Goal: Task Accomplishment & Management: Complete application form

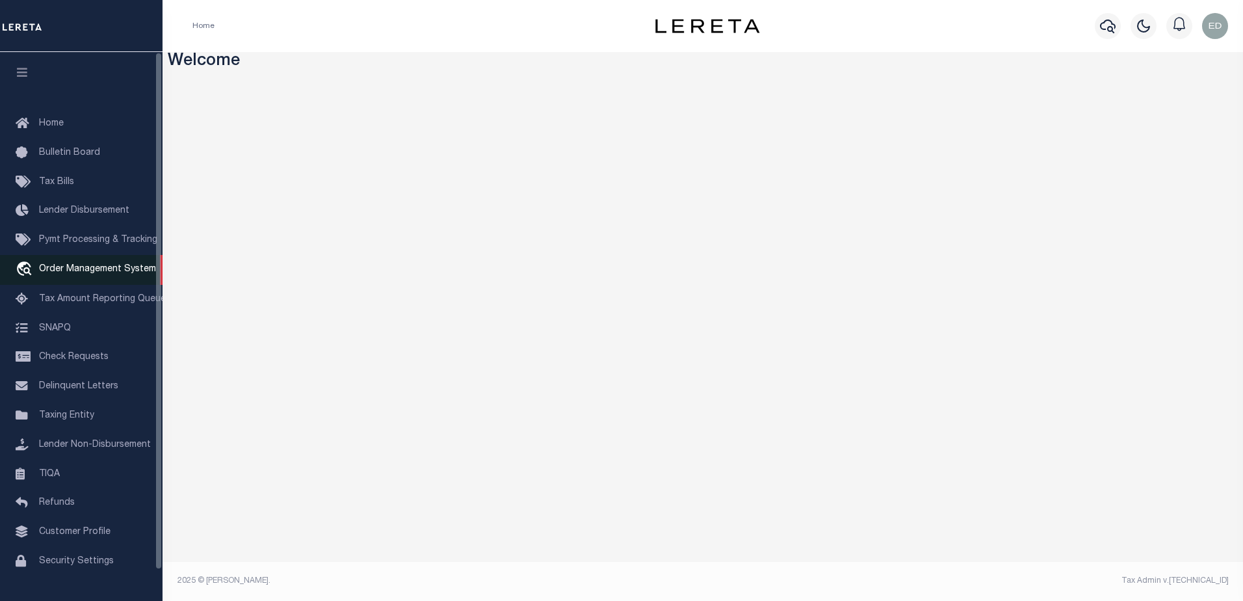
click at [124, 268] on span "Order Management System" at bounding box center [97, 269] width 117 height 9
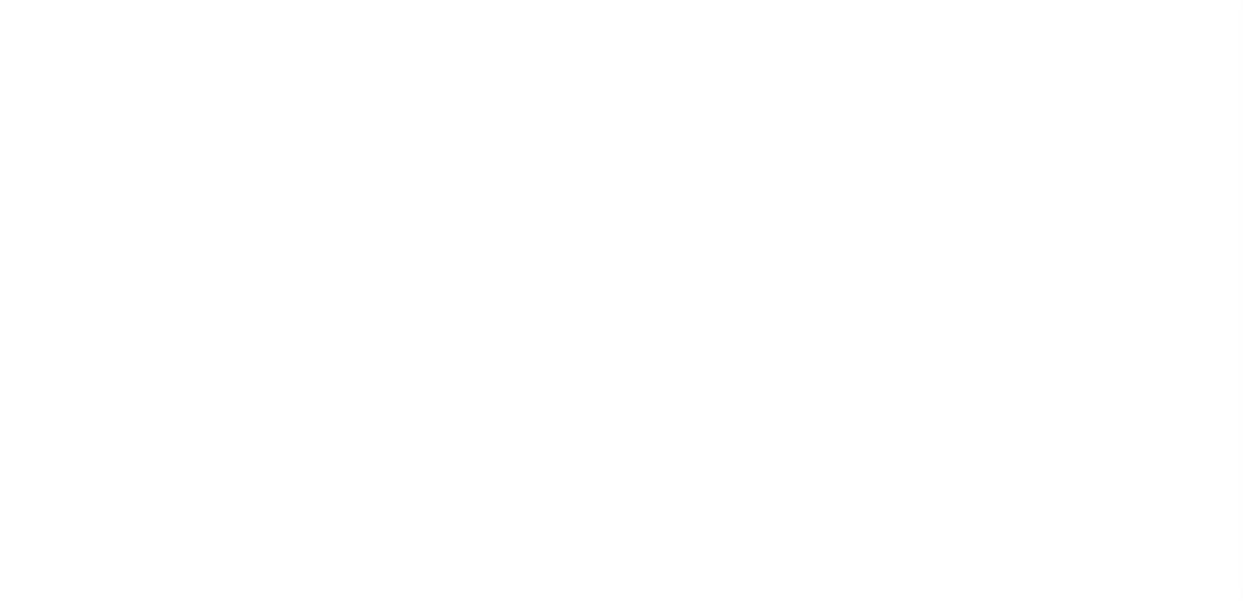
select select "200"
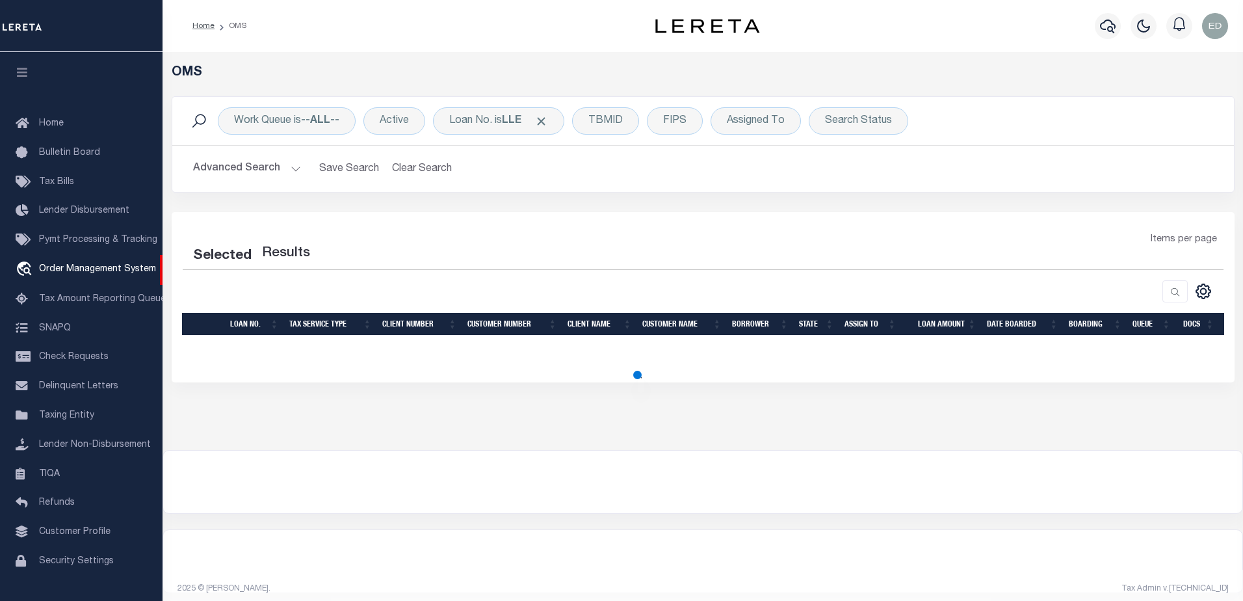
select select "200"
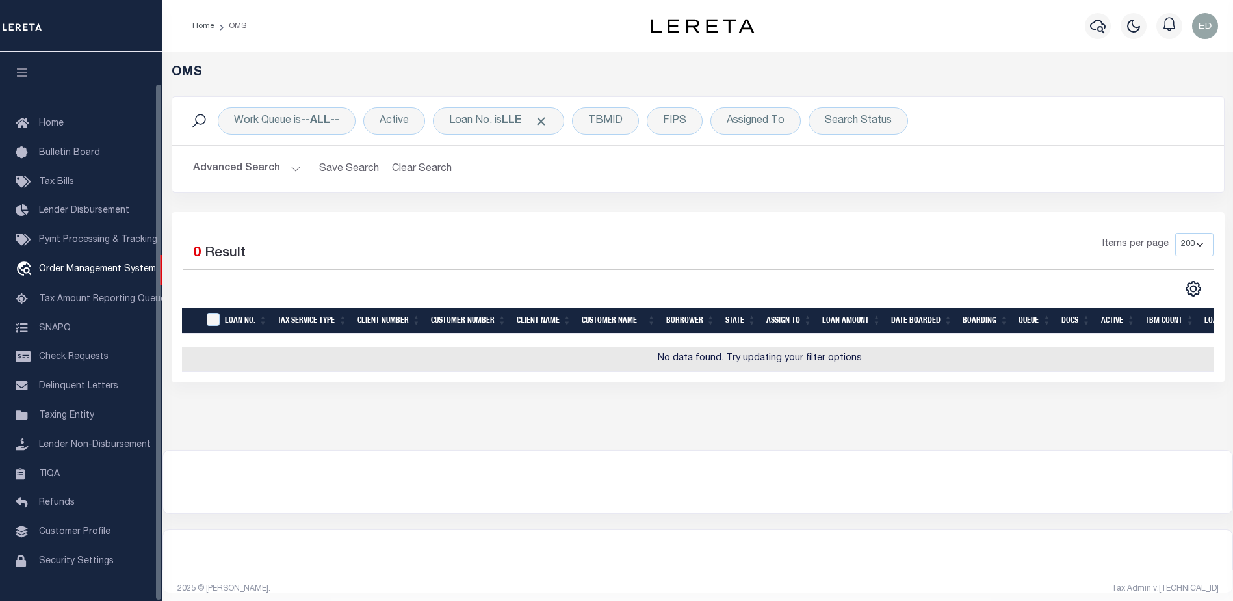
scroll to position [33, 0]
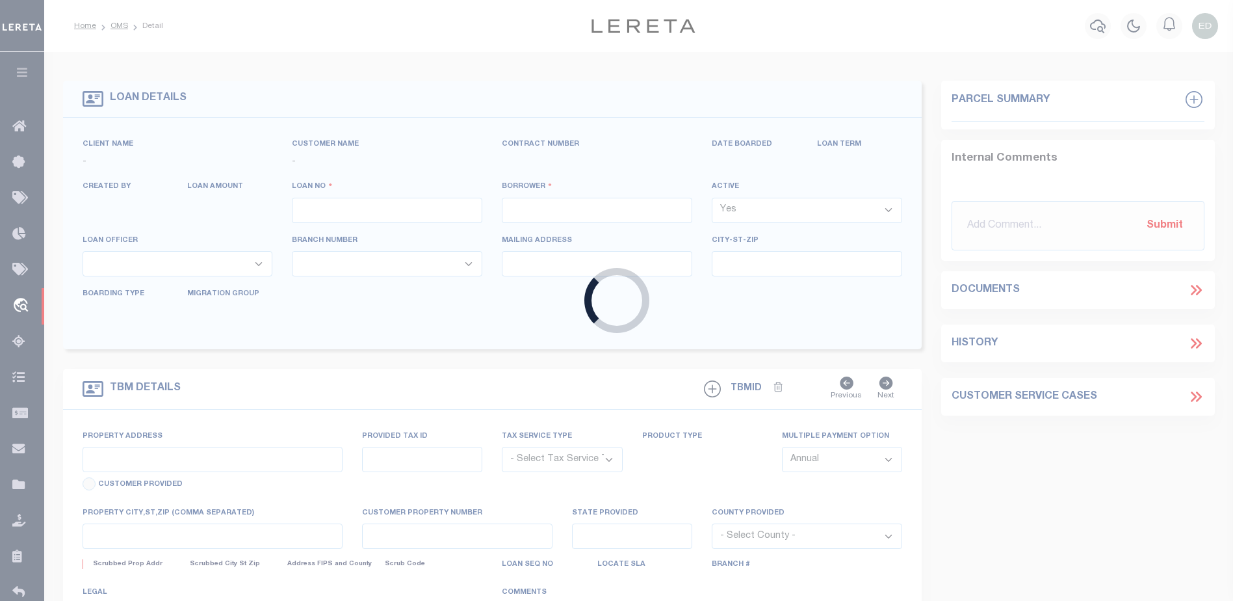
type input "120721"
type input "[PERSON_NAME] CAPITAL LLC"
select select
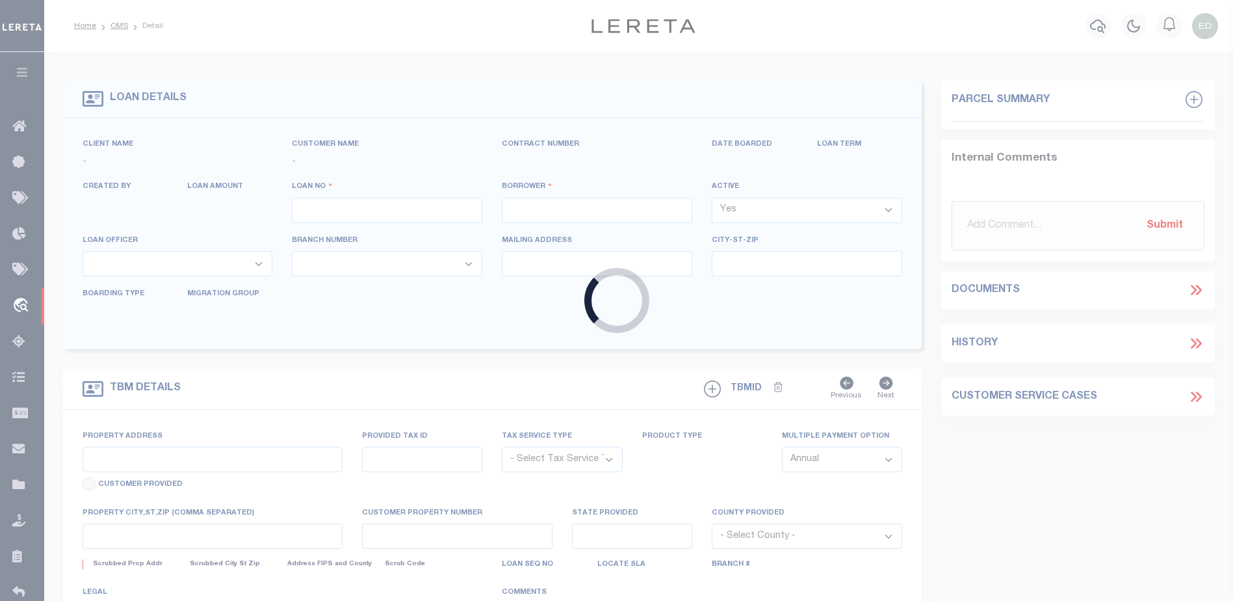
select select
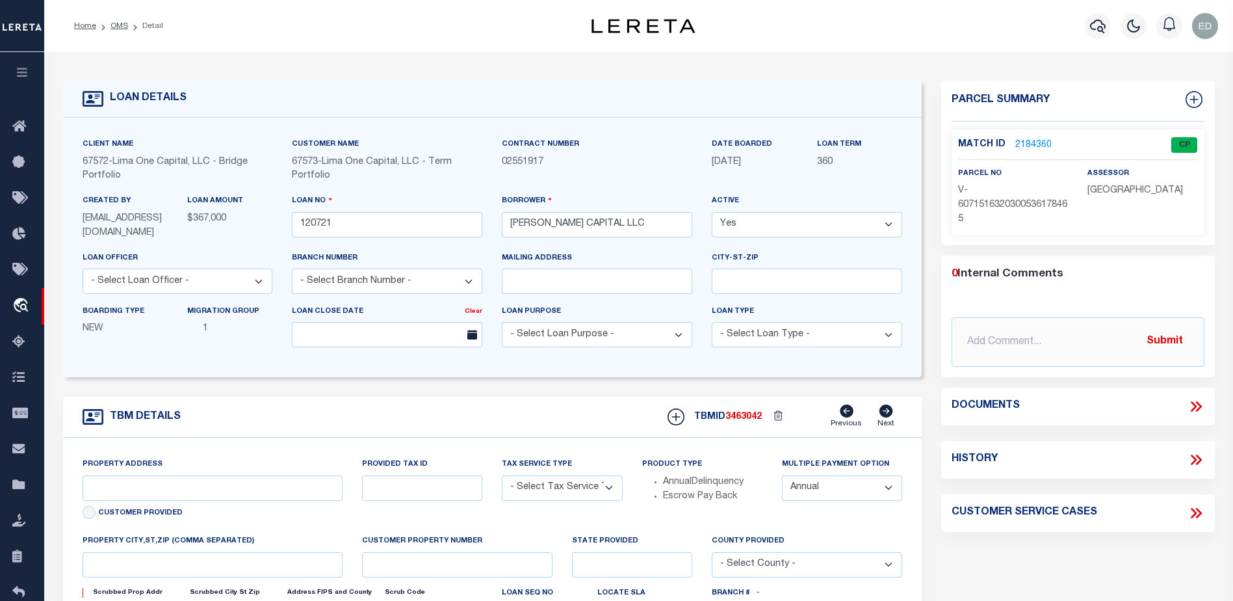
click at [1027, 138] on link "2184360" at bounding box center [1033, 145] width 36 height 14
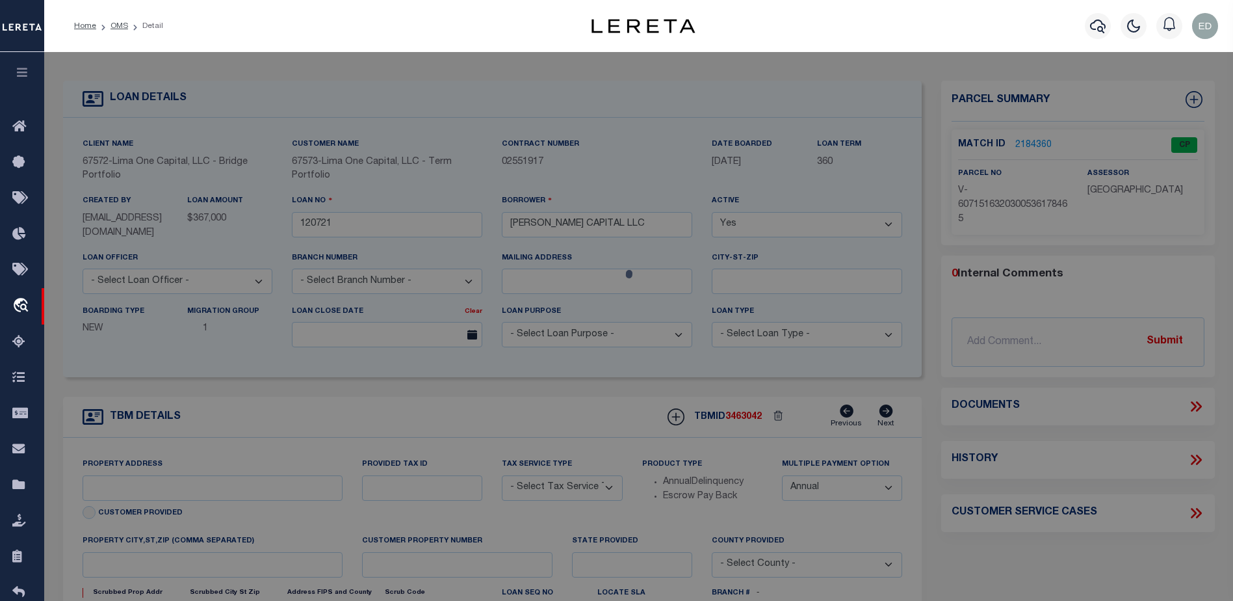
type input "24 RUNNYMEDE CT"
radio input "true"
select select "Escrow"
select select
type input "WHIPPANY NJ 07981"
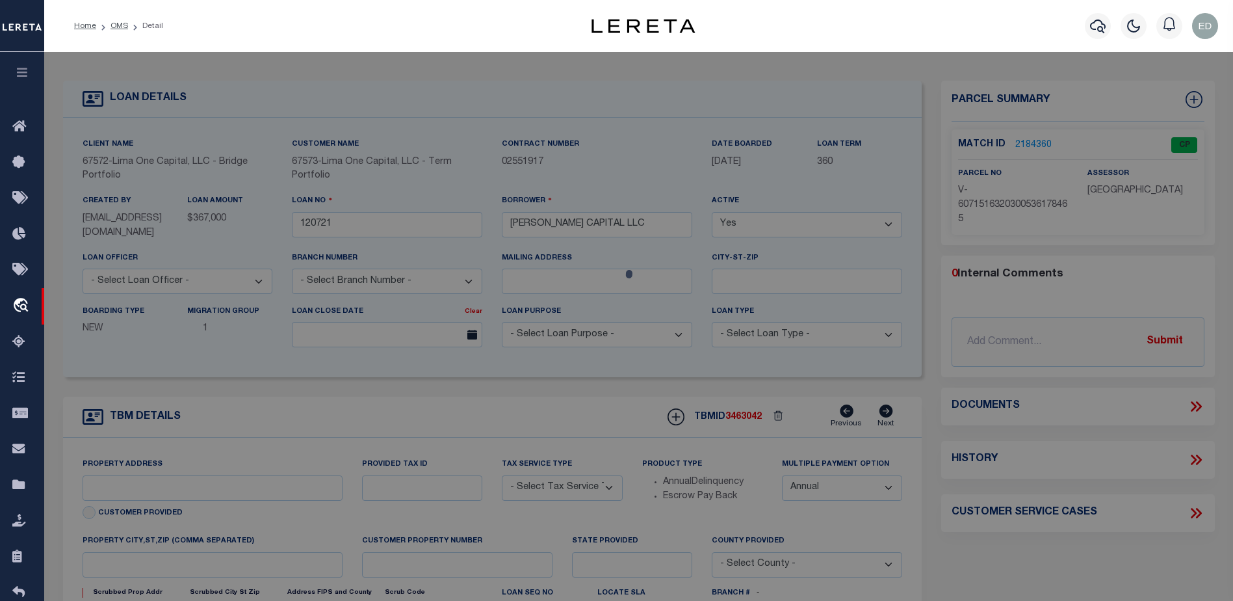
type input "120721-1"
type input "NJ"
type textarea "COLLECTOR: ENTITY: PARCEL: 1"
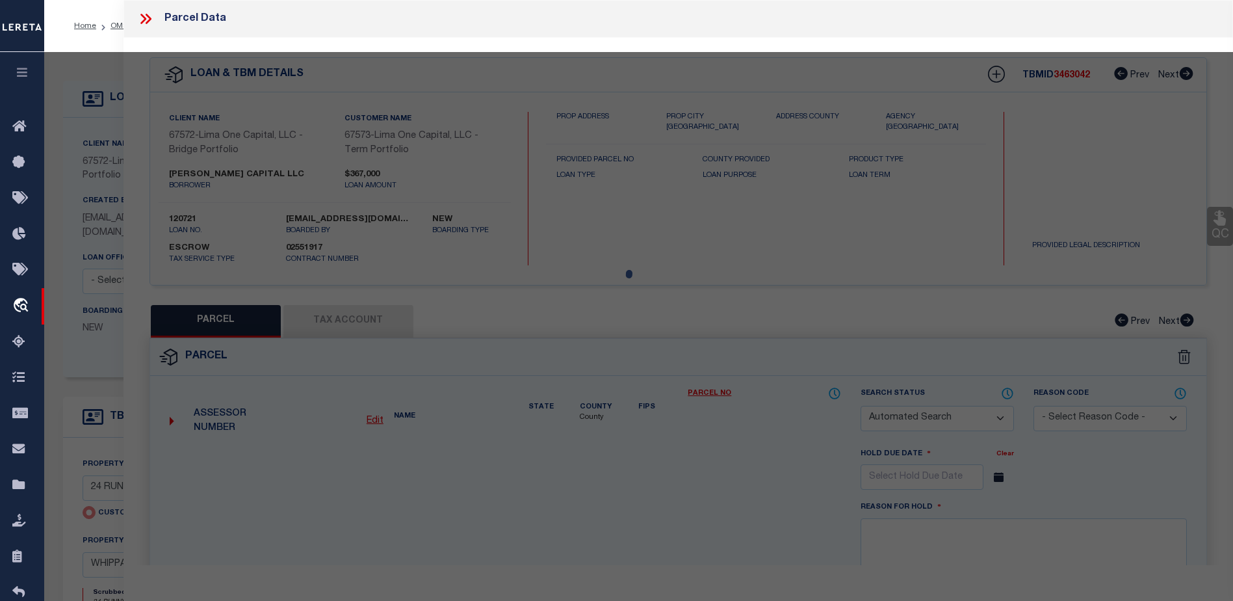
checkbox input "false"
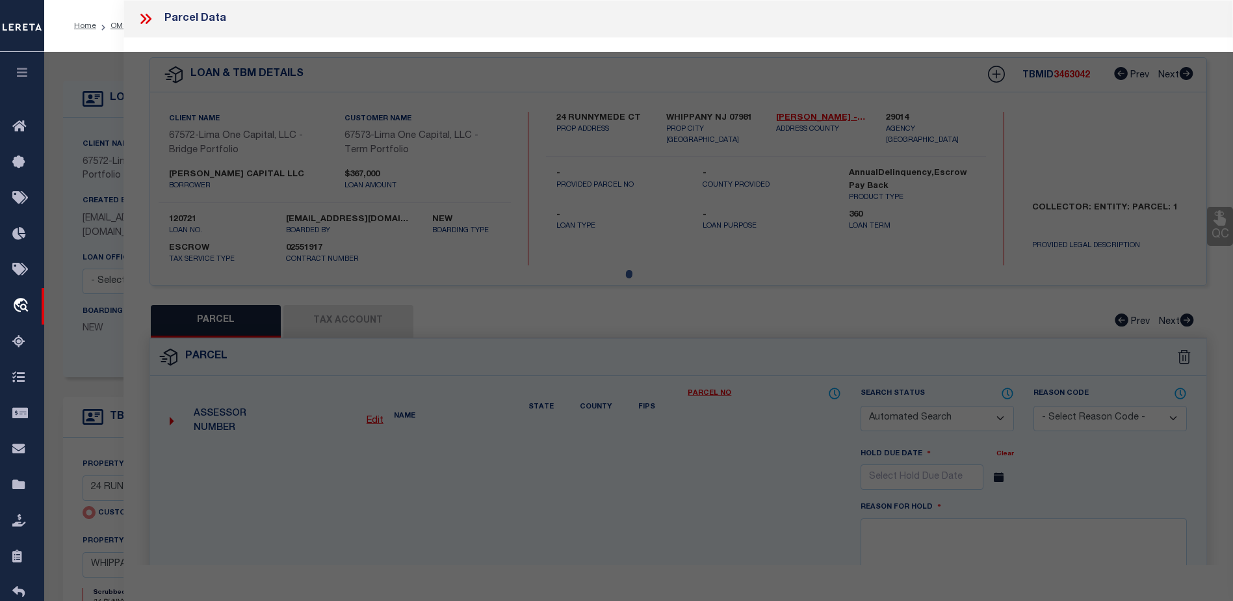
select select "CP"
type input "24 RUNNYMEDE CT"
type input "WHIPPANY NJ 07981"
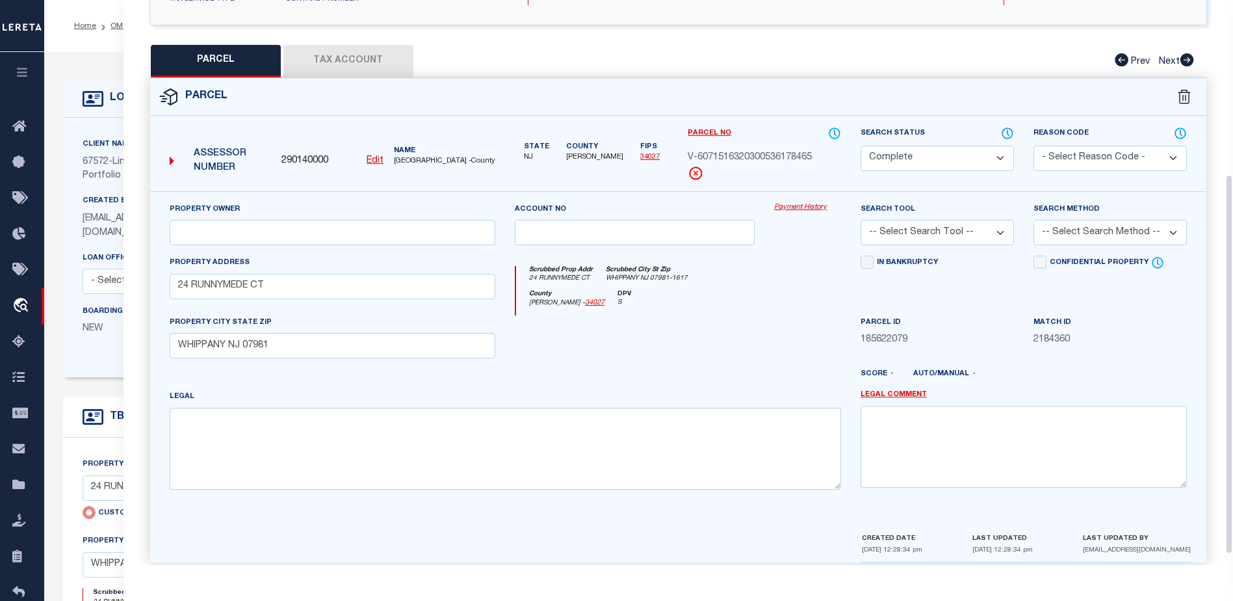
scroll to position [130, 0]
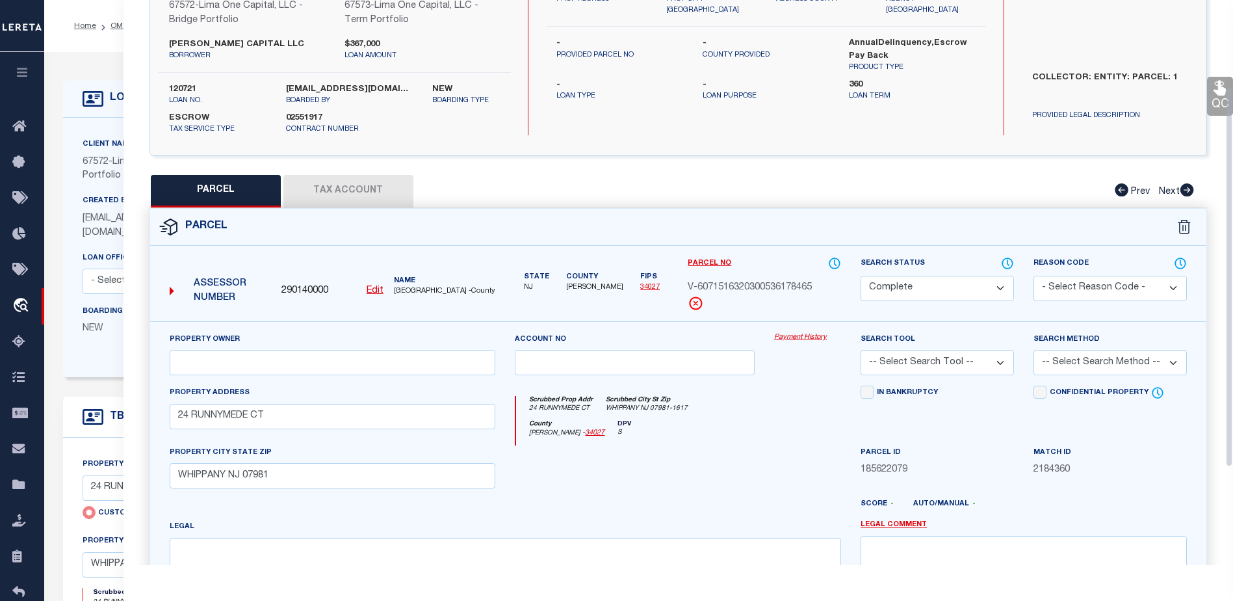
click at [351, 189] on button "Tax Account" at bounding box center [348, 191] width 130 height 33
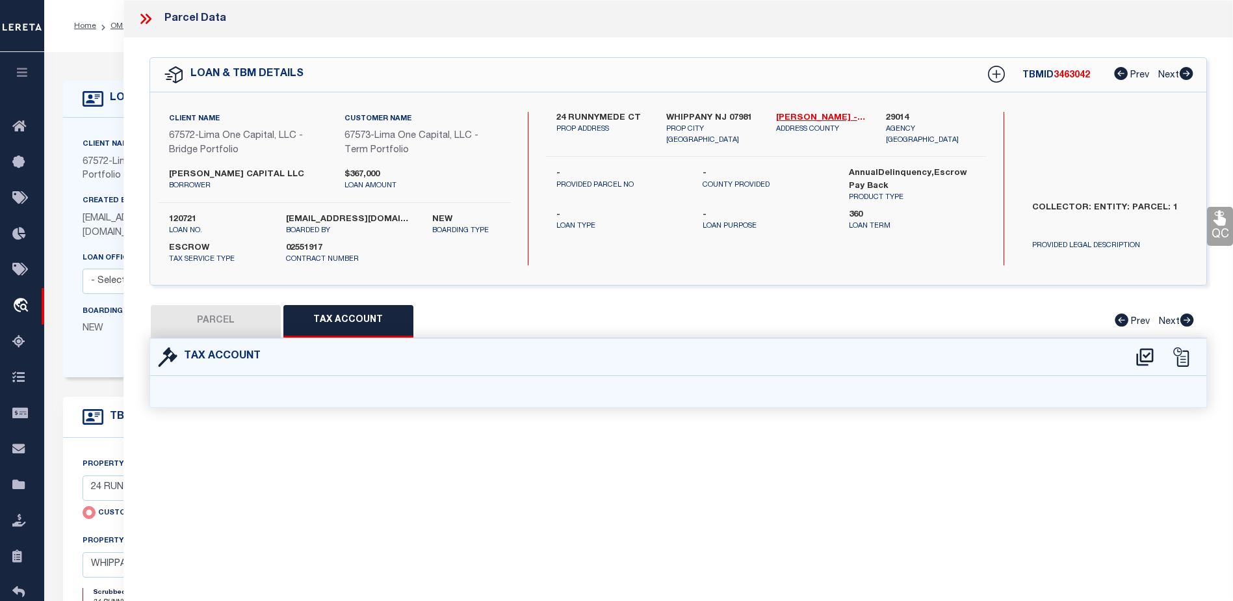
scroll to position [0, 0]
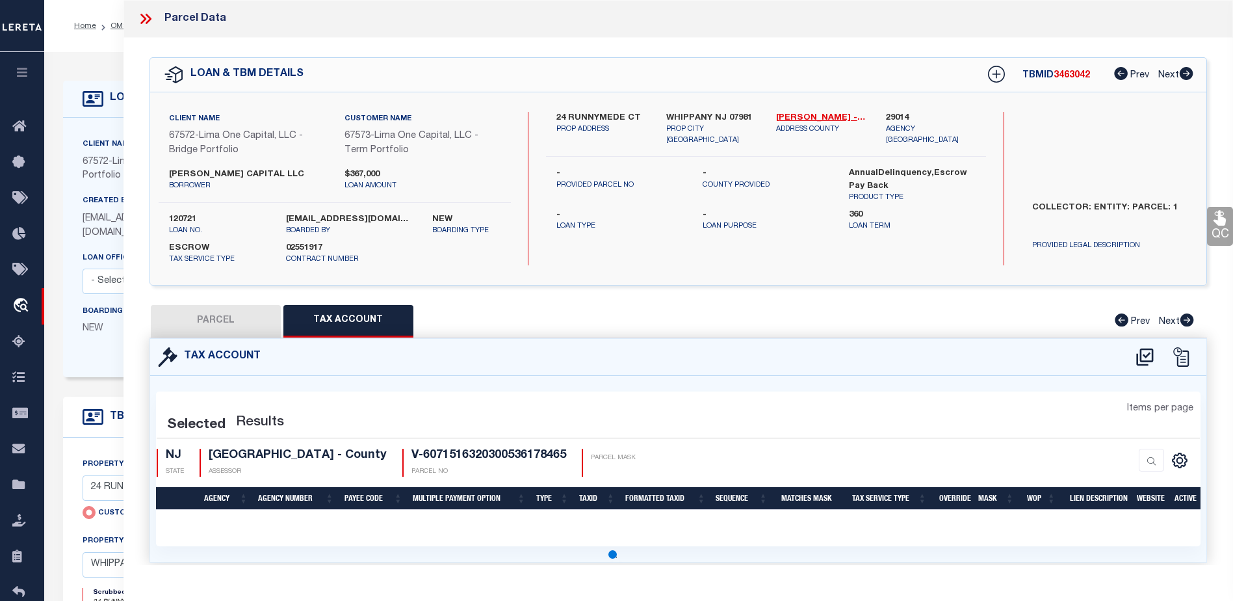
select select "100"
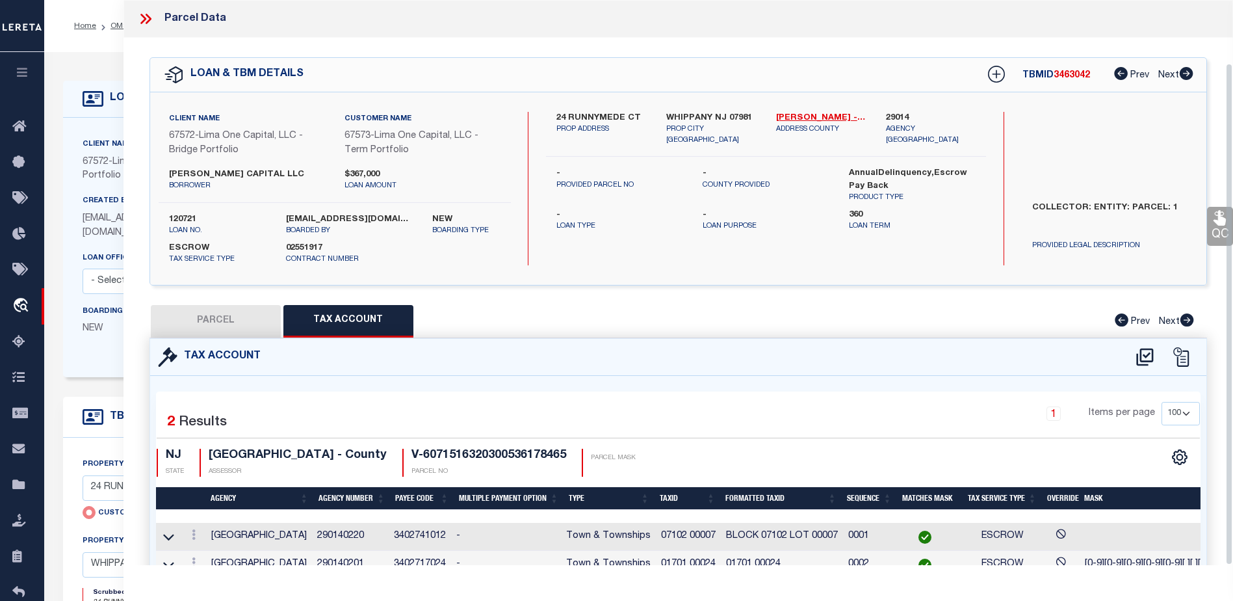
scroll to position [70, 0]
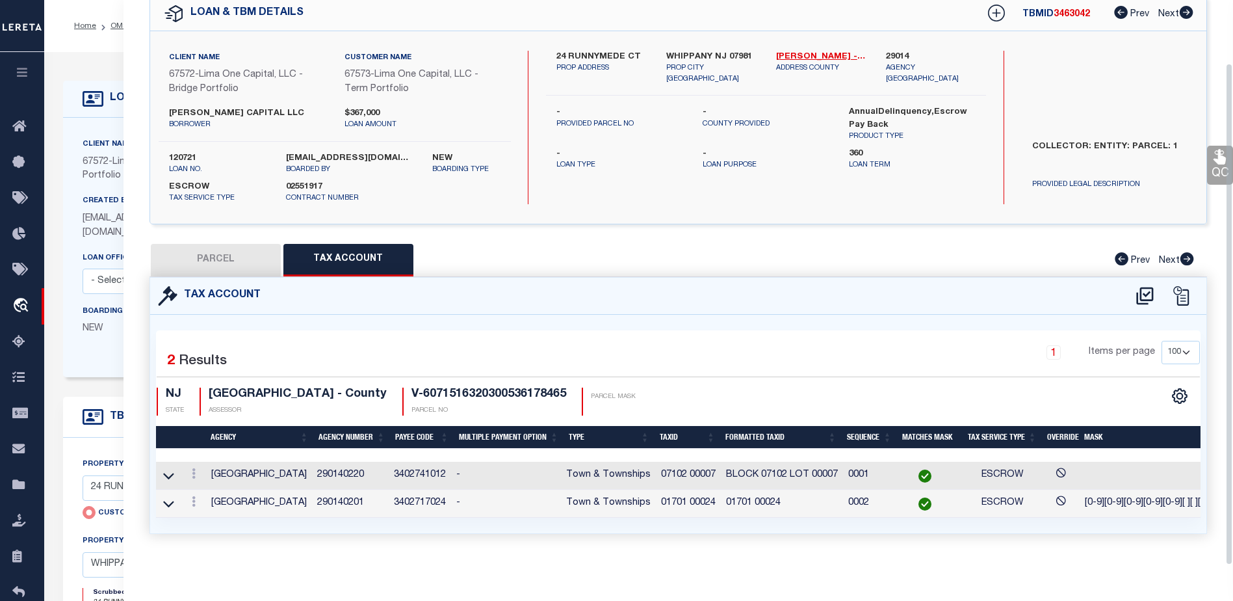
click at [242, 244] on button "PARCEL" at bounding box center [216, 260] width 130 height 33
select select "AS"
checkbox input "false"
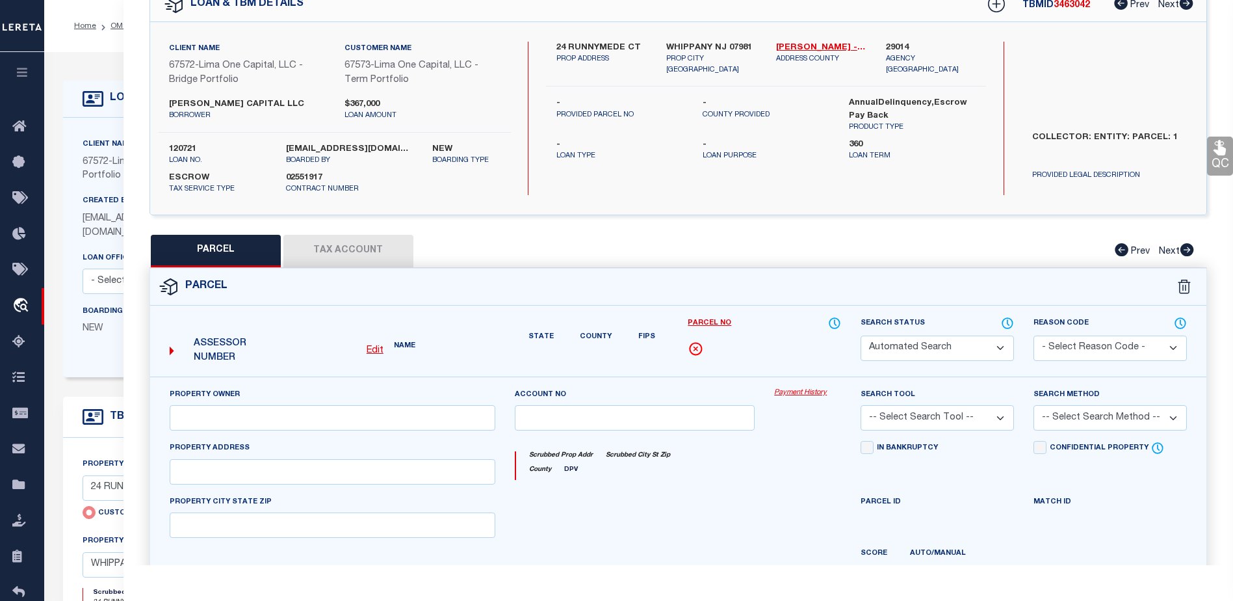
select select "CP"
type input "24 RUNNYMEDE CT"
type input "WHIPPANY NJ 07981"
click at [333, 243] on button "Tax Account" at bounding box center [348, 251] width 130 height 33
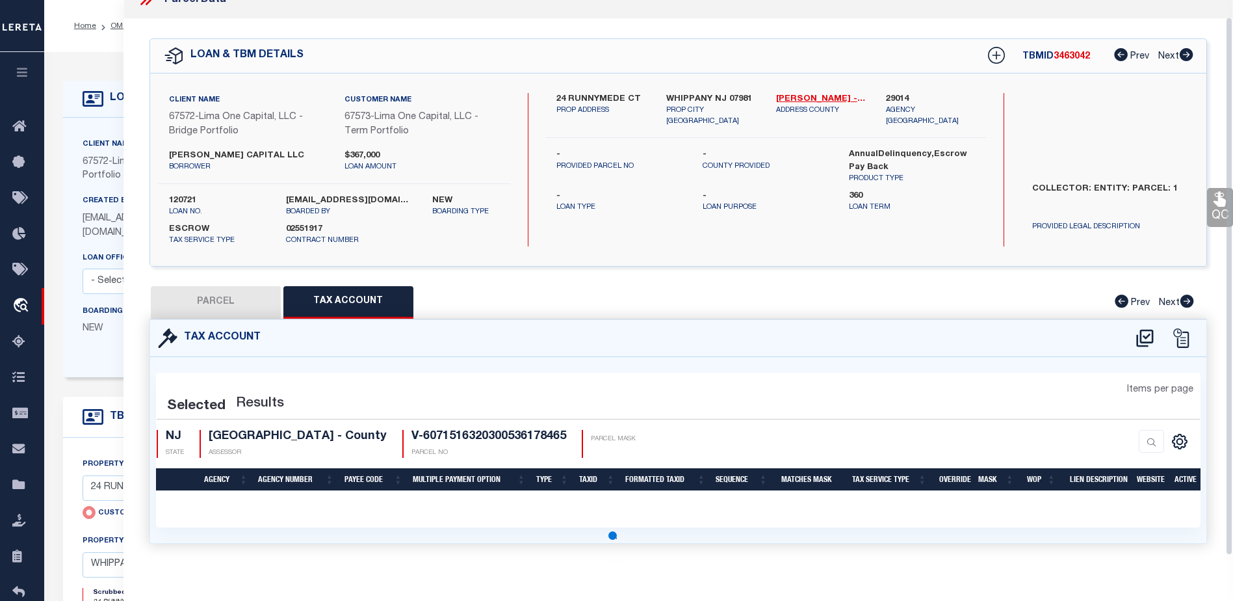
scroll to position [18, 0]
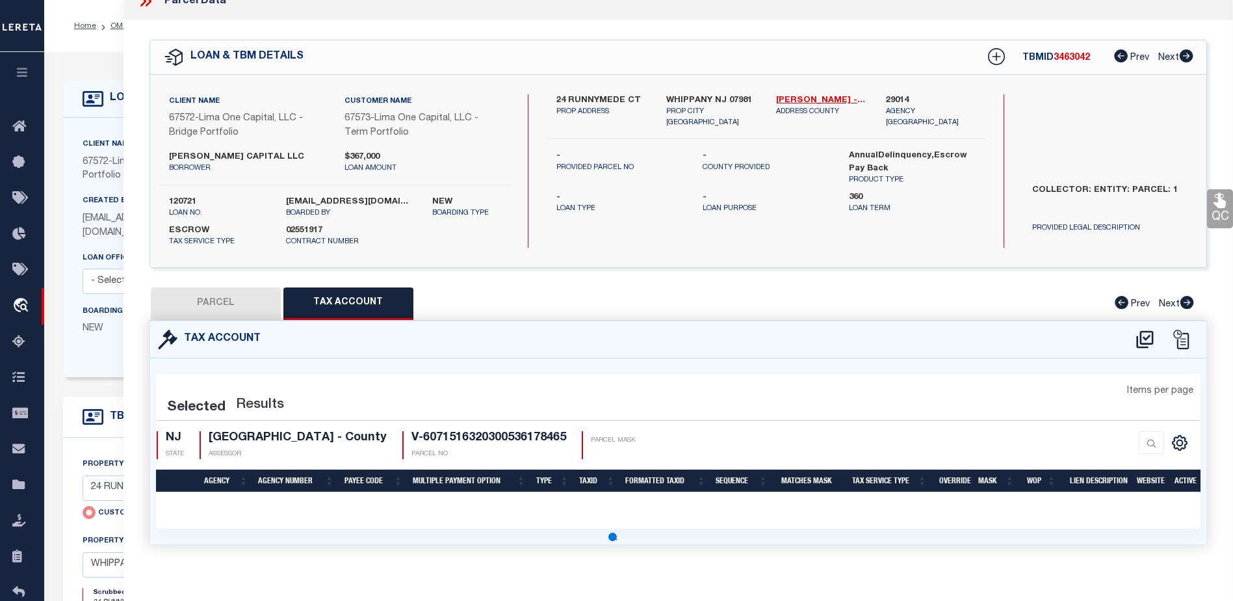
select select "100"
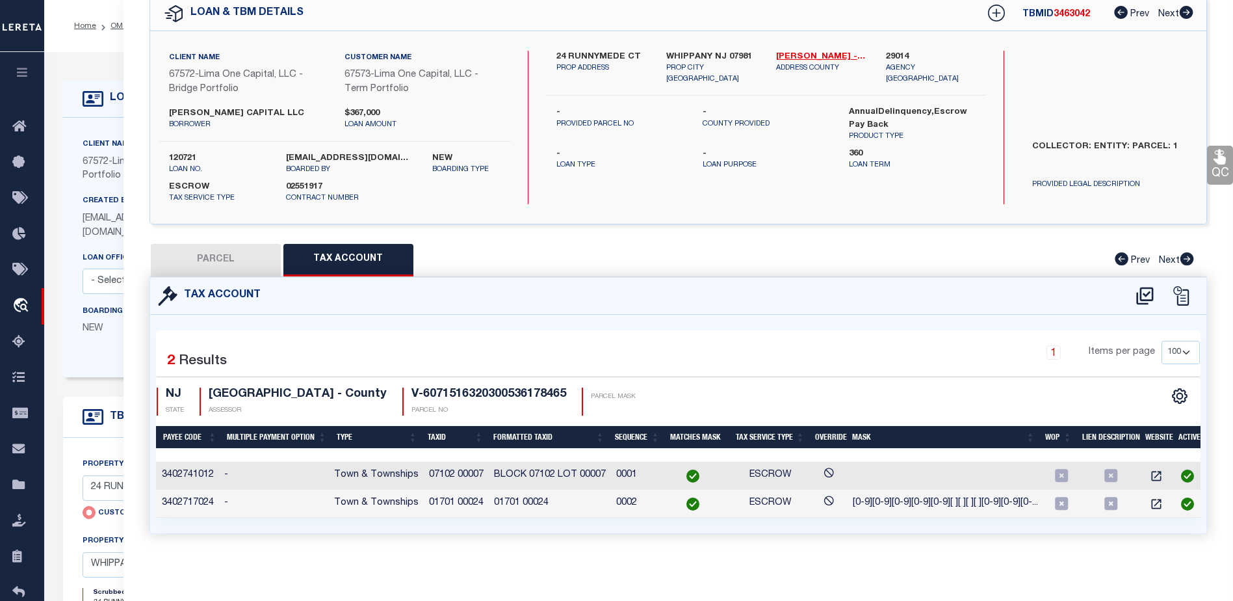
scroll to position [0, 0]
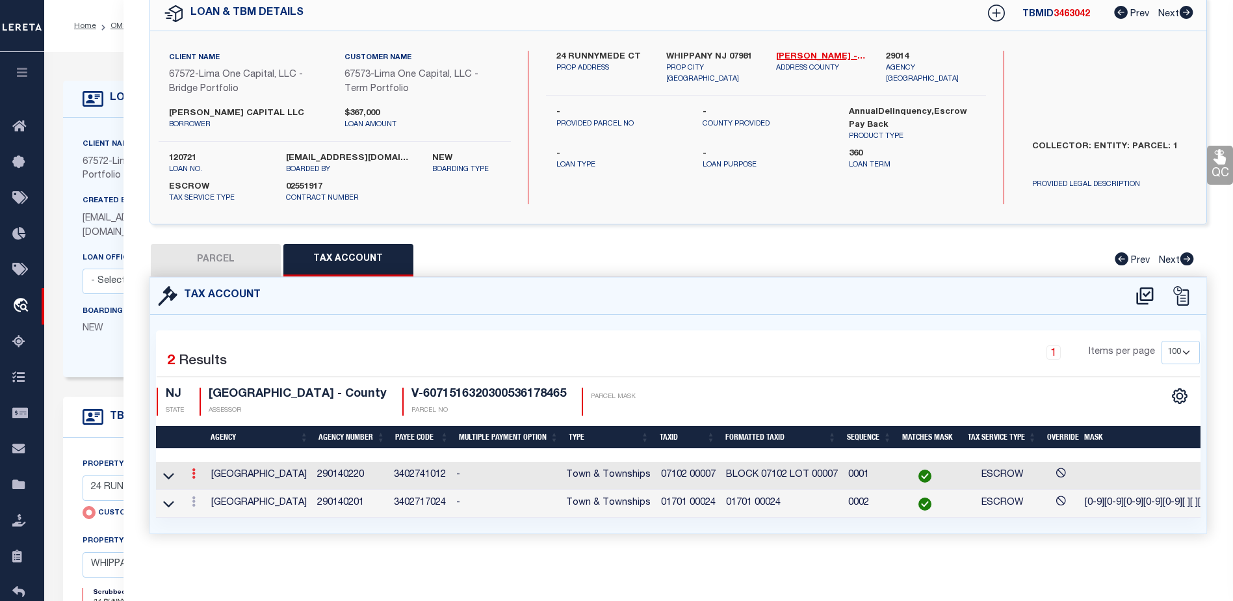
click at [196, 470] on link at bounding box center [194, 475] width 14 height 10
click at [192, 468] on icon at bounding box center [194, 473] width 4 height 10
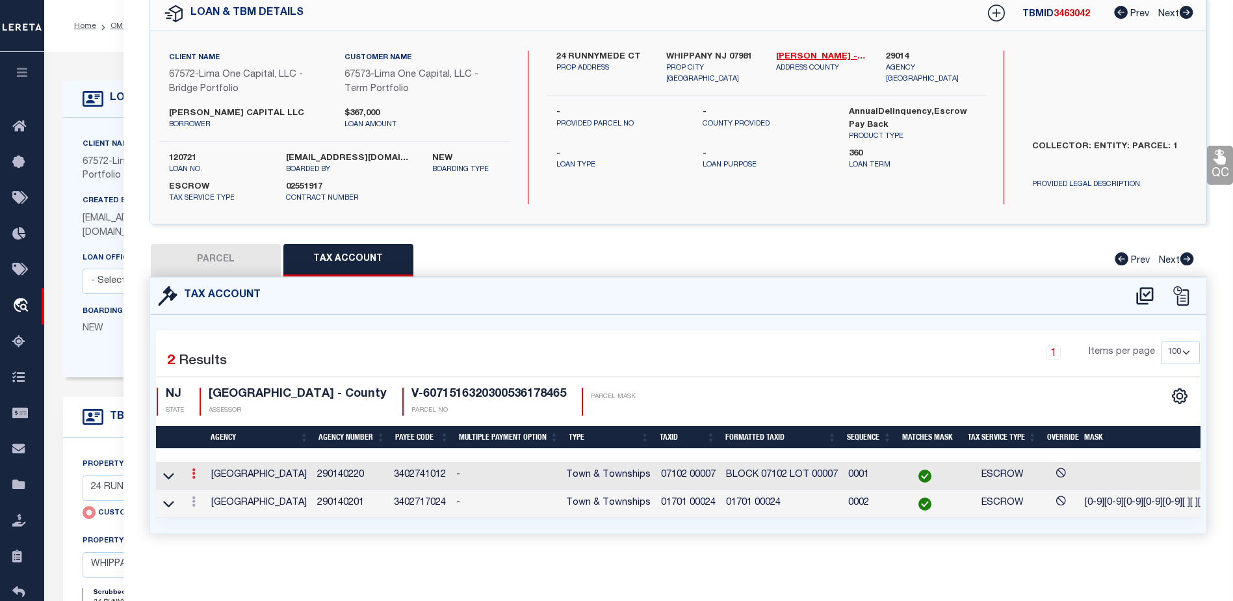
click at [192, 468] on icon at bounding box center [194, 473] width 4 height 10
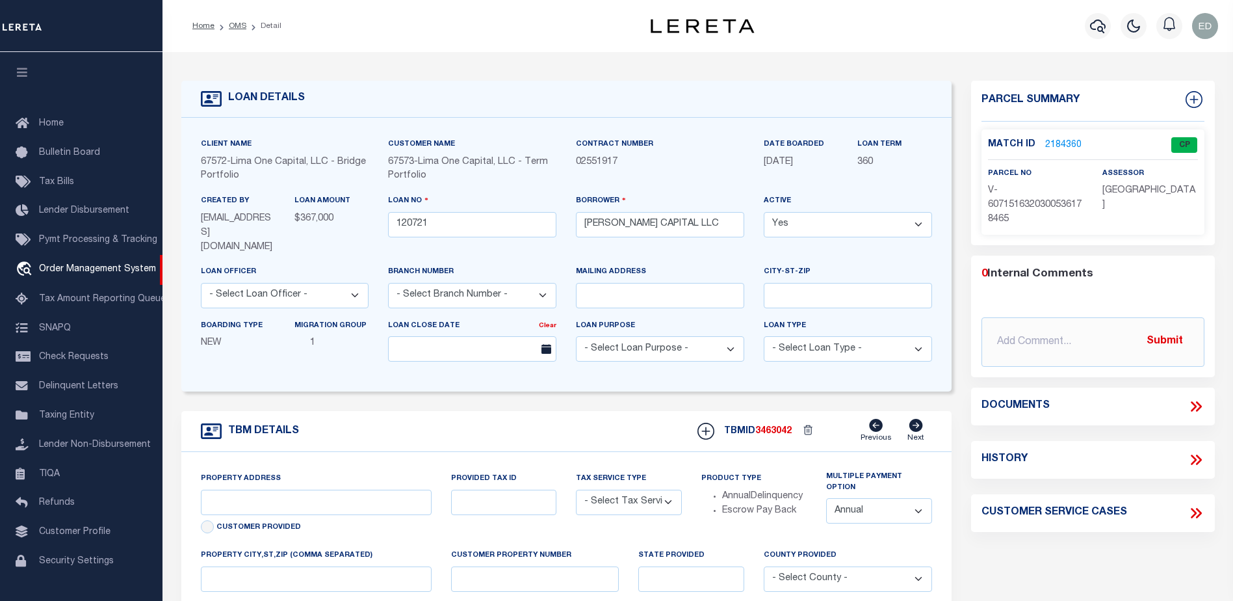
type input "24 RUNNYMEDE CT"
radio input "true"
select select "Escrow"
select select
type input "WHIPPANY NJ 07981"
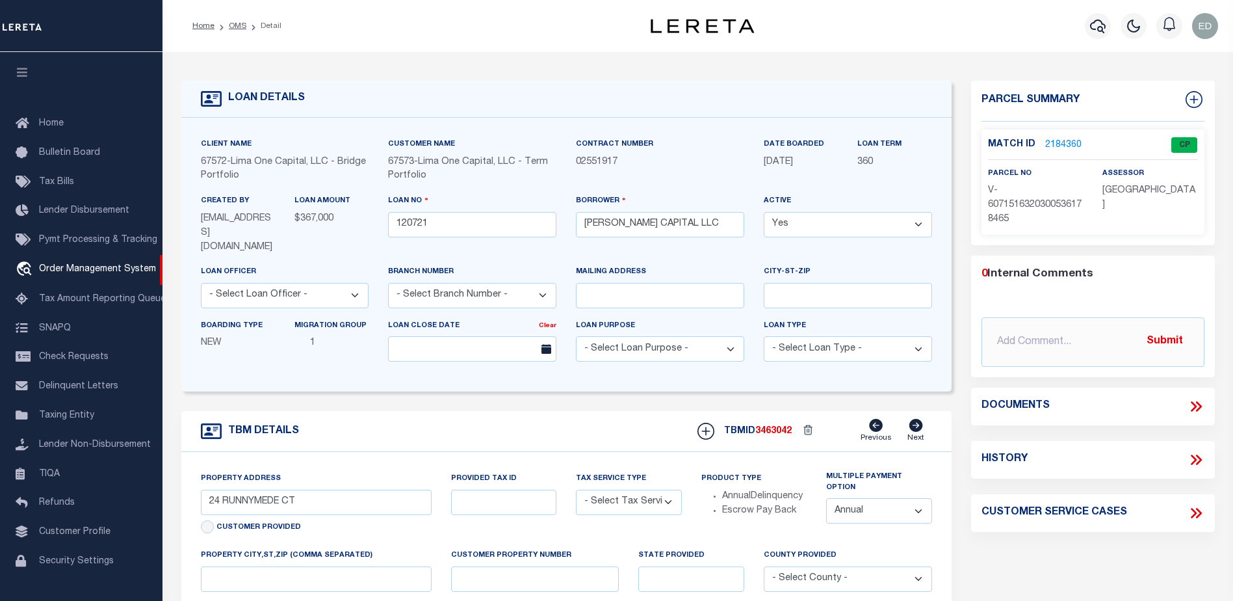
type input "120721-1"
type input "NJ"
type textarea "COLLECTOR: ENTITY: PARCEL: 1"
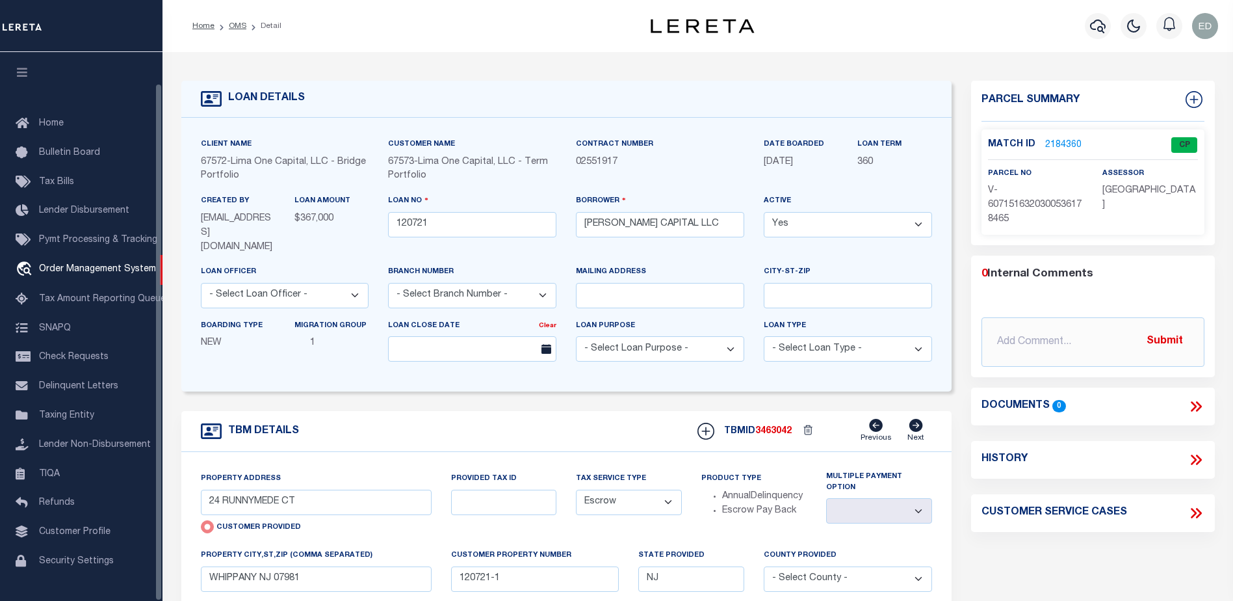
scroll to position [33, 0]
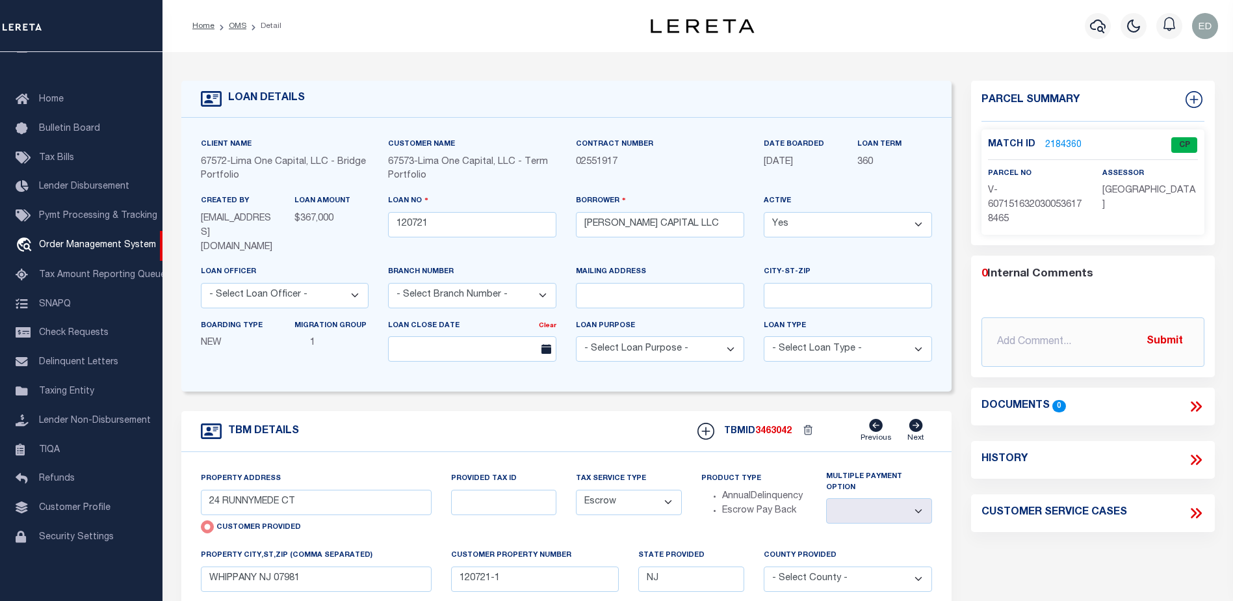
click at [1059, 146] on link "2184360" at bounding box center [1063, 145] width 36 height 14
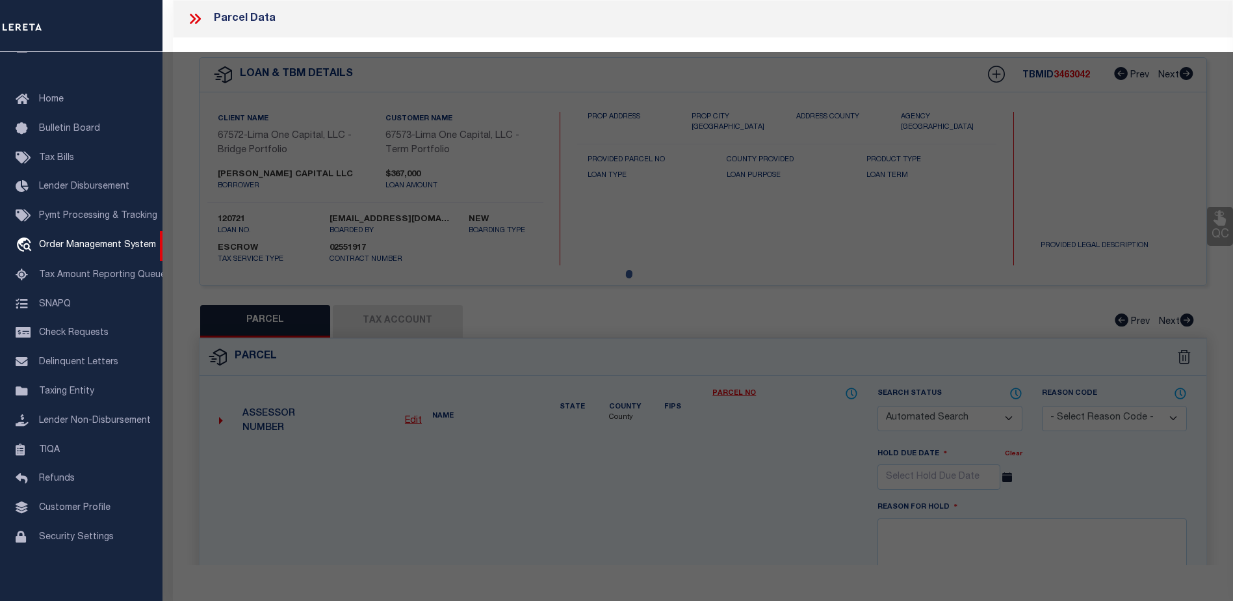
checkbox input "false"
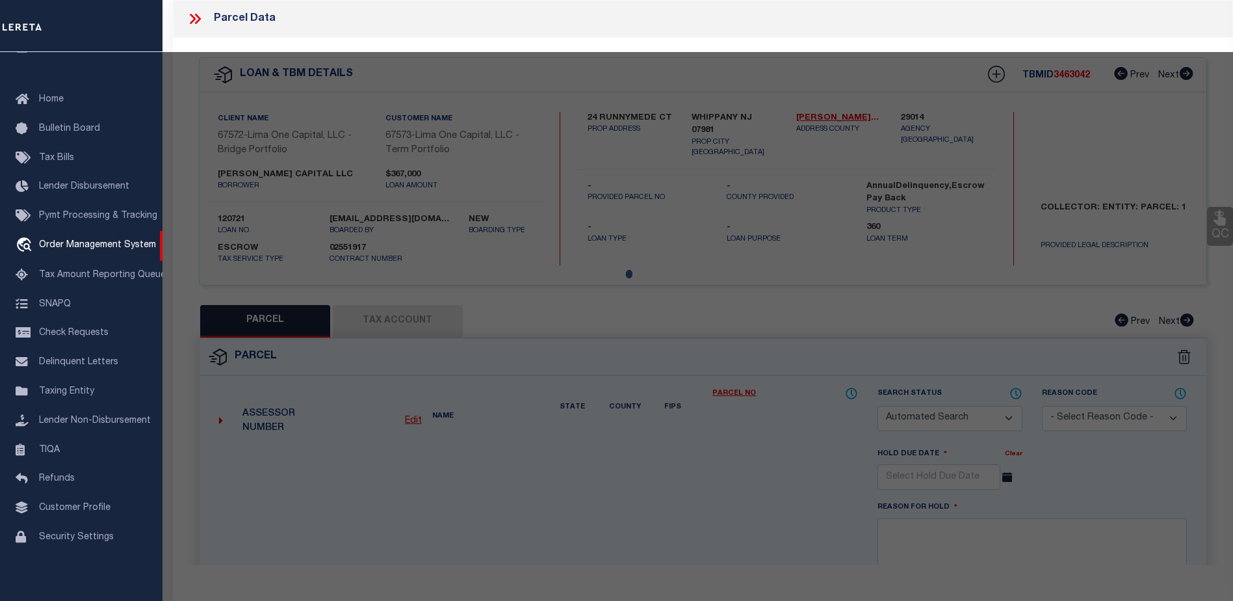
select select "CP"
type input "24 RUNNYMEDE CT"
type input "WHIPPANY NJ 07981"
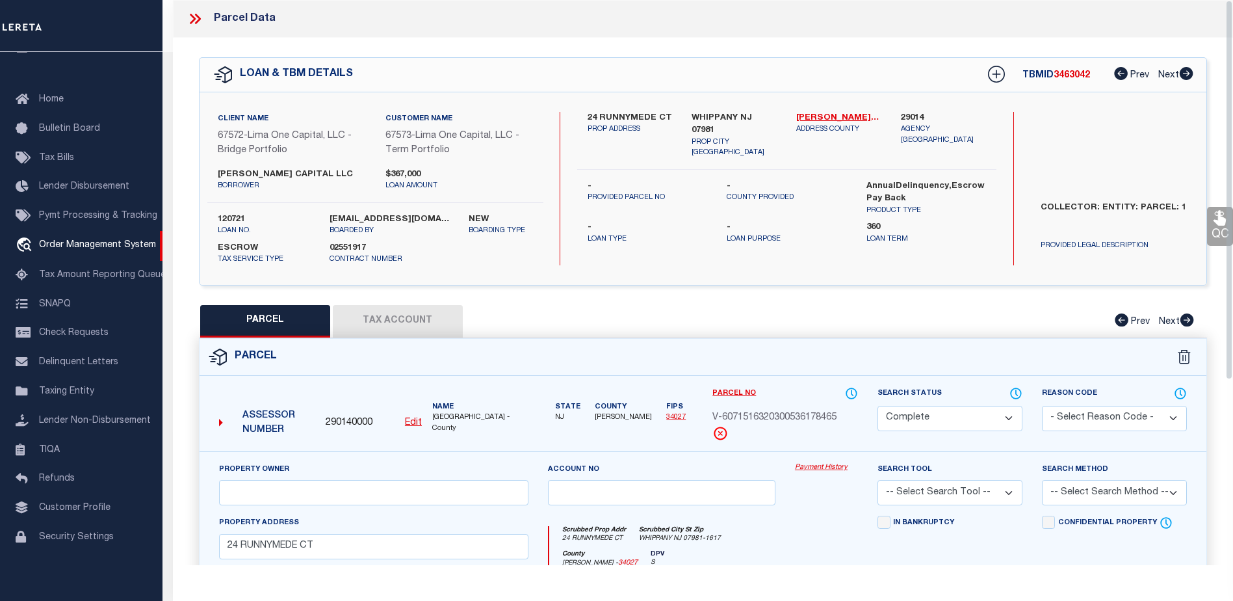
click at [411, 326] on button "Tax Account" at bounding box center [398, 321] width 130 height 33
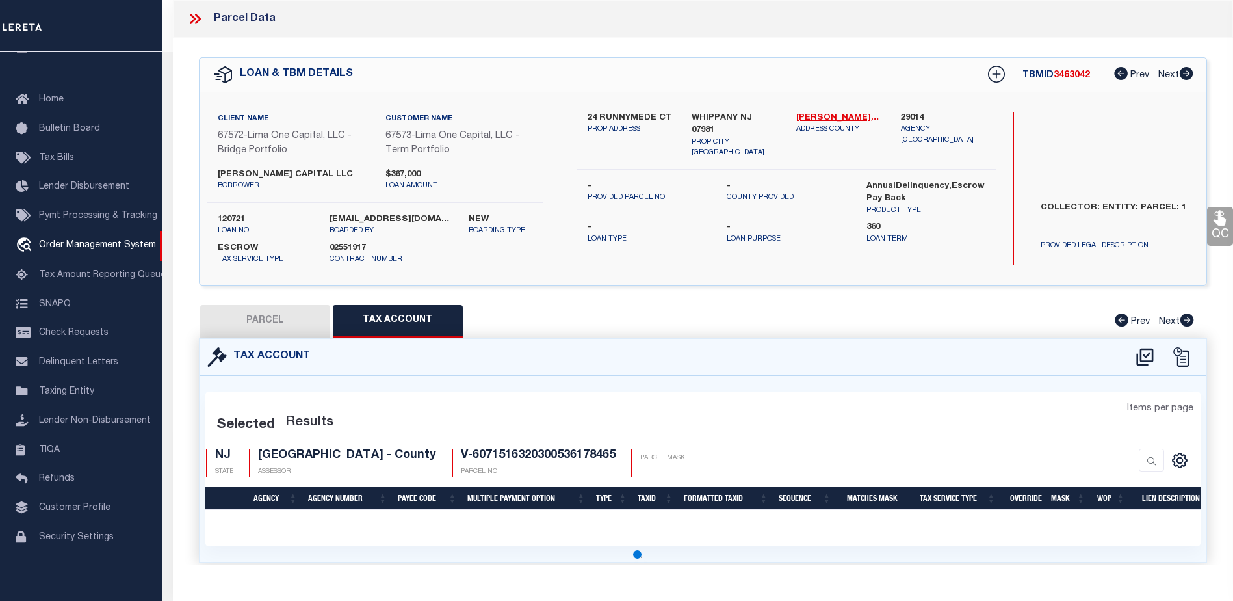
select select "100"
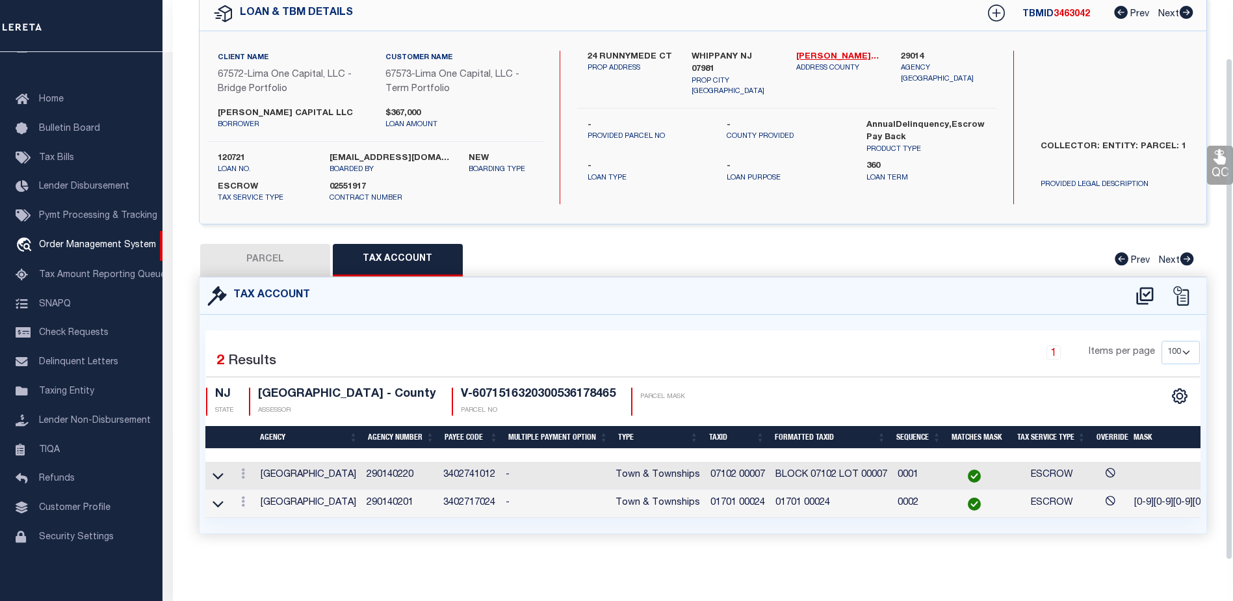
scroll to position [70, 0]
click at [241, 468] on icon at bounding box center [243, 473] width 4 height 10
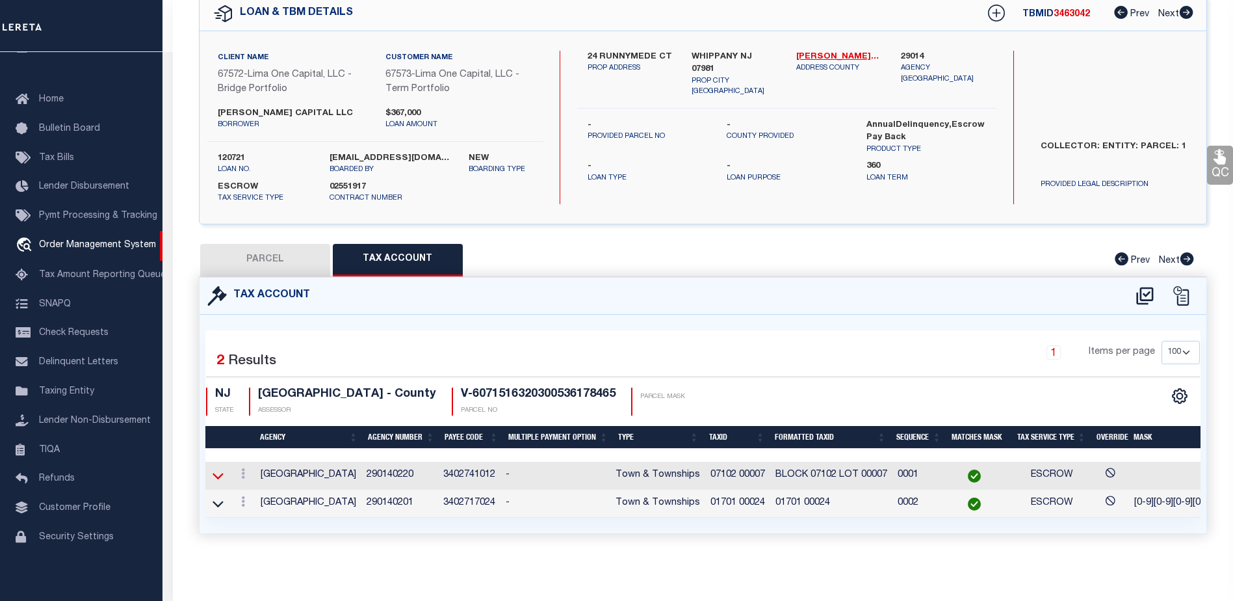
click at [220, 469] on icon at bounding box center [218, 476] width 11 height 14
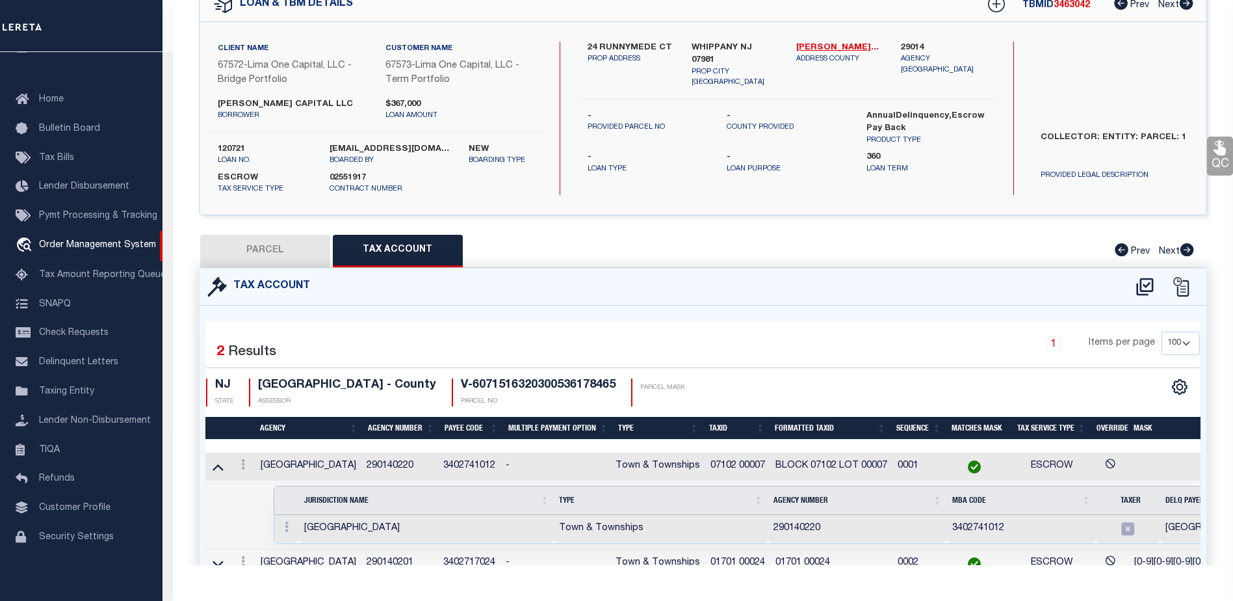
click at [220, 465] on icon at bounding box center [218, 467] width 11 height 14
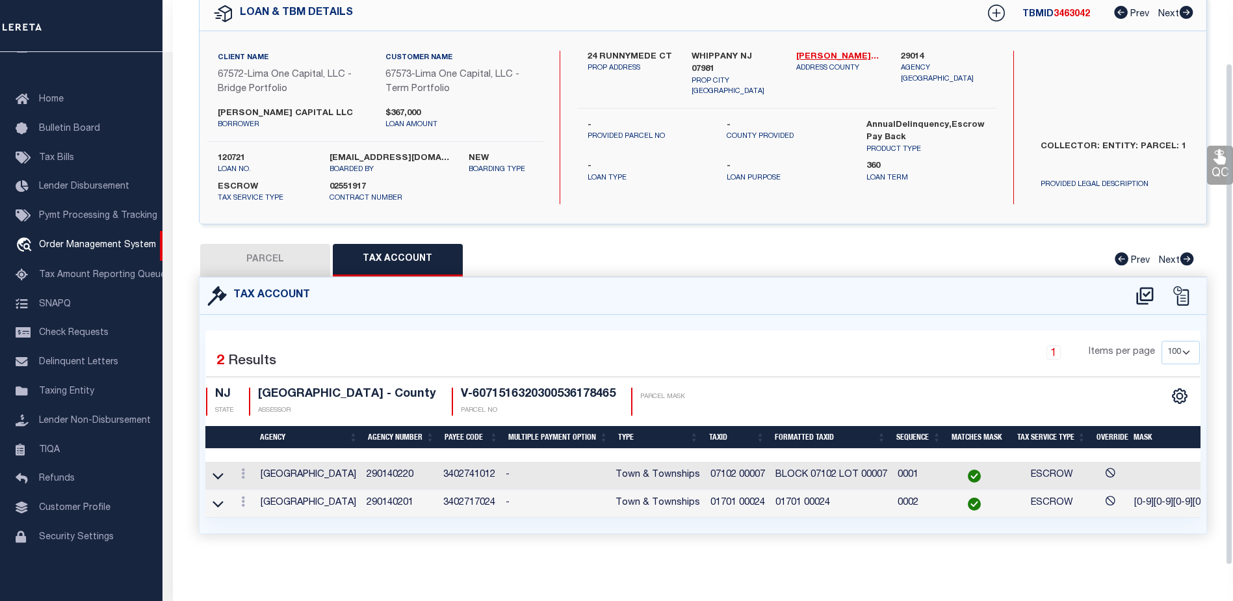
click at [280, 249] on button "PARCEL" at bounding box center [265, 260] width 130 height 33
select select "AS"
checkbox input "false"
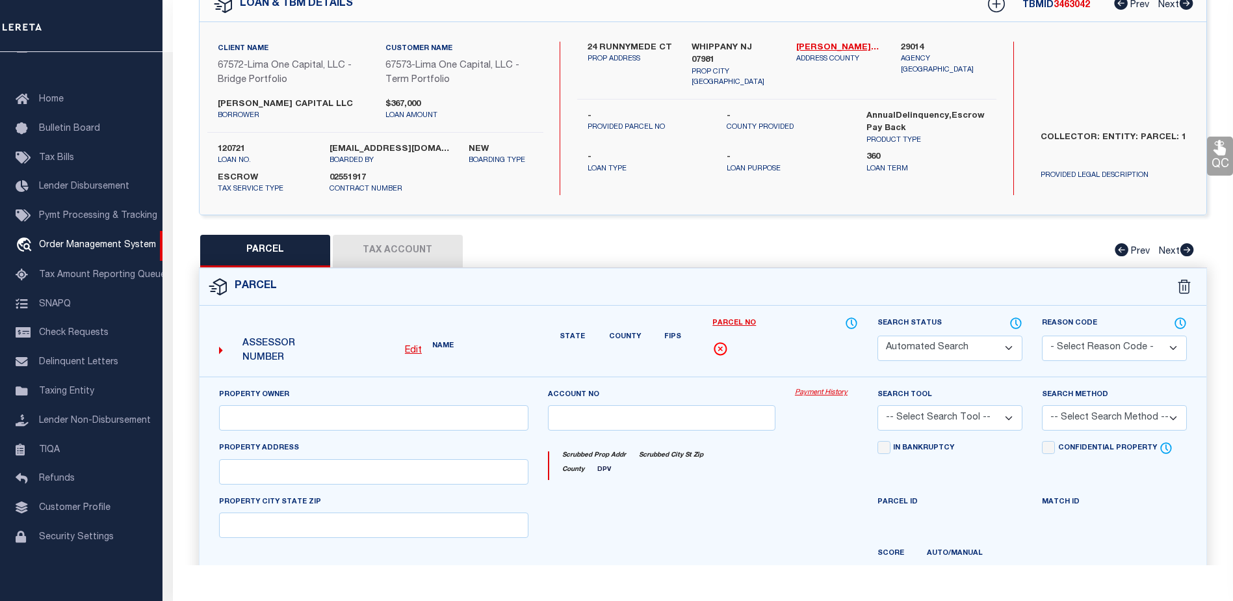
select select "CP"
type input "24 RUNNYMEDE CT"
type input "WHIPPANY NJ 07981"
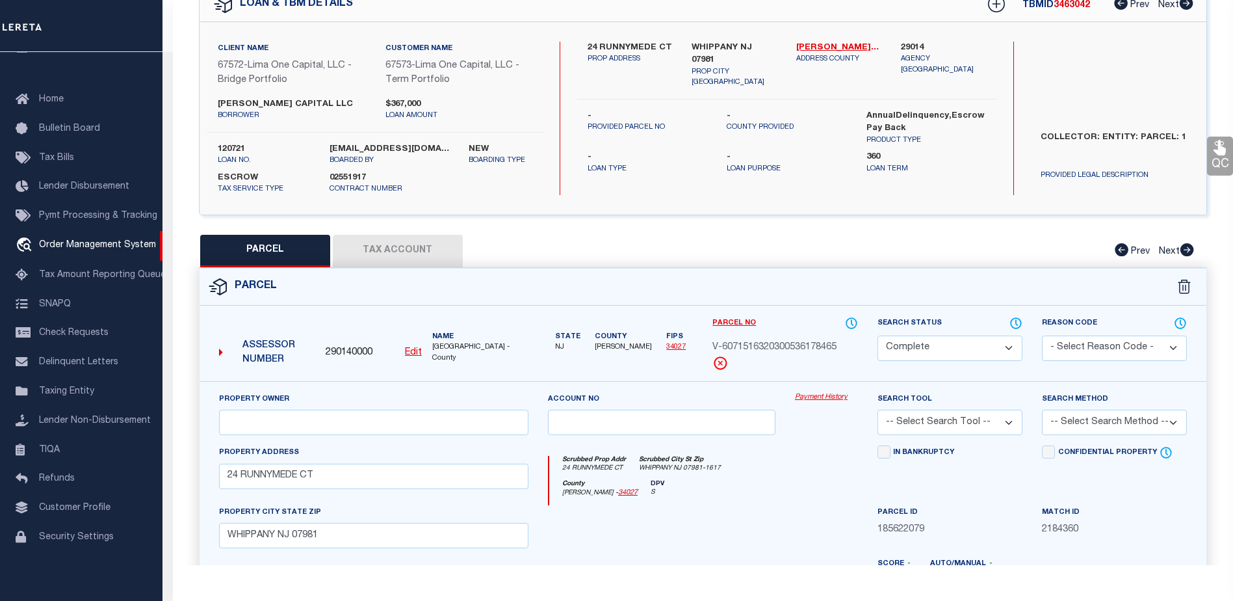
click at [404, 252] on button "Tax Account" at bounding box center [398, 251] width 130 height 33
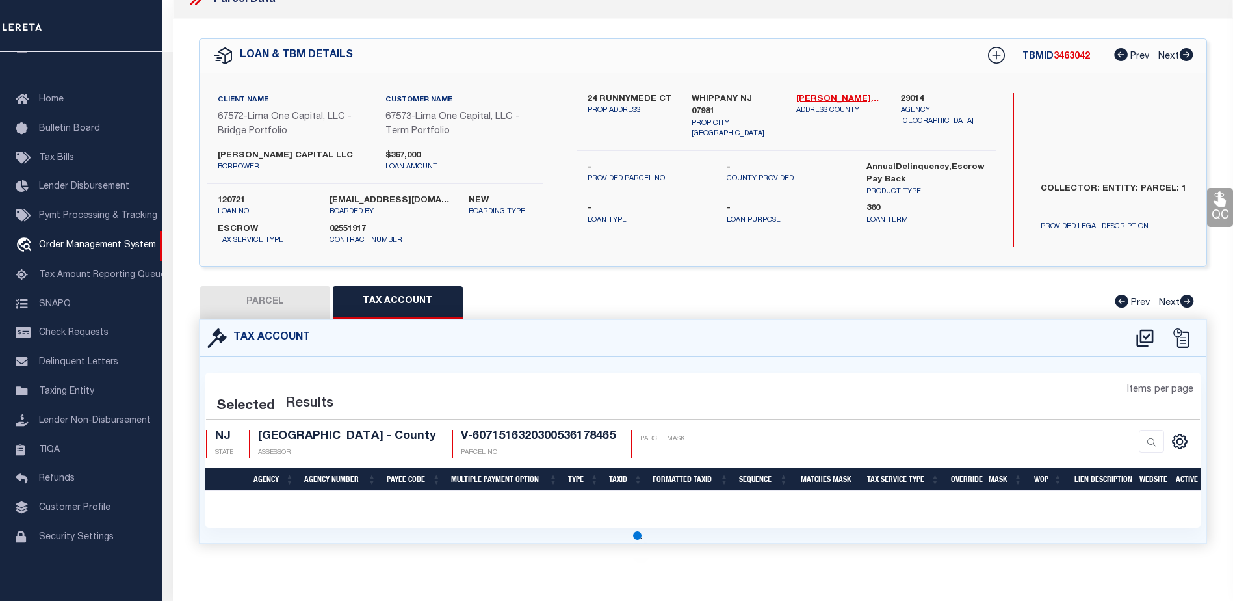
select select "100"
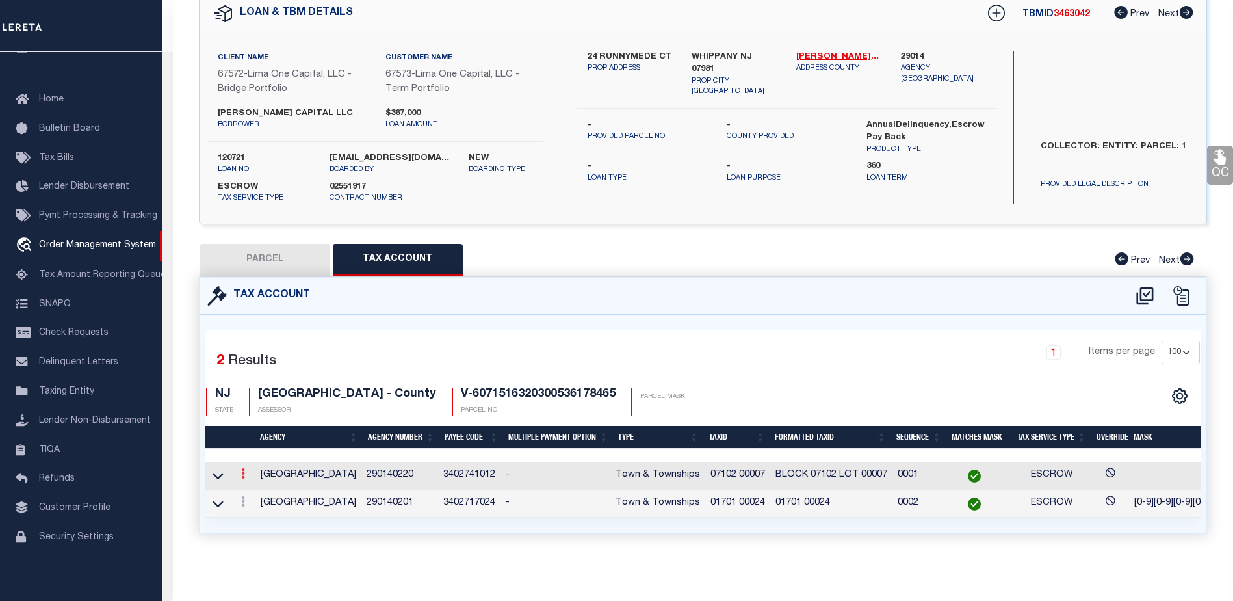
click at [243, 468] on icon at bounding box center [243, 473] width 4 height 10
click at [241, 468] on icon at bounding box center [243, 473] width 4 height 10
click at [240, 498] on link at bounding box center [243, 503] width 14 height 10
click at [242, 468] on icon at bounding box center [243, 473] width 4 height 10
click at [220, 469] on icon at bounding box center [218, 476] width 11 height 14
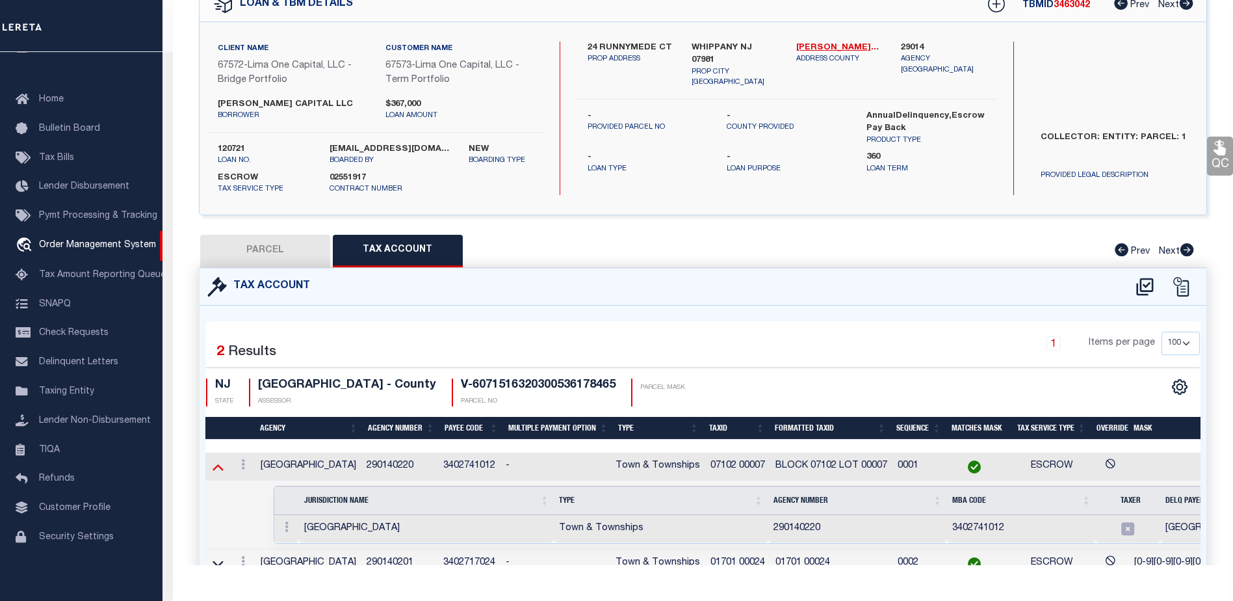
click at [219, 463] on icon at bounding box center [218, 467] width 11 height 14
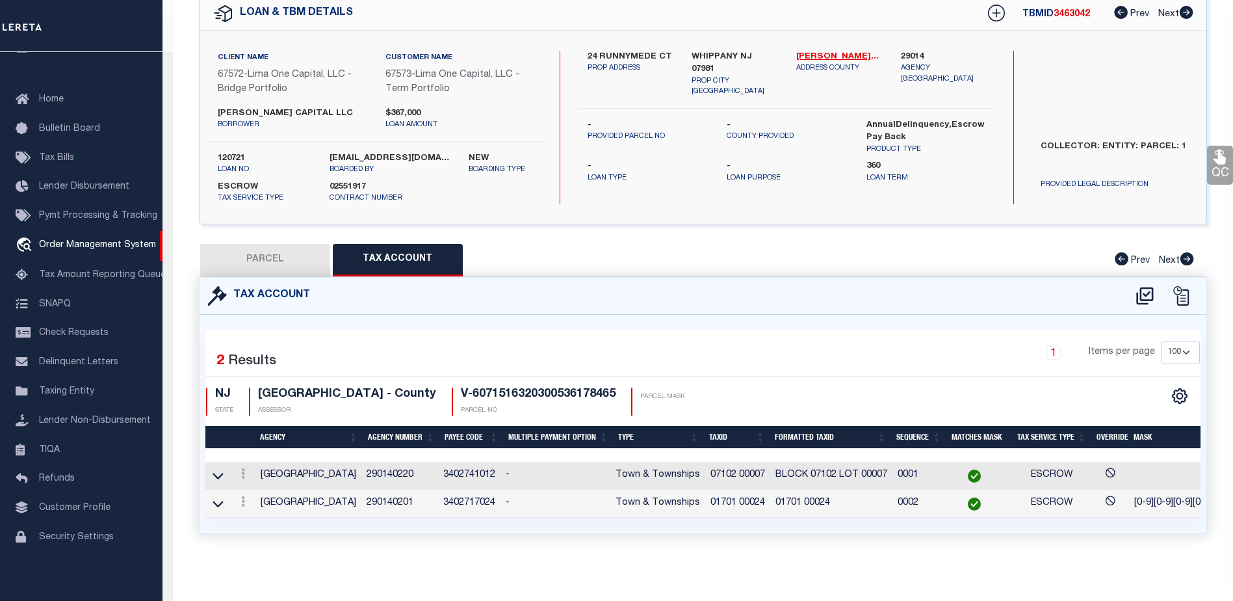
click at [375, 254] on button "Tax Account" at bounding box center [398, 260] width 130 height 33
select select "100"
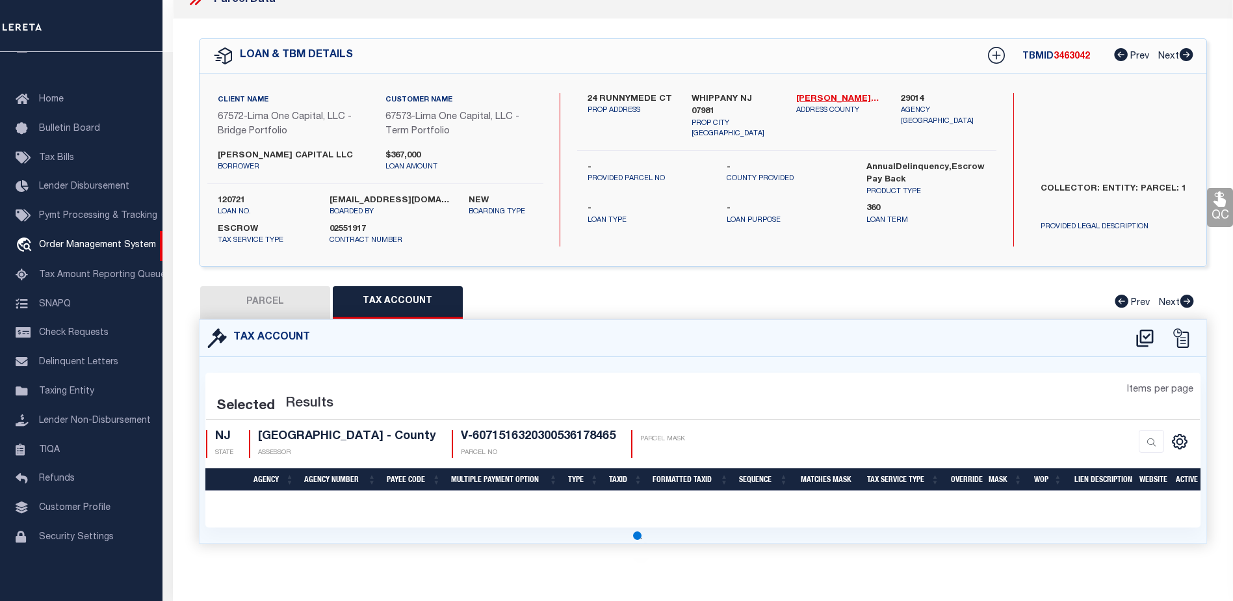
select select "100"
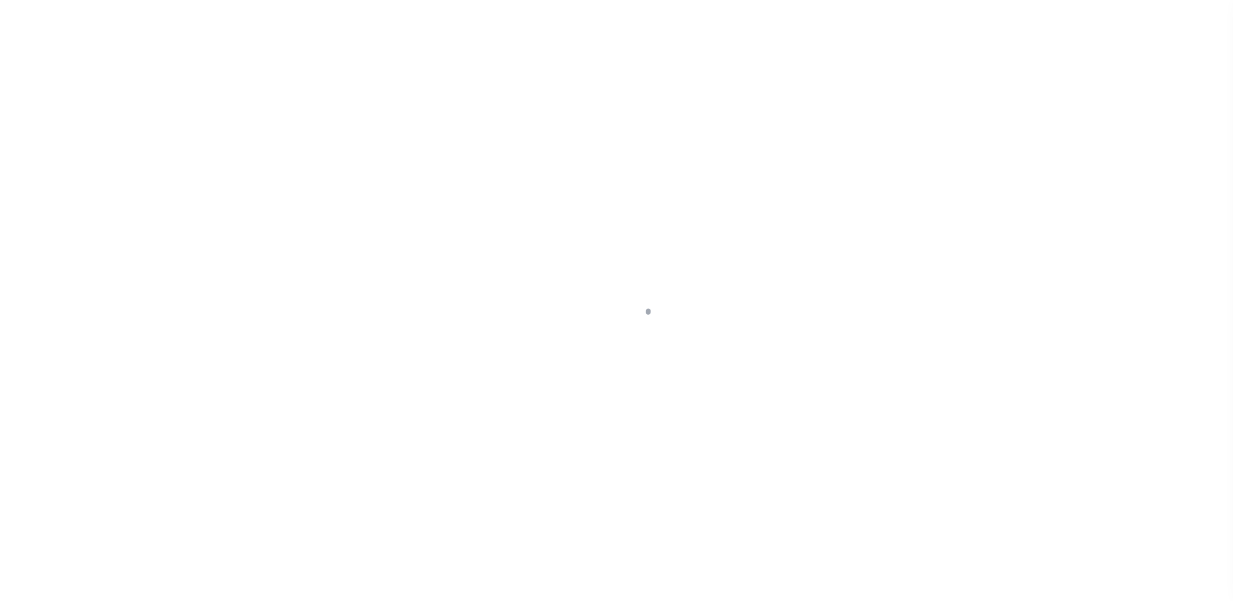
scroll to position [23, 0]
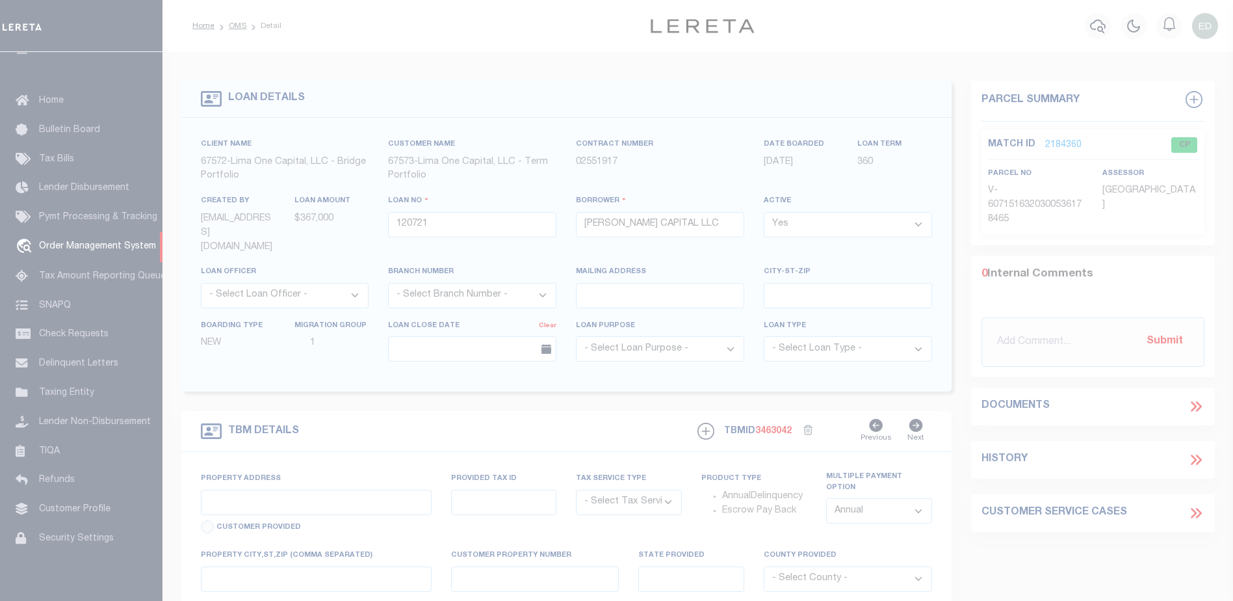
type input "24 RUNNYMEDE CT"
radio input "true"
select select "Escrow"
select select
type input "WHIPPANY NJ 07981"
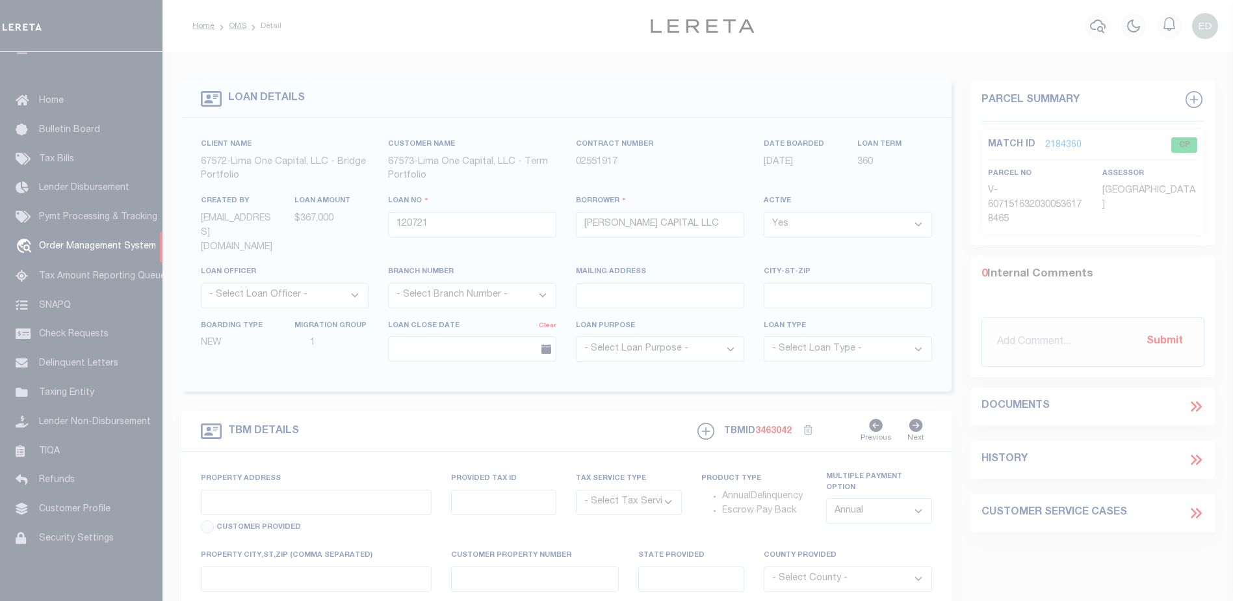
type input "120721-1"
type input "NJ"
type textarea "COLLECTOR: ENTITY: PARCEL: 1"
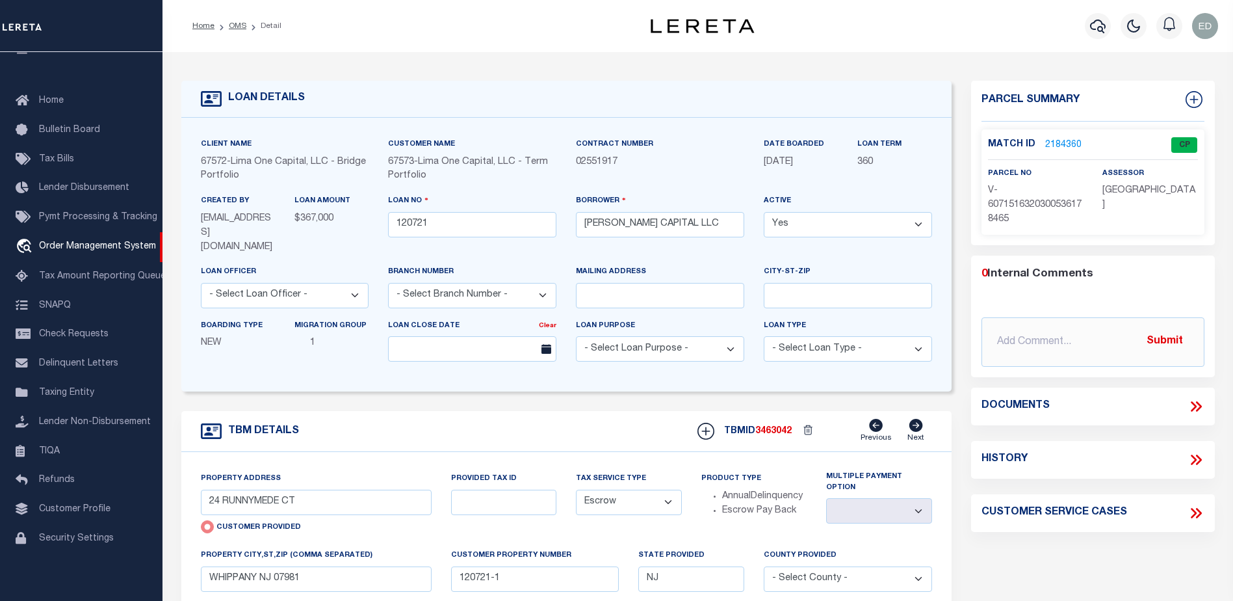
click at [1049, 138] on link "2184360" at bounding box center [1063, 145] width 36 height 14
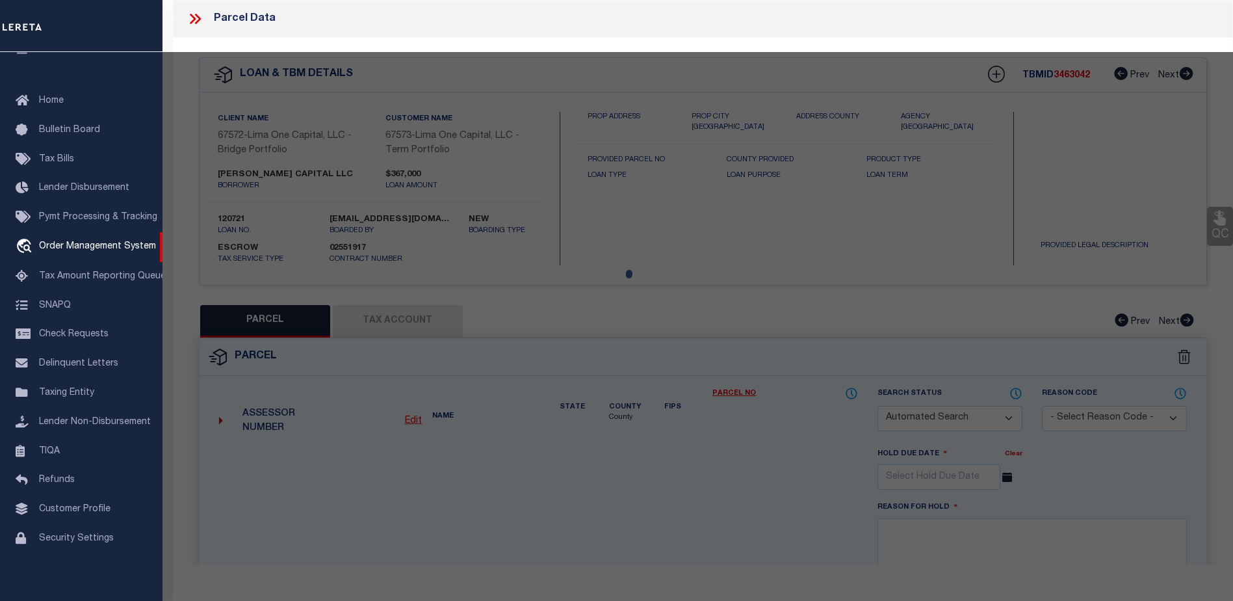
checkbox input "false"
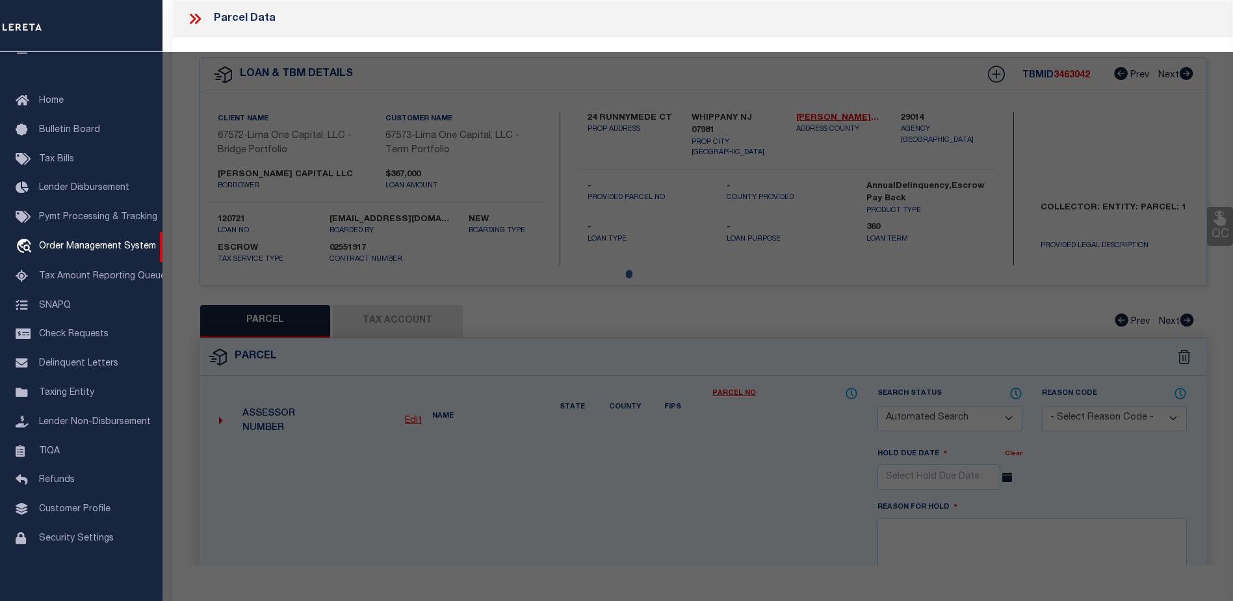
select select "CP"
type input "24 RUNNYMEDE CT"
type input "WHIPPANY NJ 07981"
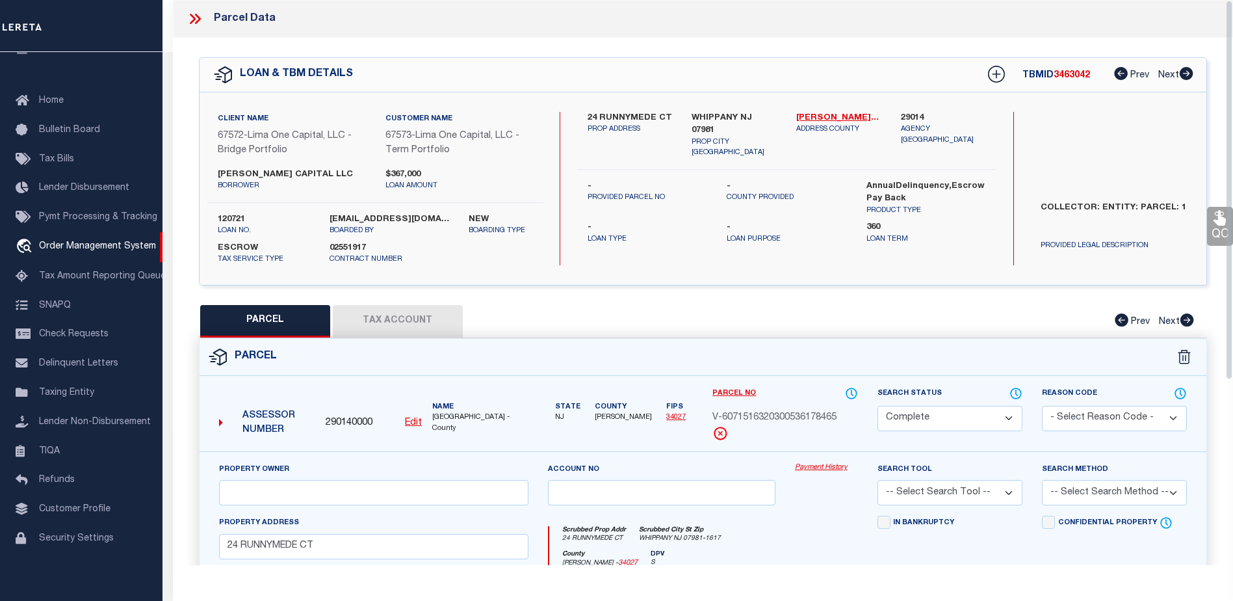
click at [382, 320] on button "Tax Account" at bounding box center [398, 321] width 130 height 33
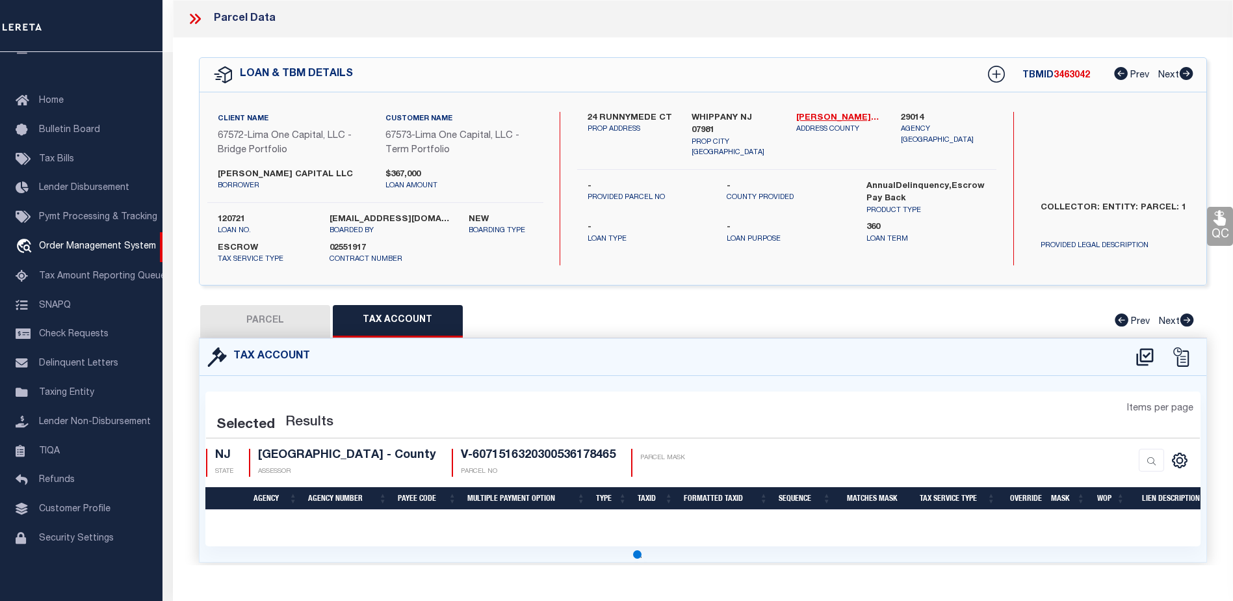
select select "100"
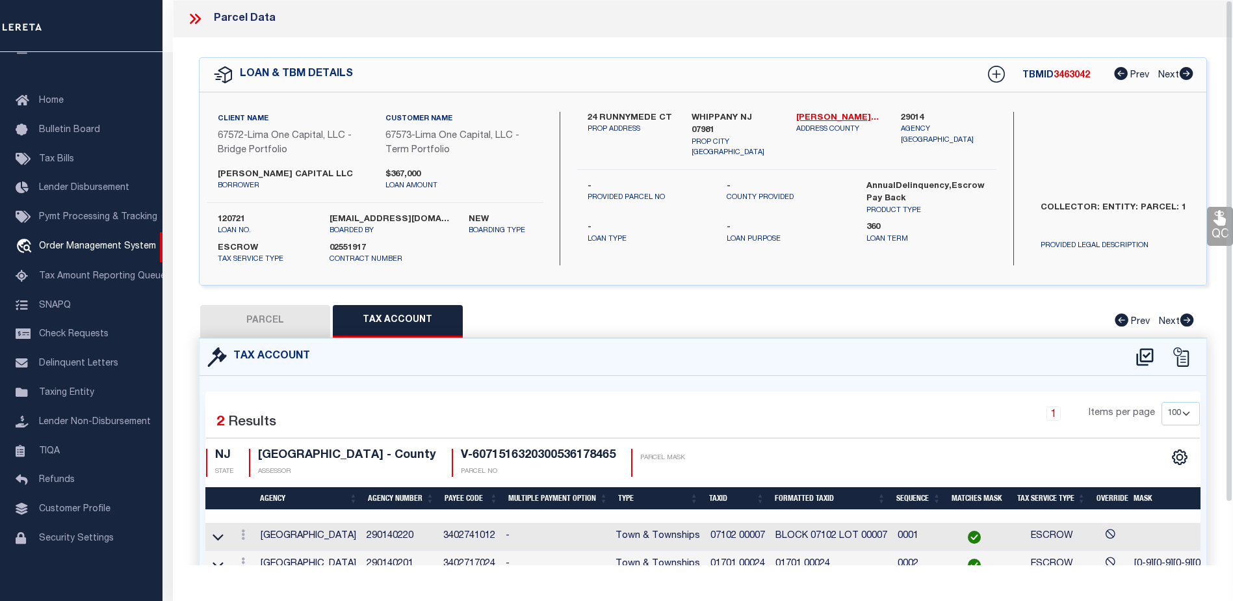
scroll to position [70, 0]
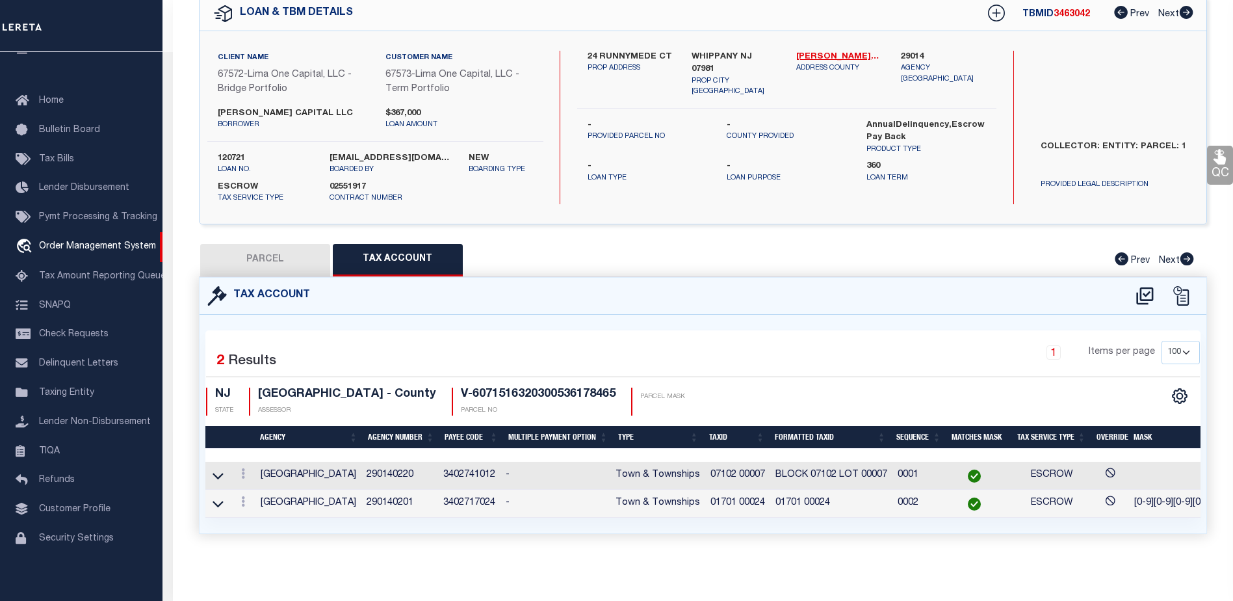
click at [839, 491] on td "01701 00024" at bounding box center [831, 503] width 122 height 28
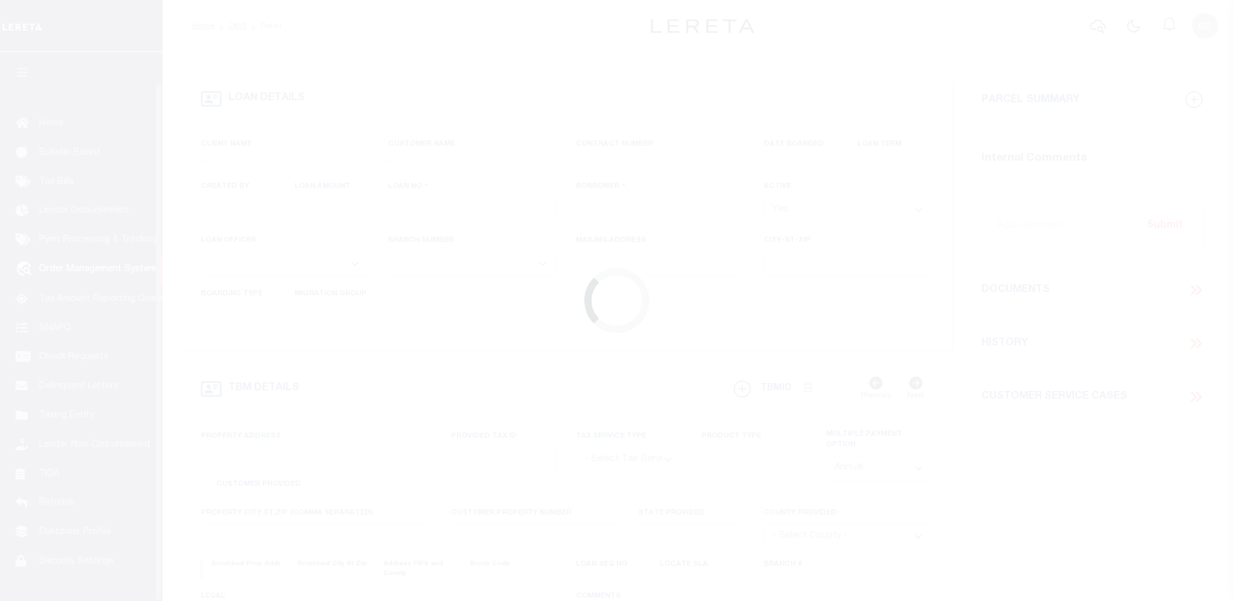
type input "120721"
type input "[PERSON_NAME] CAPITAL LLC"
select select
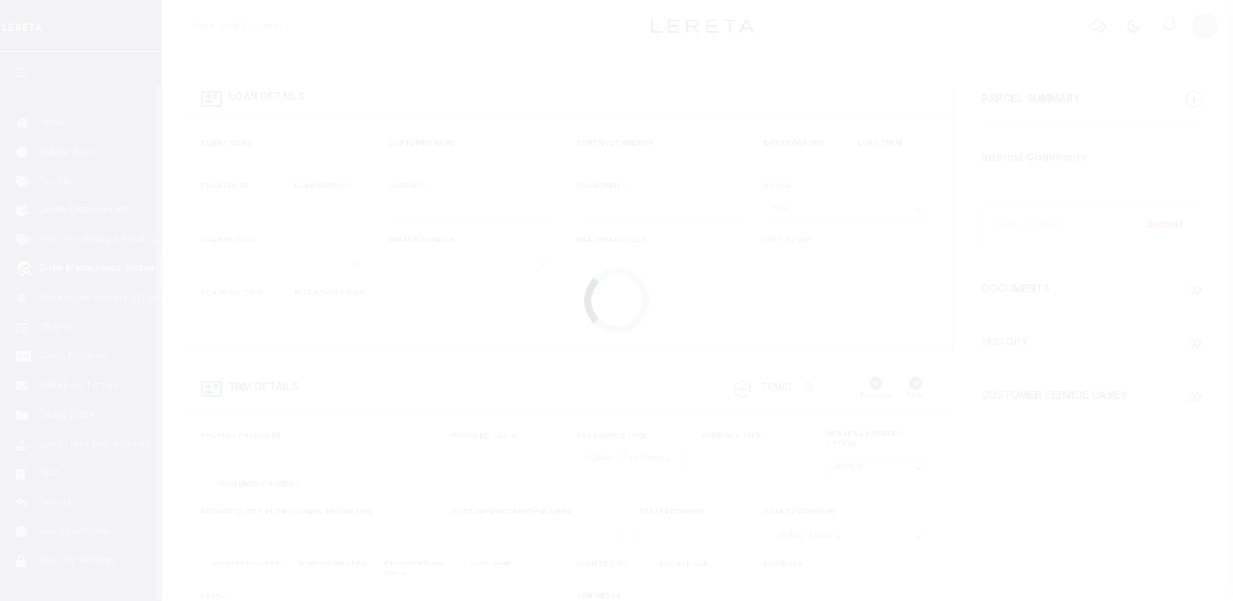
select select
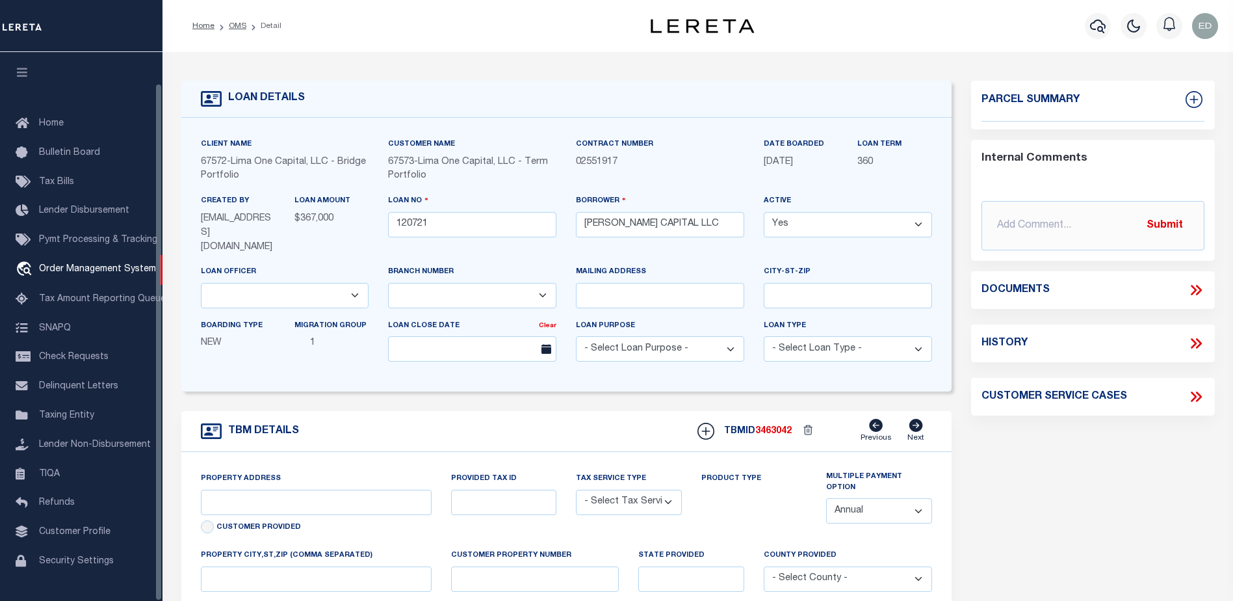
scroll to position [33, 0]
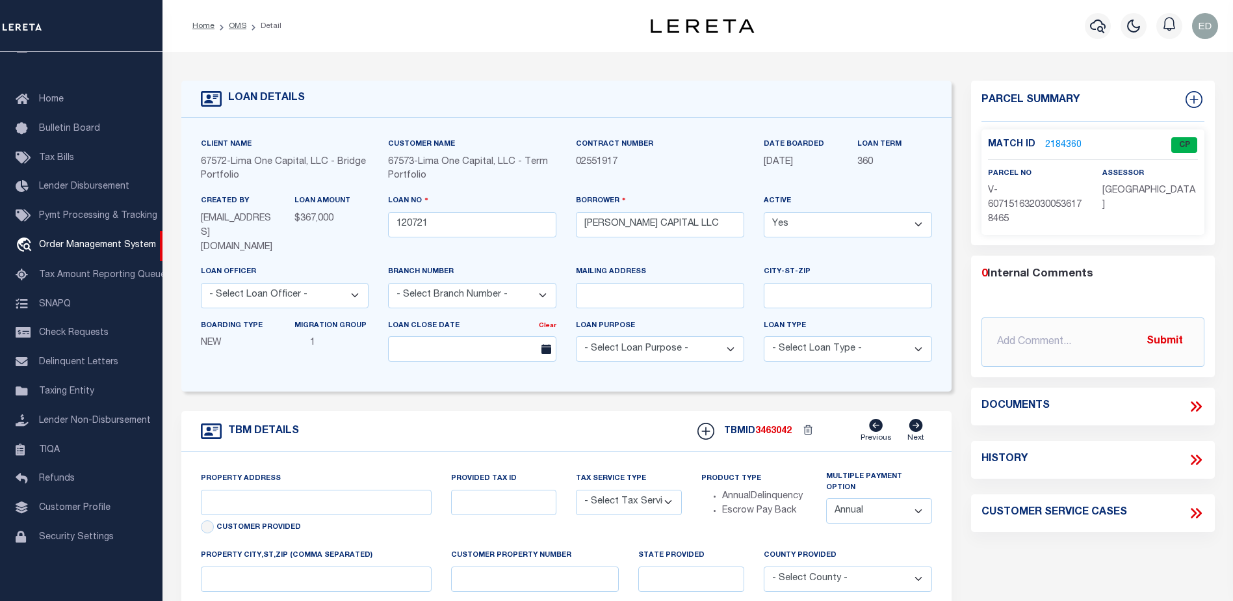
click at [1054, 138] on p "2184360" at bounding box center [1063, 145] width 36 height 14
type input "24 RUNNYMEDE CT"
radio input "true"
select select "Escrow"
select select
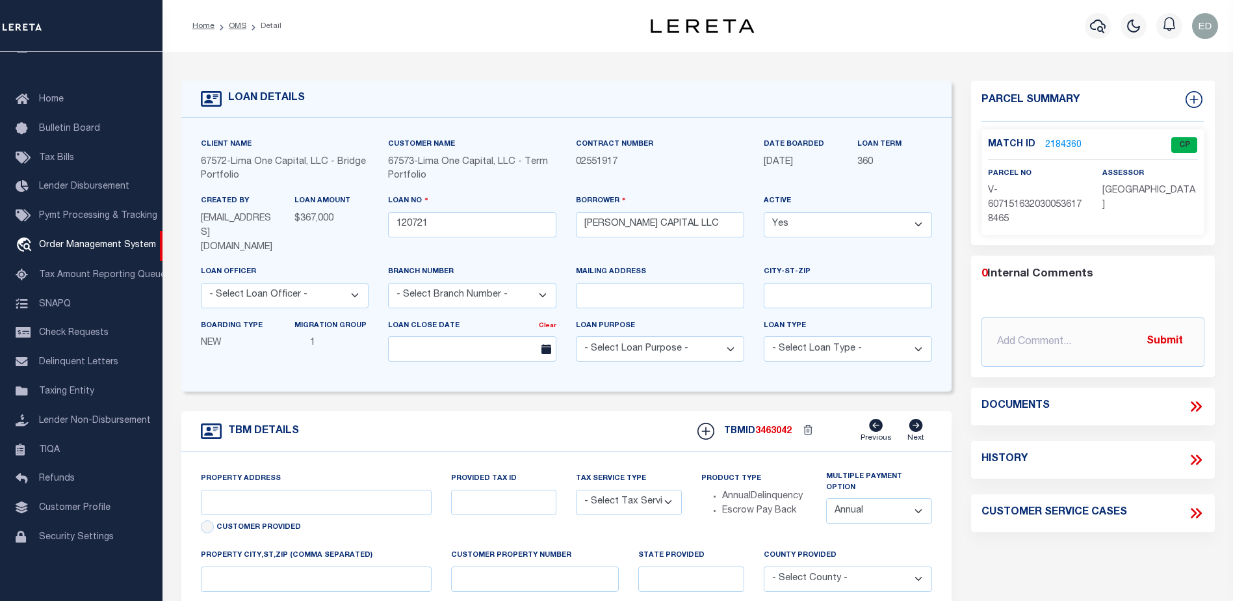
type input "WHIPPANY NJ 07981"
type input "120721-1"
type input "NJ"
type textarea "COLLECTOR: ENTITY: PARCEL: 1"
click at [1060, 139] on link "2184360" at bounding box center [1063, 145] width 36 height 14
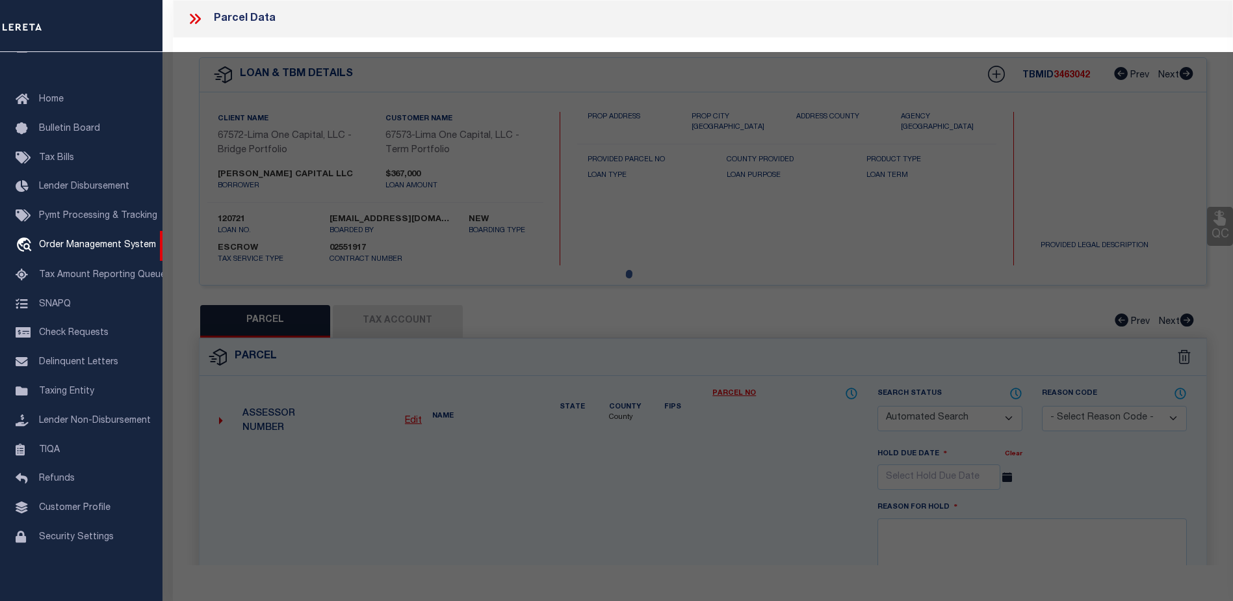
checkbox input "false"
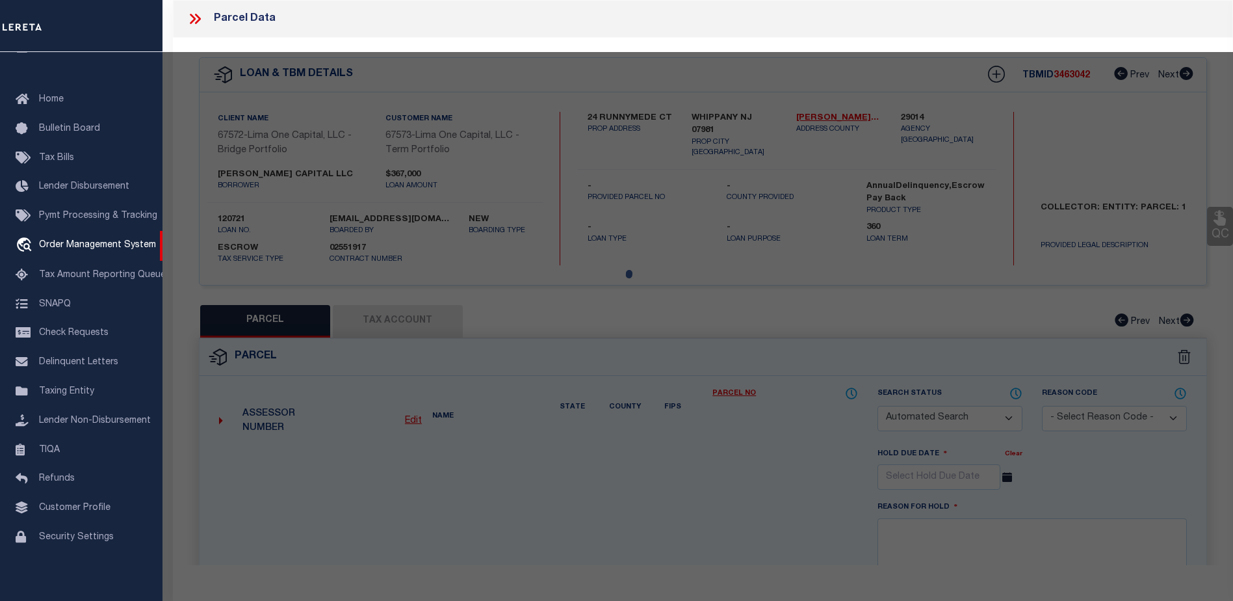
select select "CP"
type input "24 RUNNYMEDE CT"
type input "WHIPPANY NJ 07981"
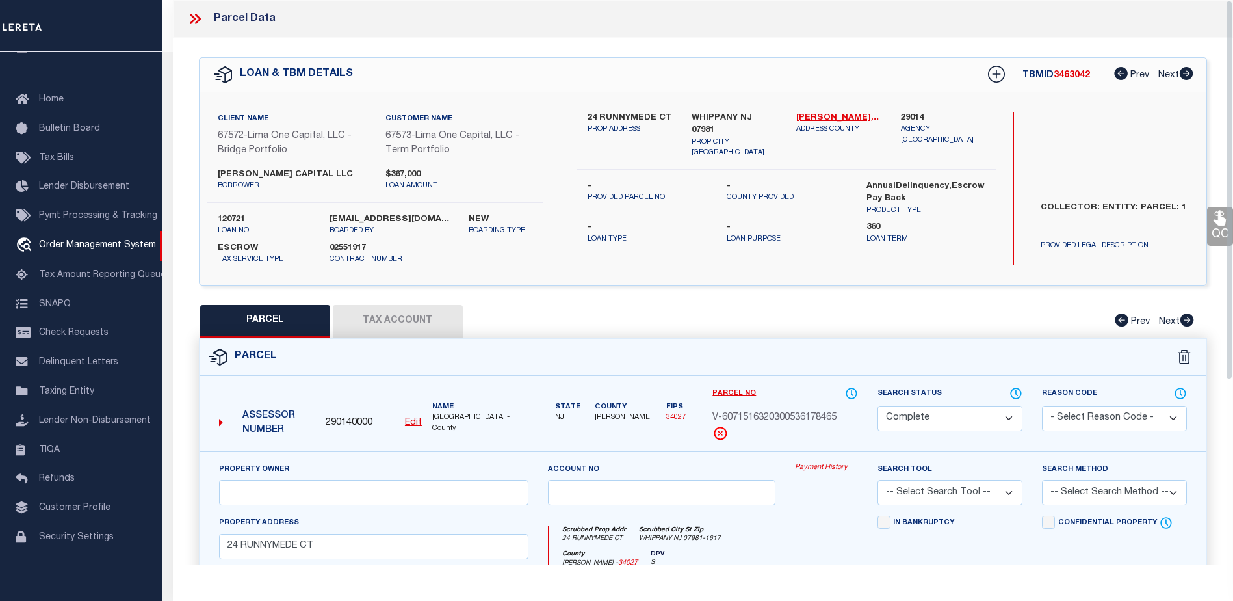
click at [408, 320] on button "Tax Account" at bounding box center [398, 321] width 130 height 33
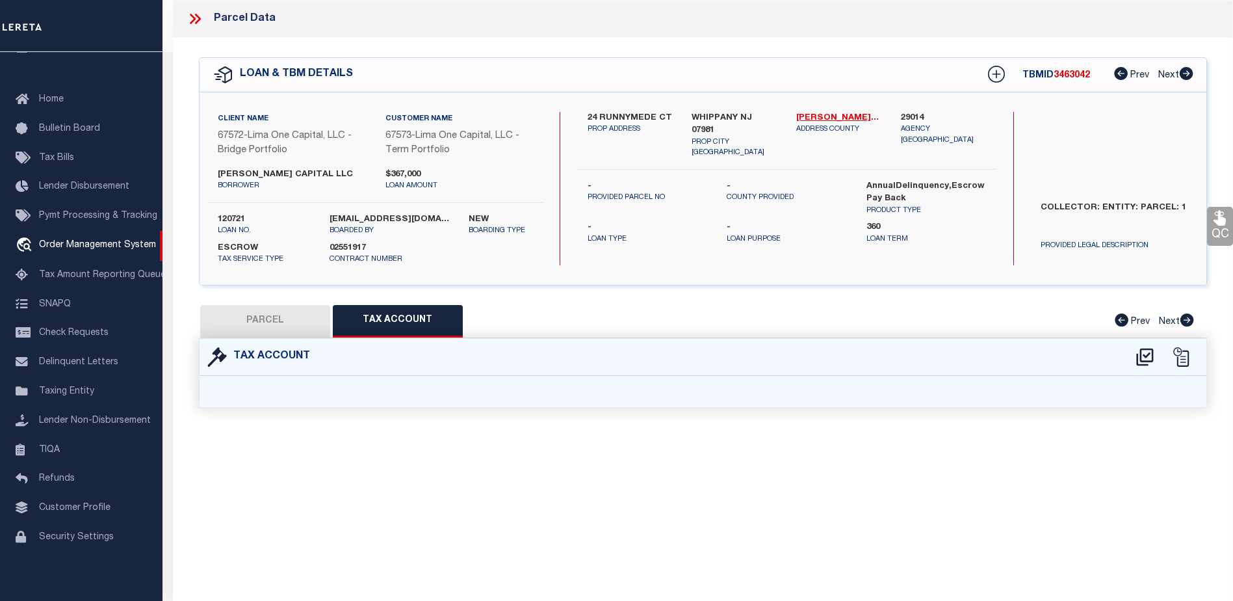
select select "100"
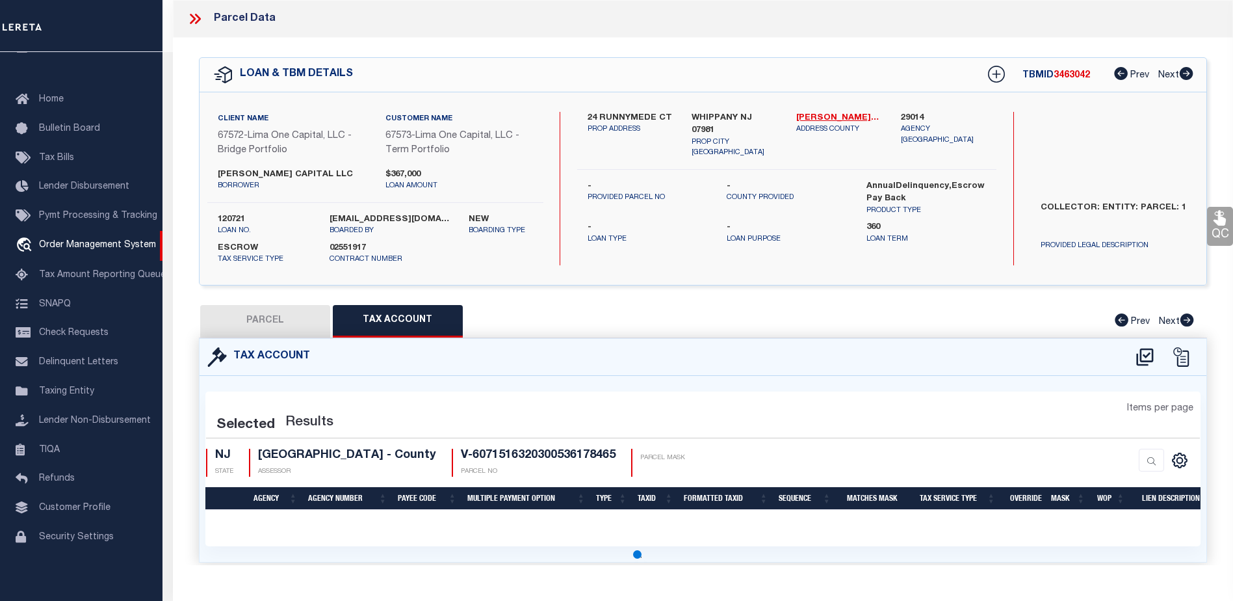
select select "100"
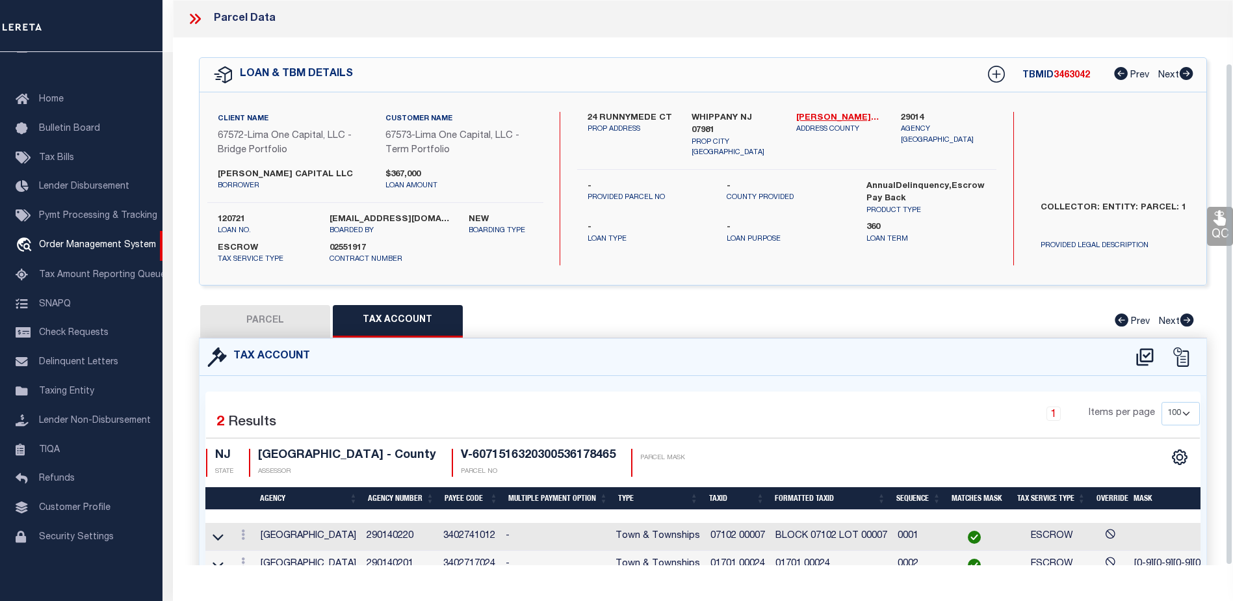
scroll to position [70, 0]
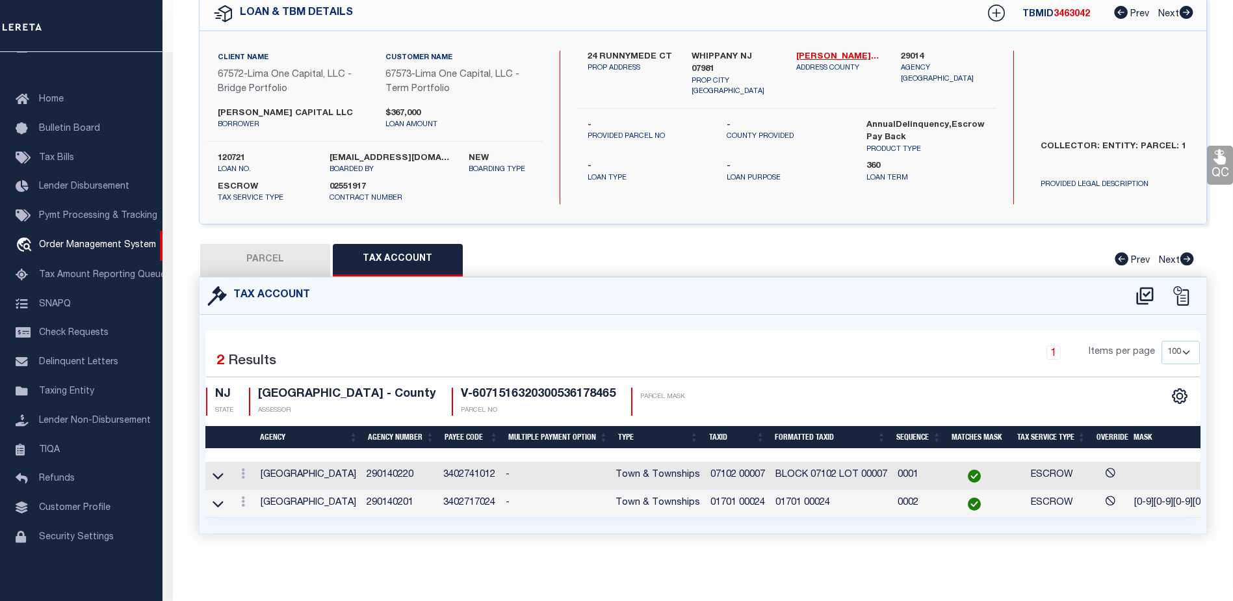
click at [736, 498] on span "01701 00024" at bounding box center [737, 502] width 55 height 9
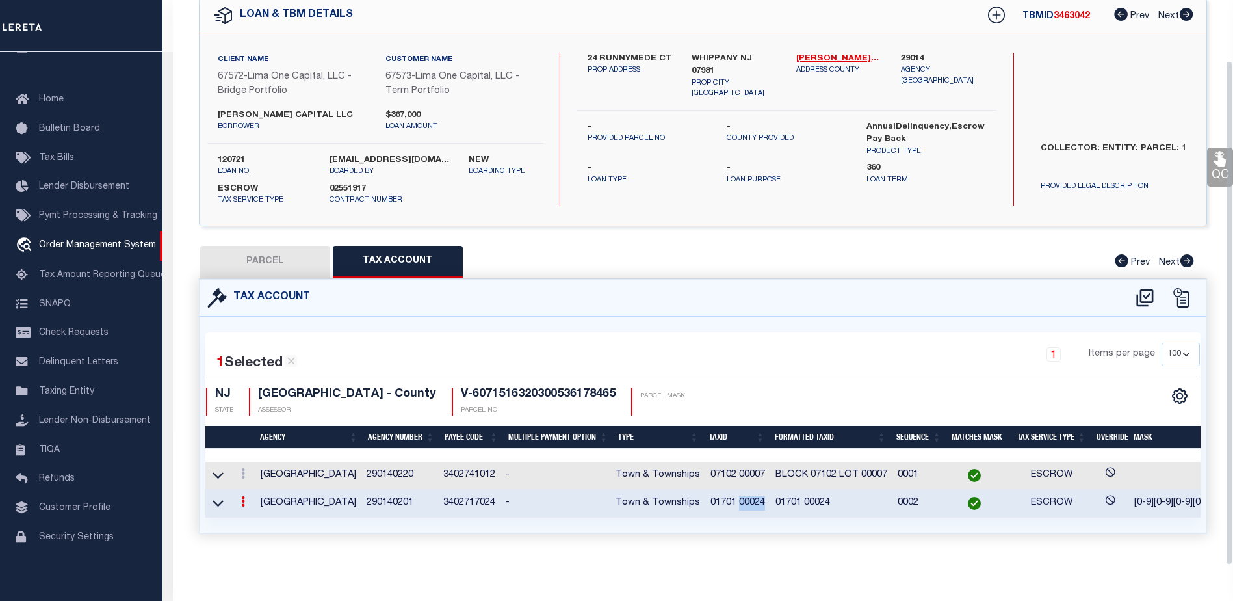
click at [736, 498] on span "01701 00024" at bounding box center [737, 502] width 55 height 9
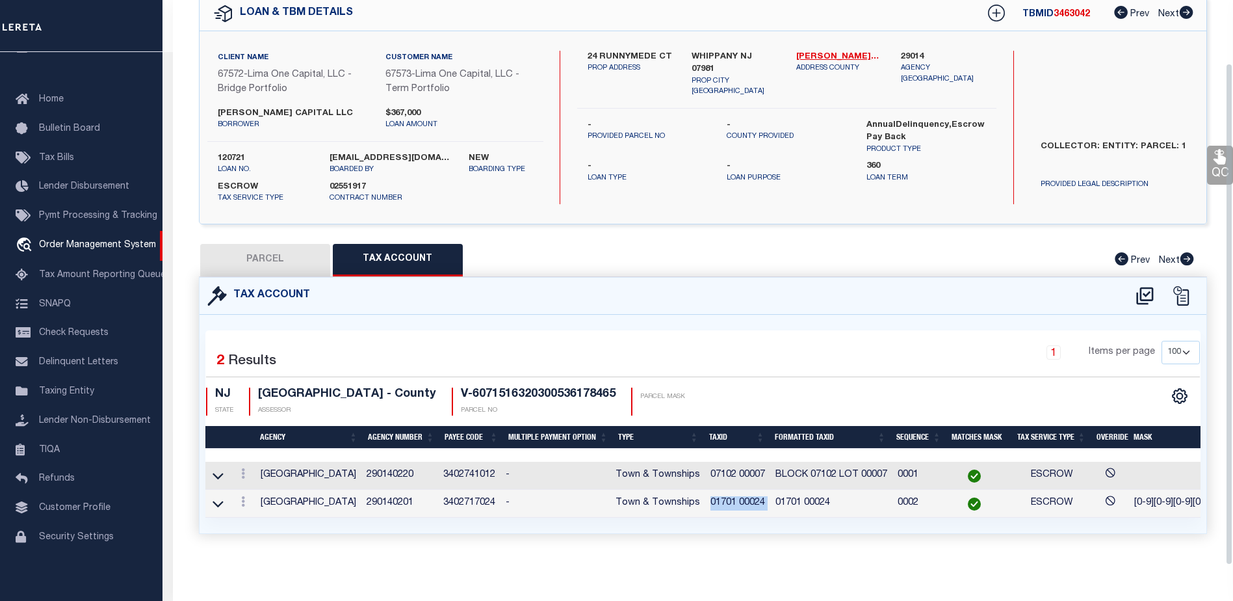
click at [736, 498] on span "01701 00024" at bounding box center [737, 502] width 55 height 9
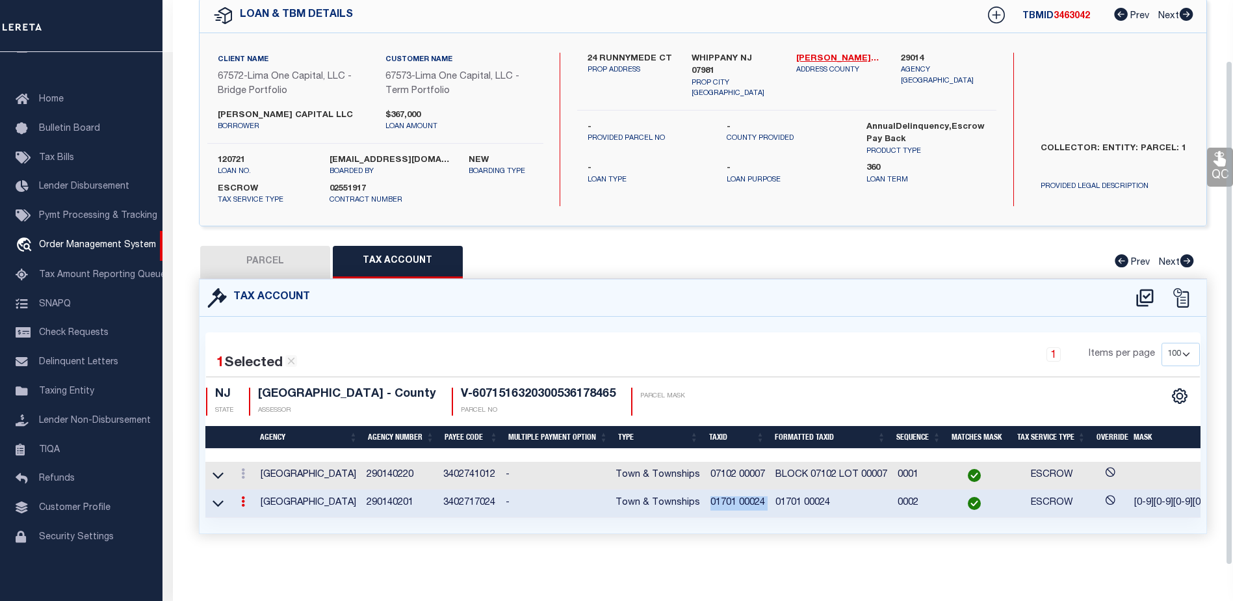
scroll to position [68, 0]
drag, startPoint x: 731, startPoint y: 498, endPoint x: 703, endPoint y: 486, distance: 29.7
click at [705, 489] on td "01701 00024" at bounding box center [737, 503] width 65 height 28
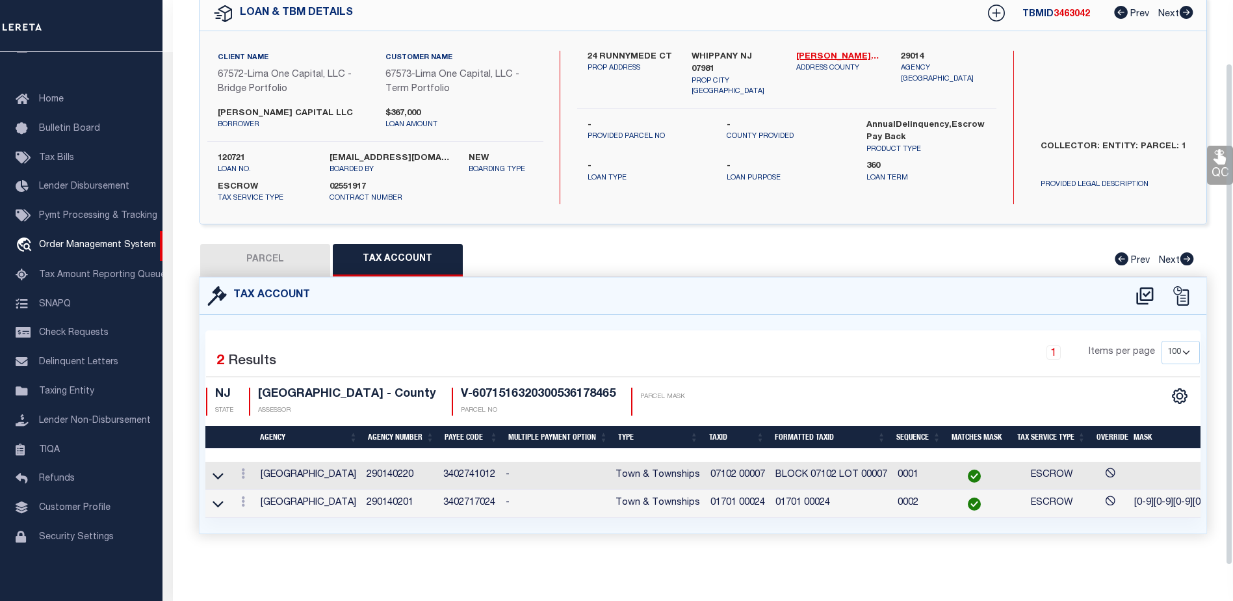
click at [401, 247] on button "Tax Account" at bounding box center [398, 260] width 130 height 33
select select "100"
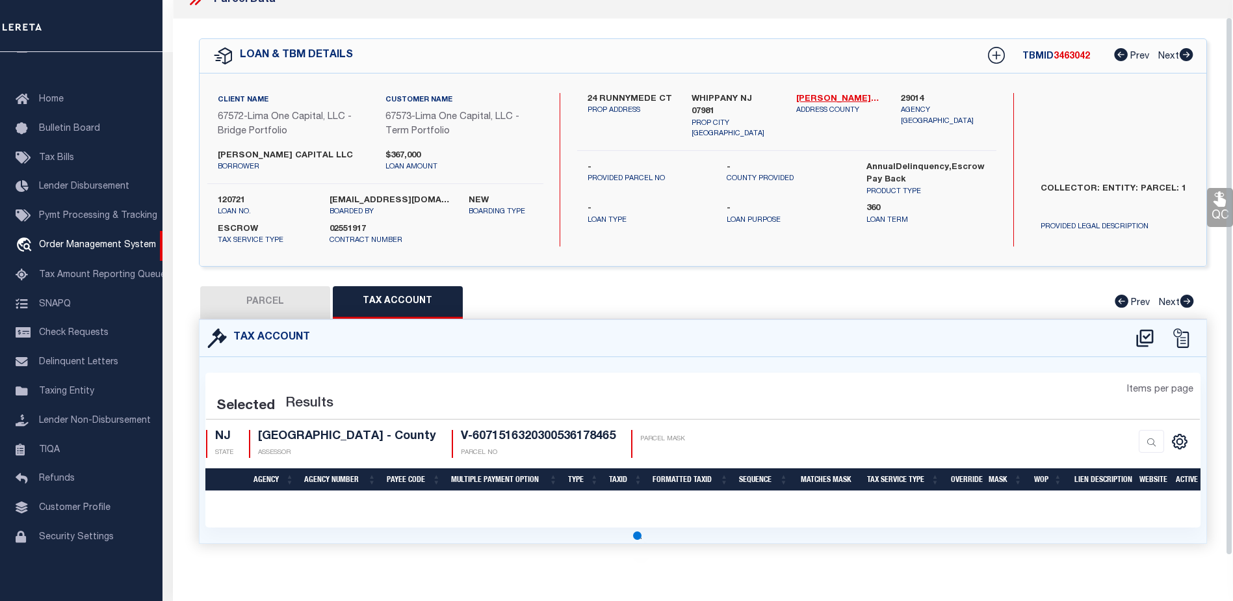
scroll to position [18, 0]
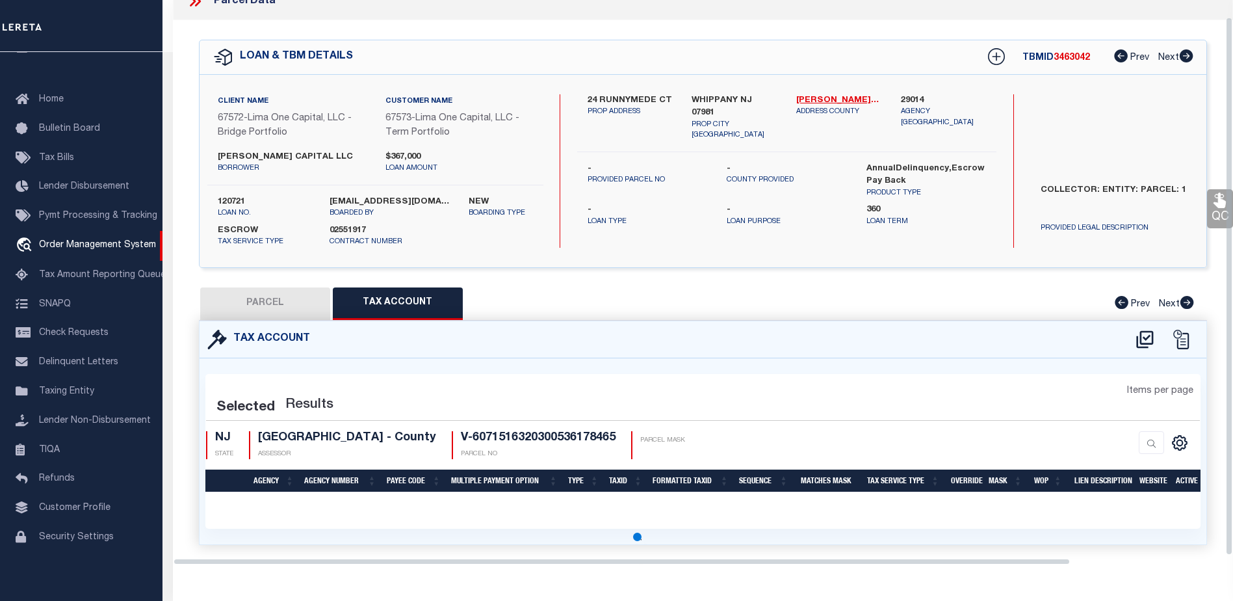
select select "100"
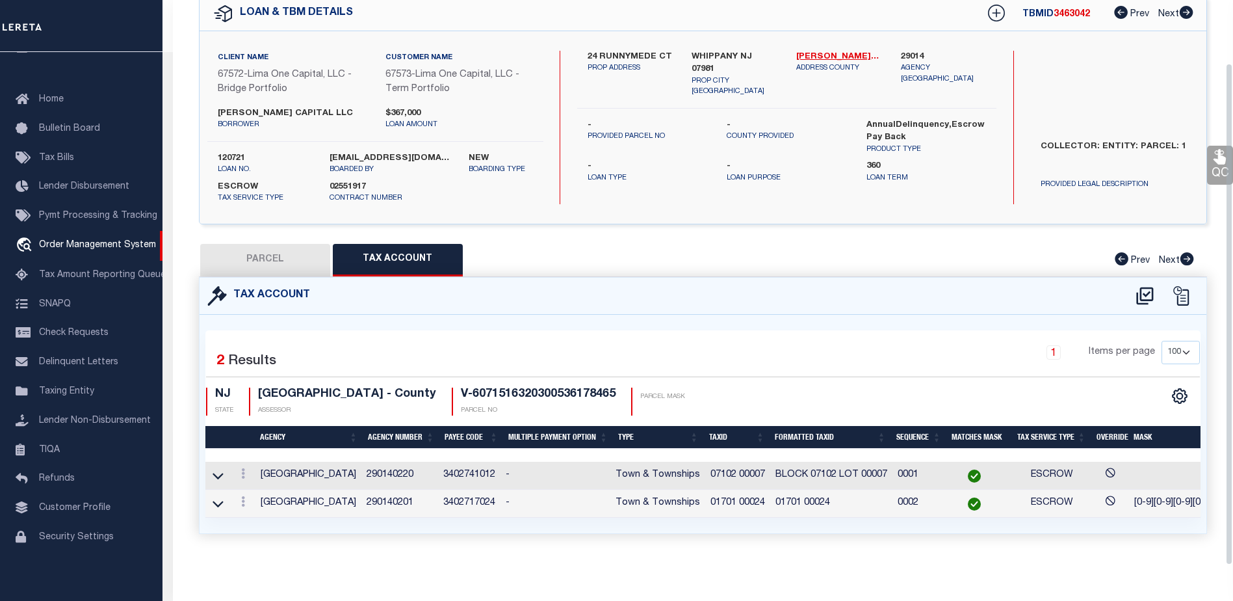
scroll to position [0, 0]
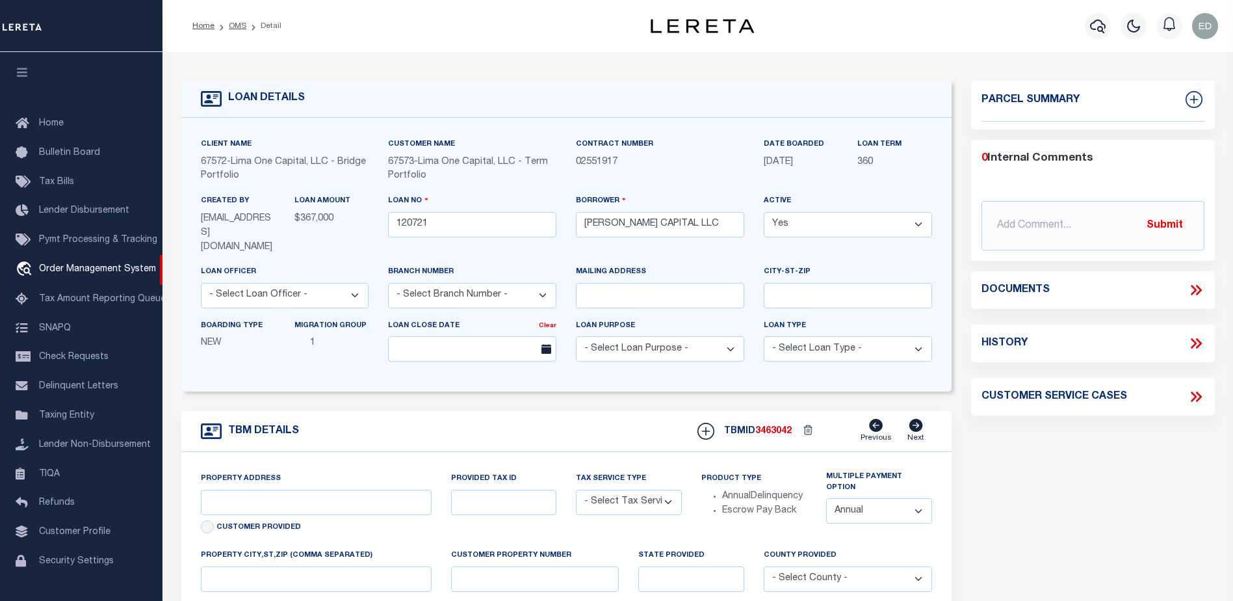
scroll to position [33, 0]
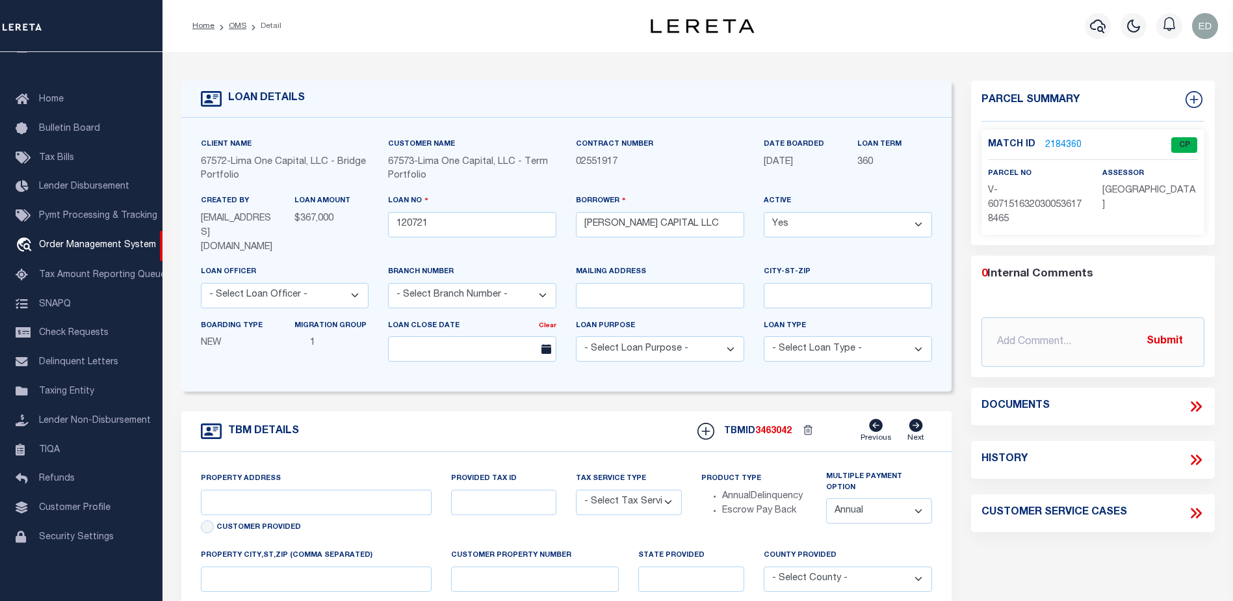
click at [1059, 142] on link "2184360" at bounding box center [1063, 145] width 36 height 14
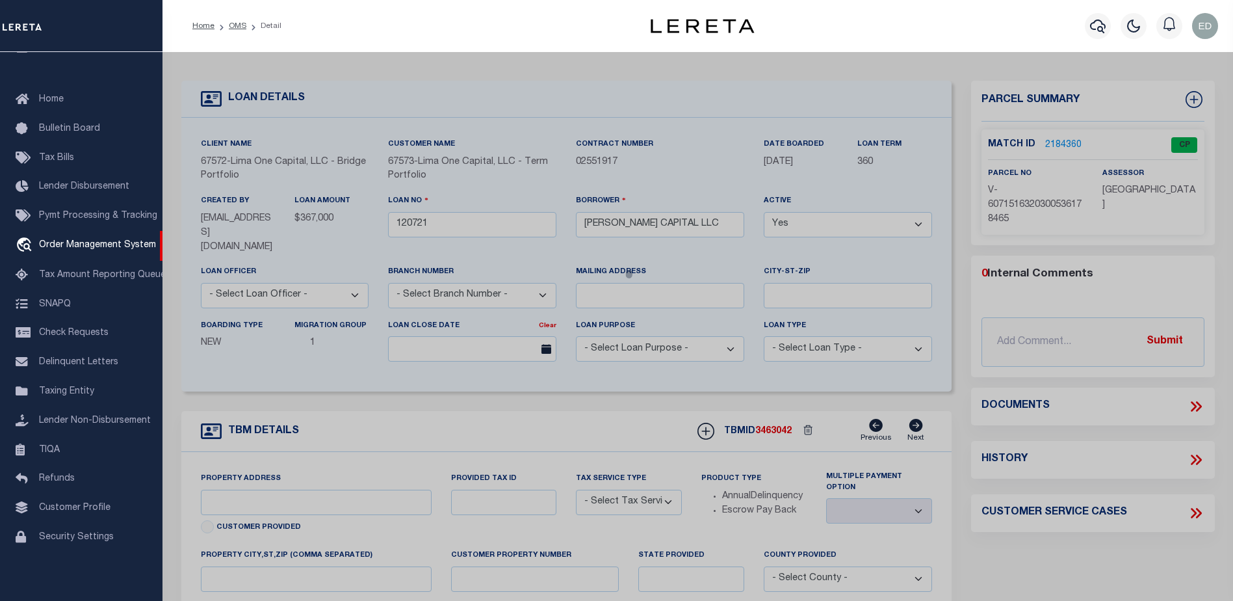
type input "24 RUNNYMEDE CT"
radio input "true"
select select "Escrow"
select select
type input "WHIPPANY NJ 07981"
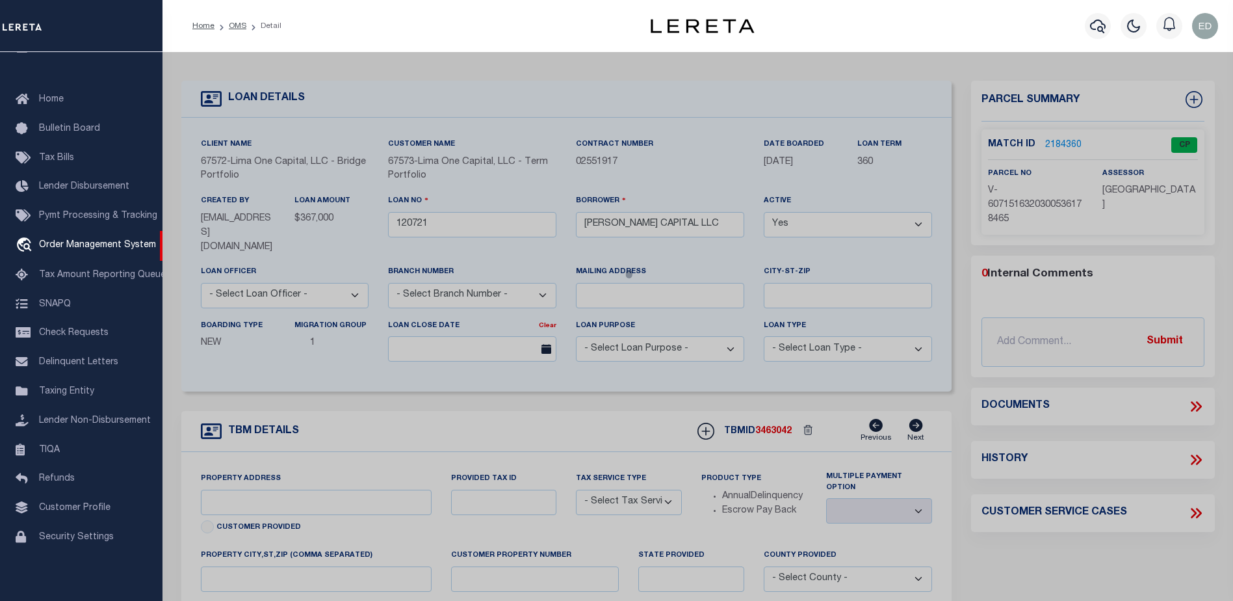
type input "120721-1"
type input "NJ"
type textarea "COLLECTOR: ENTITY: PARCEL: 1"
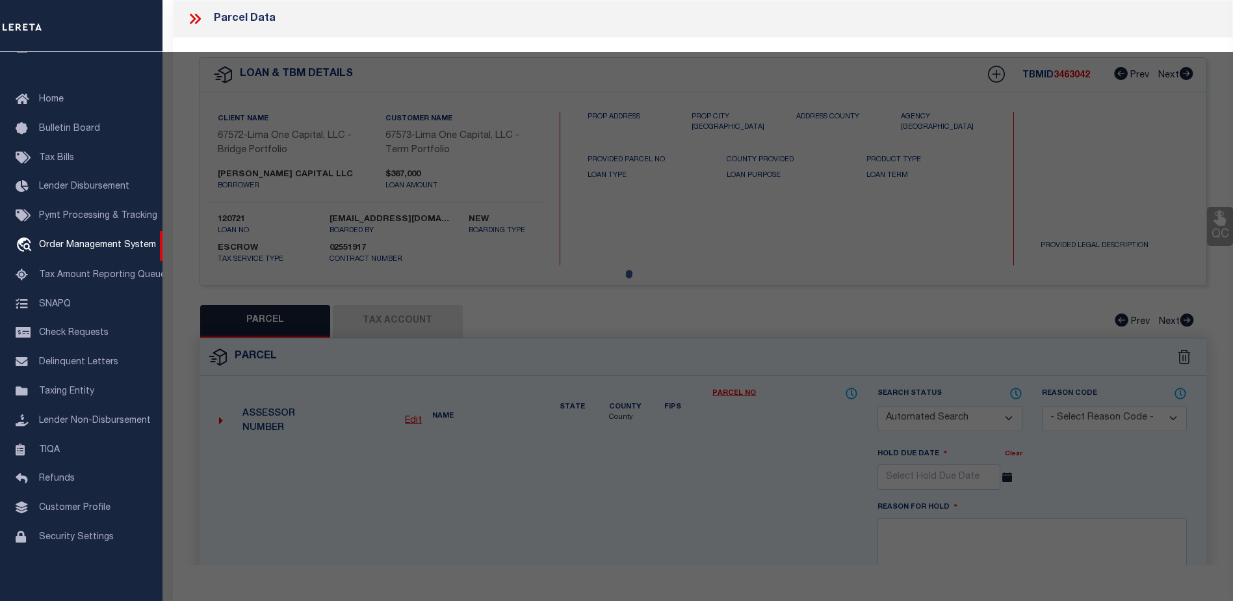
checkbox input "false"
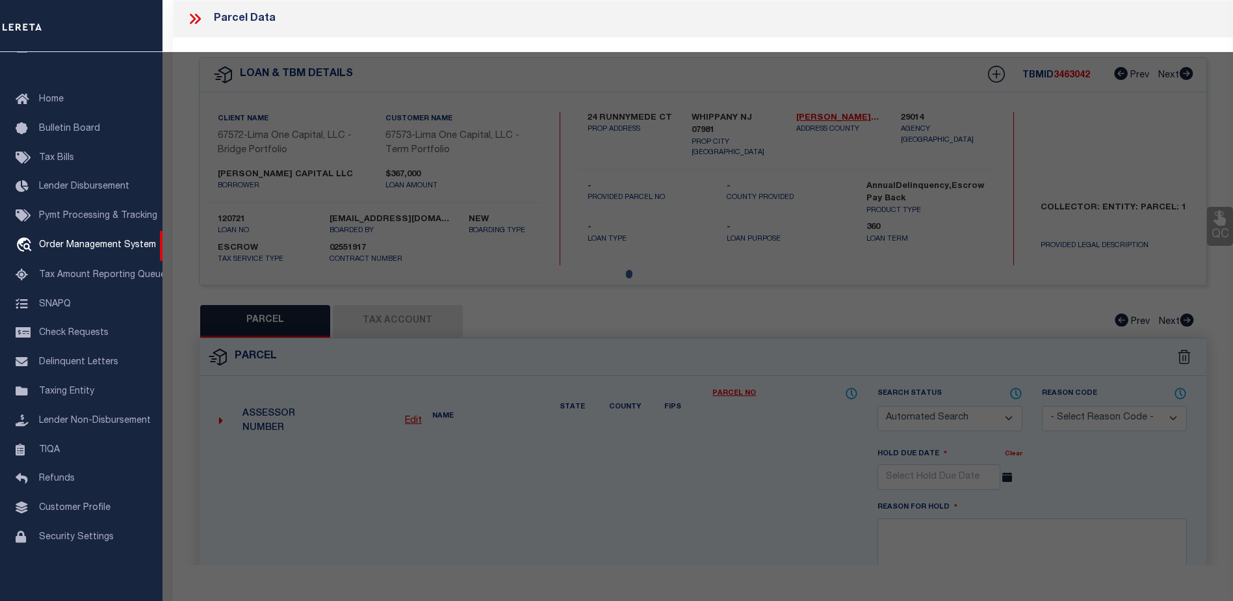
select select "CP"
type input "24 RUNNYMEDE CT"
type input "WHIPPANY NJ 07981"
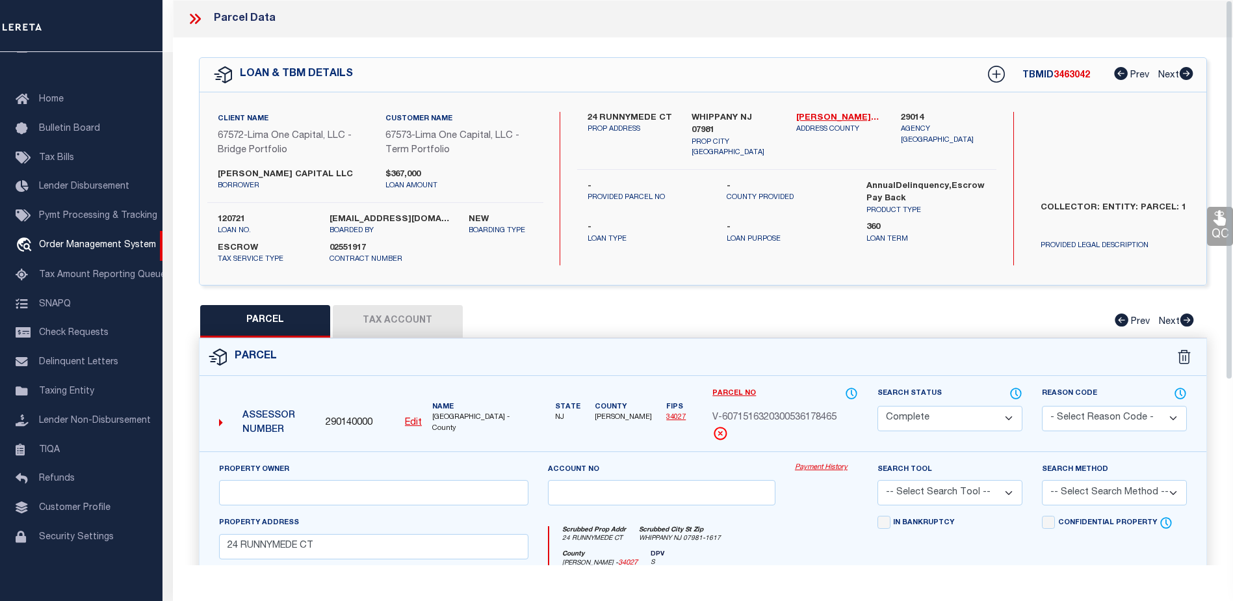
click at [400, 322] on button "Tax Account" at bounding box center [398, 321] width 130 height 33
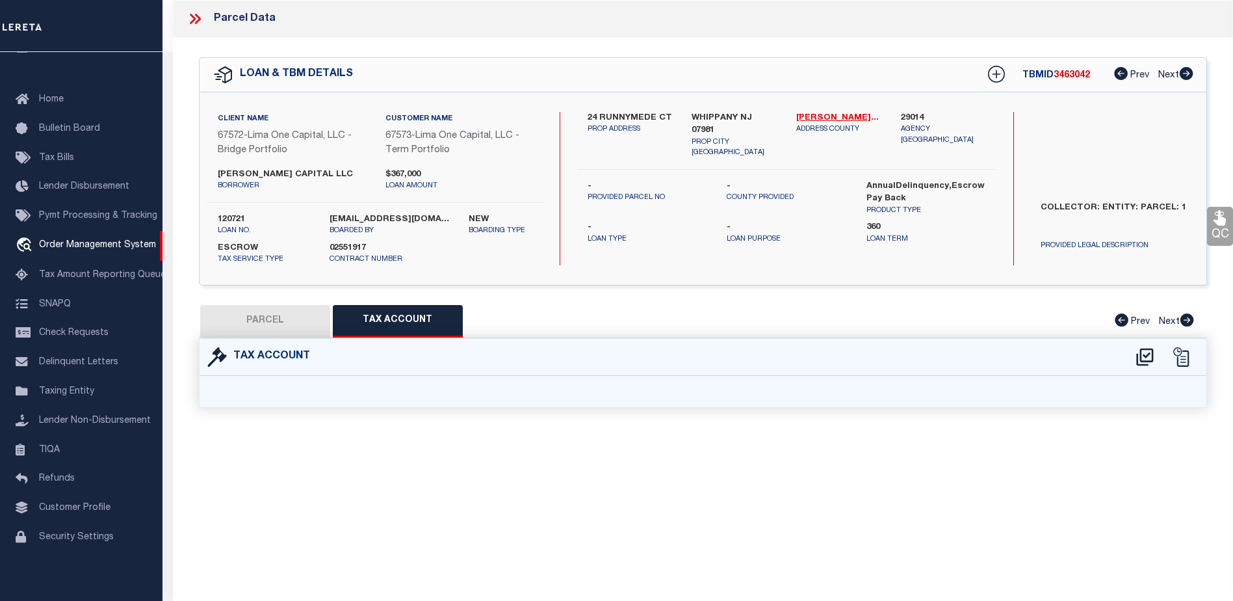
select select "100"
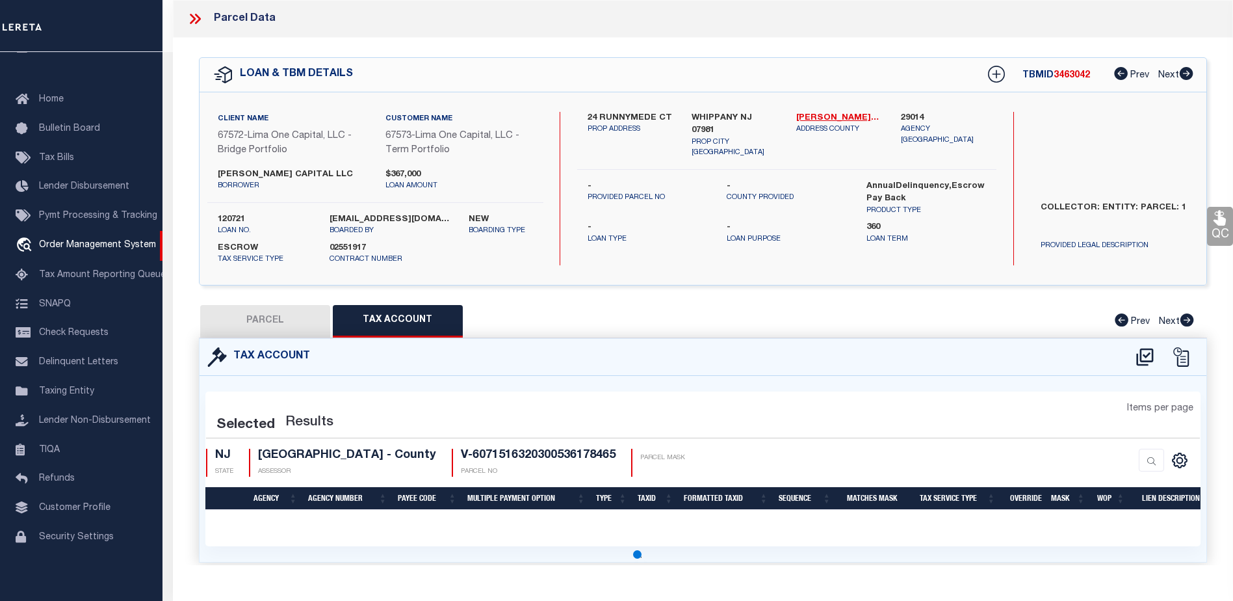
select select "100"
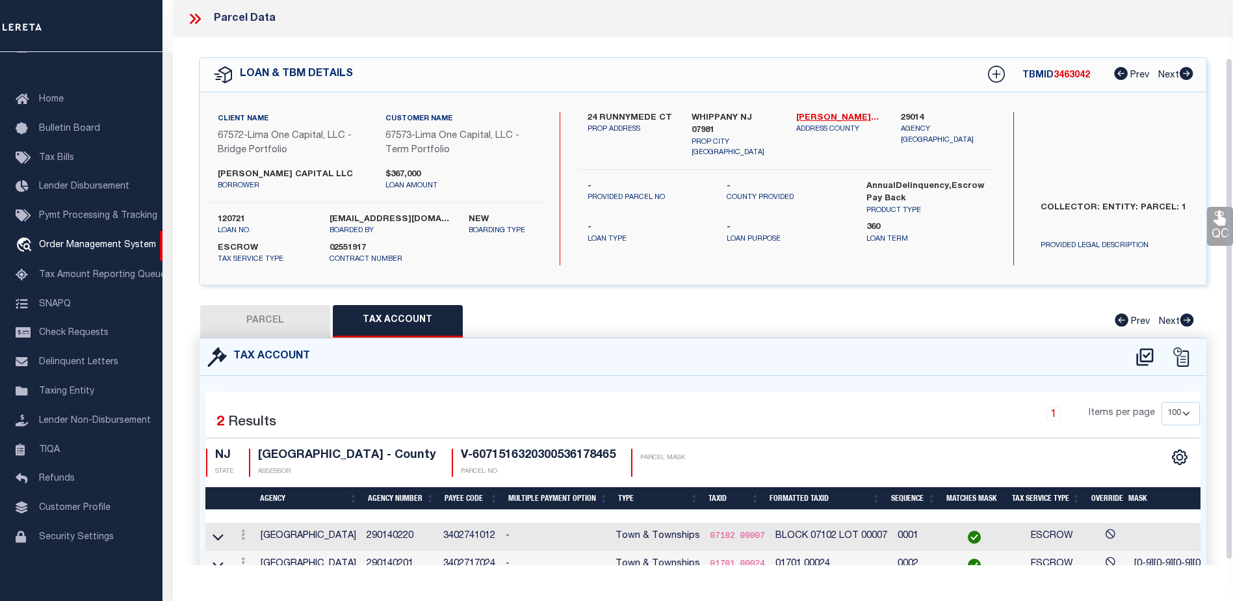
scroll to position [65, 0]
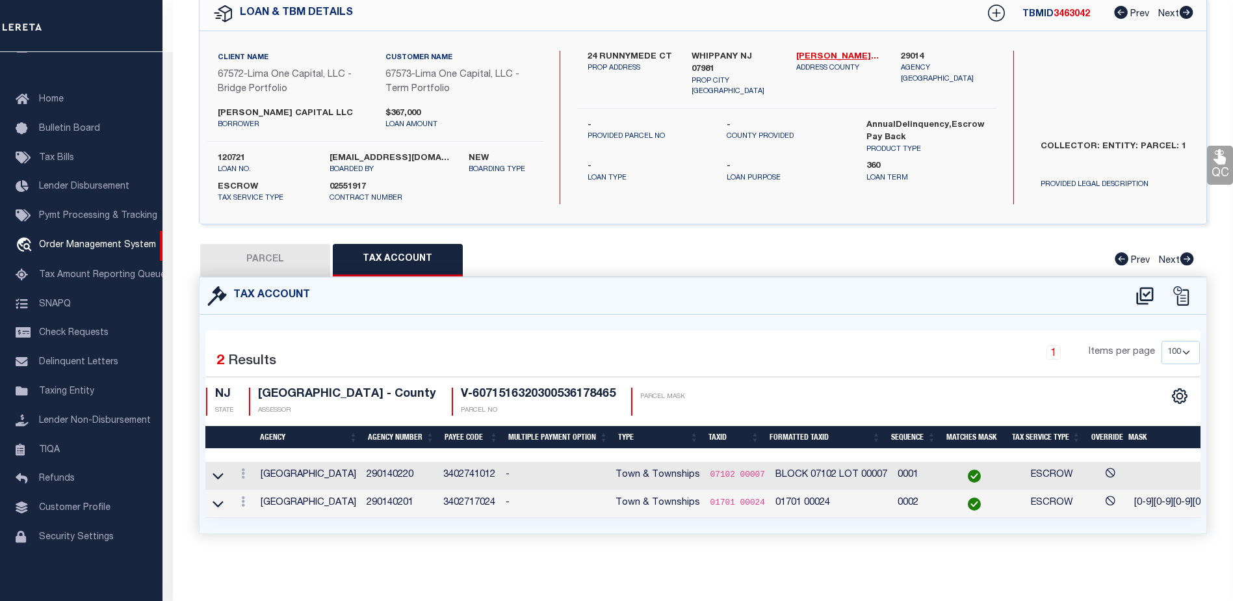
click at [735, 501] on code "01701 00024" at bounding box center [737, 502] width 55 height 10
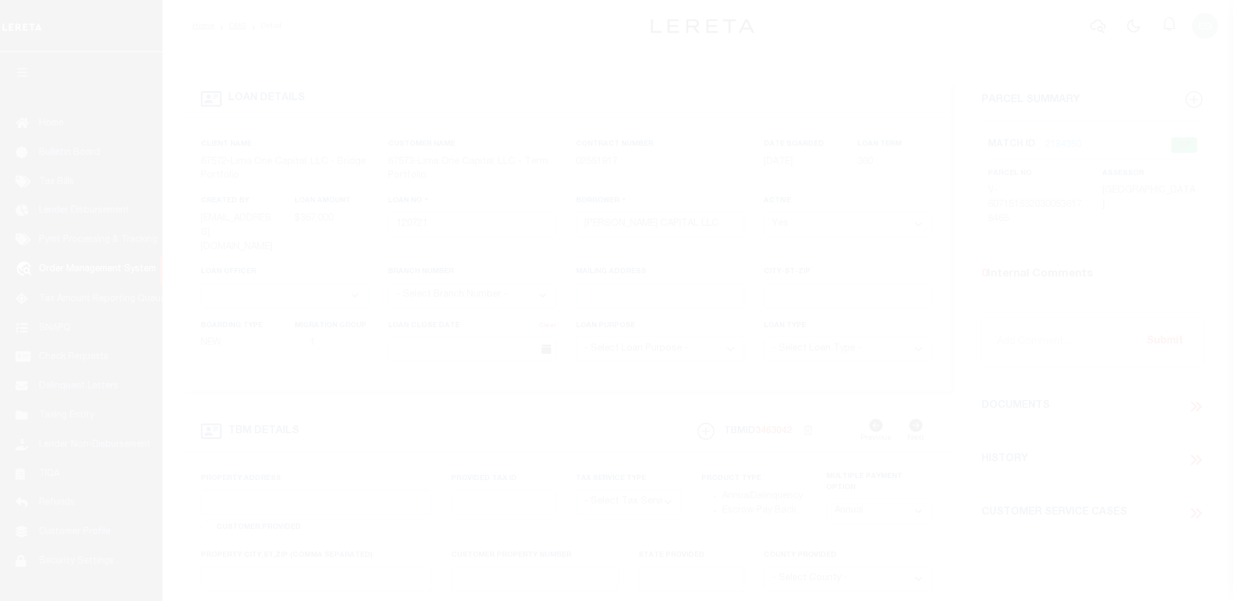
scroll to position [33, 0]
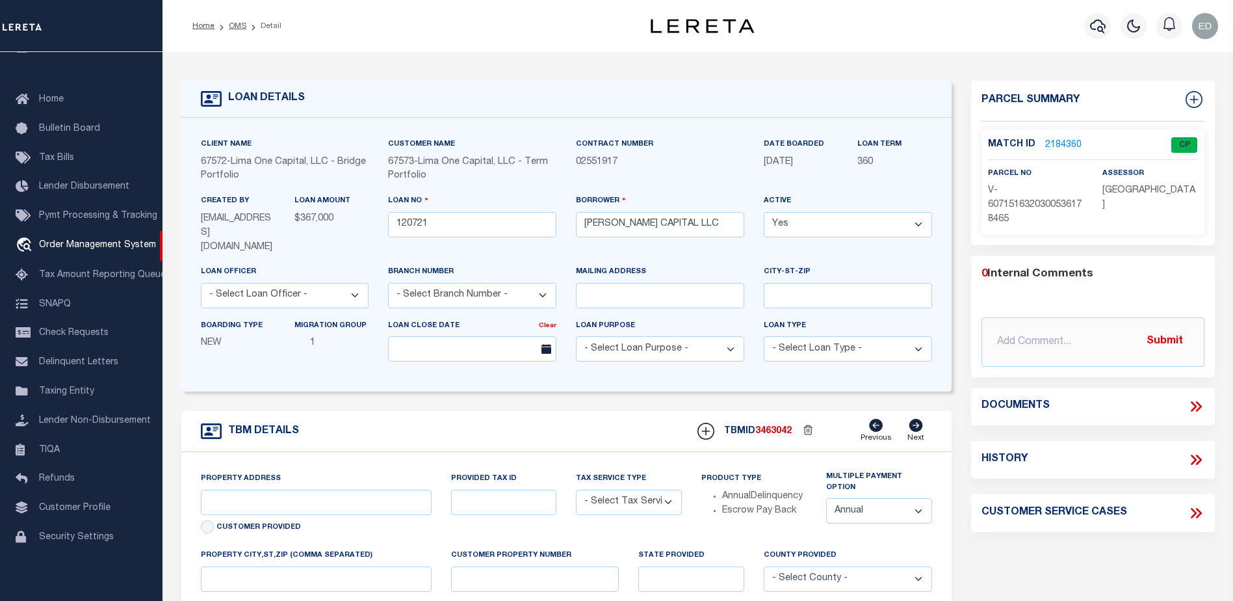
type input "24 RUNNYMEDE CT"
radio input "true"
select select "Escrow"
select select
type input "WHIPPANY NJ 07981"
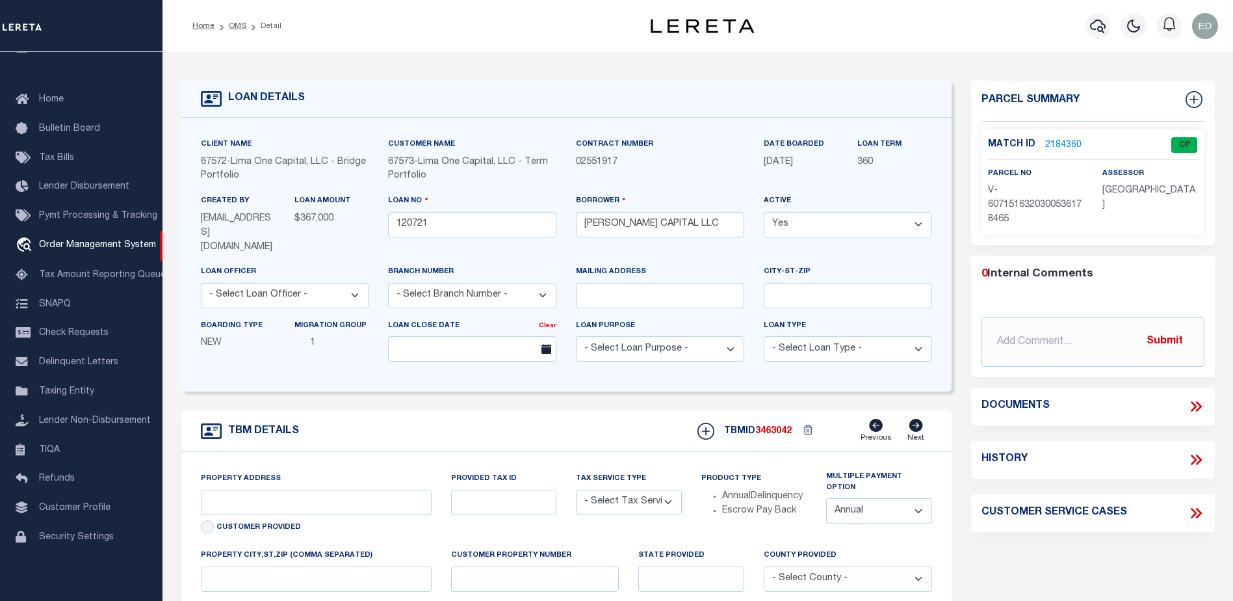
type input "120721-1"
type input "NJ"
type textarea "COLLECTOR: ENTITY: PARCEL: 1"
click at [1066, 144] on link "2184360" at bounding box center [1063, 145] width 36 height 14
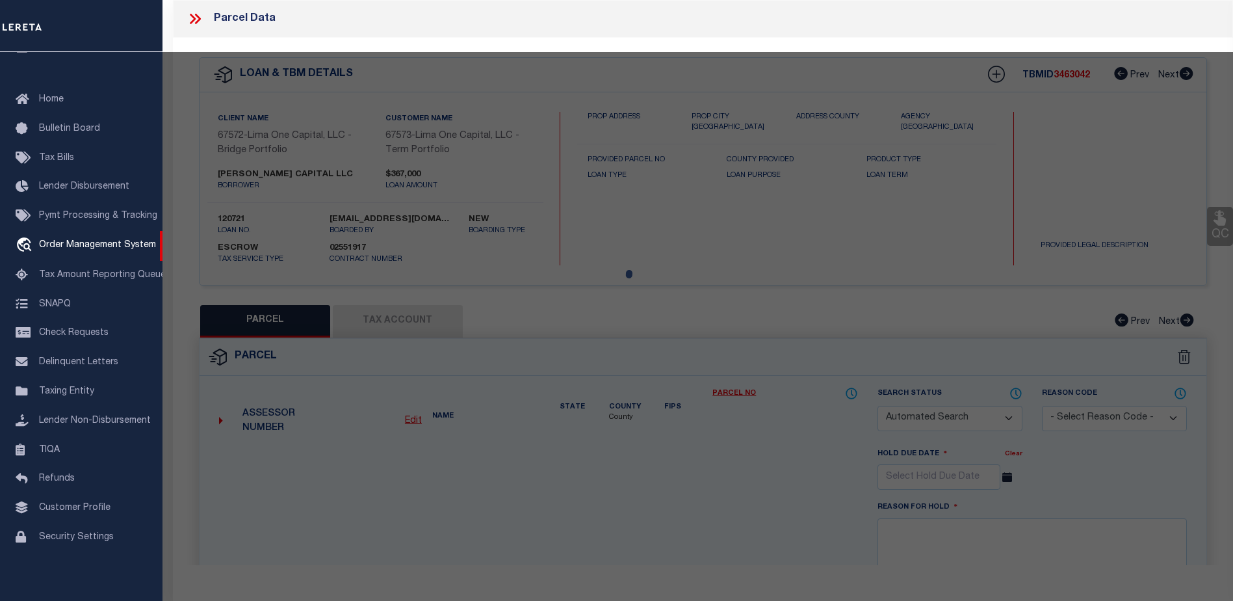
checkbox input "false"
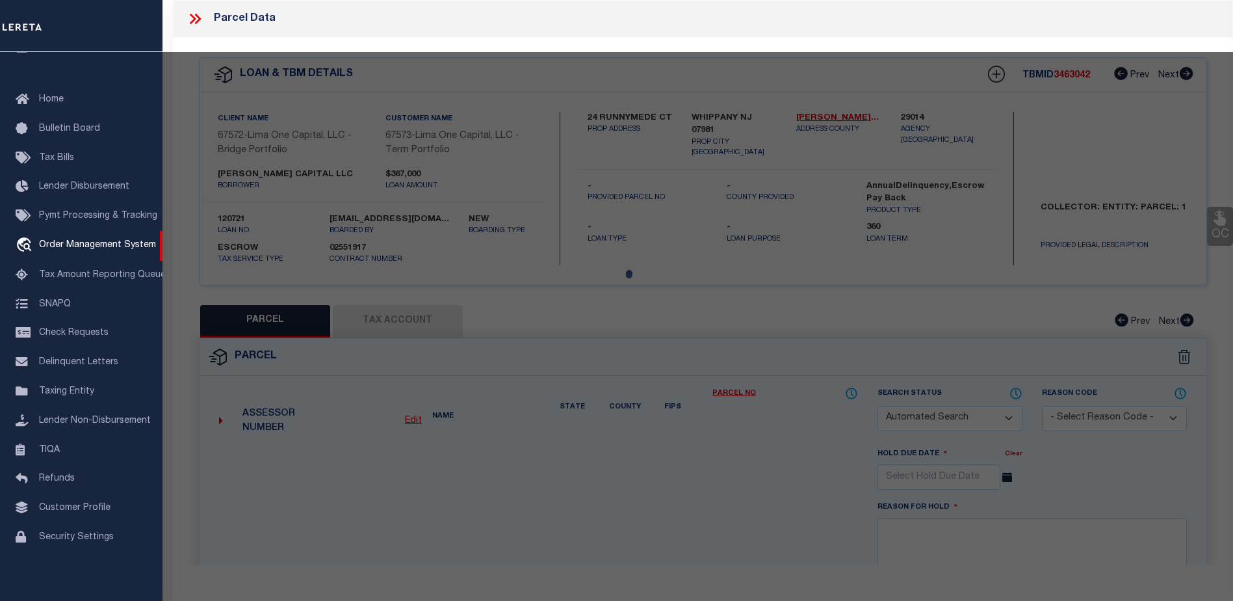
select select "CP"
type input "24 RUNNYMEDE CT"
type input "WHIPPANY NJ 07981"
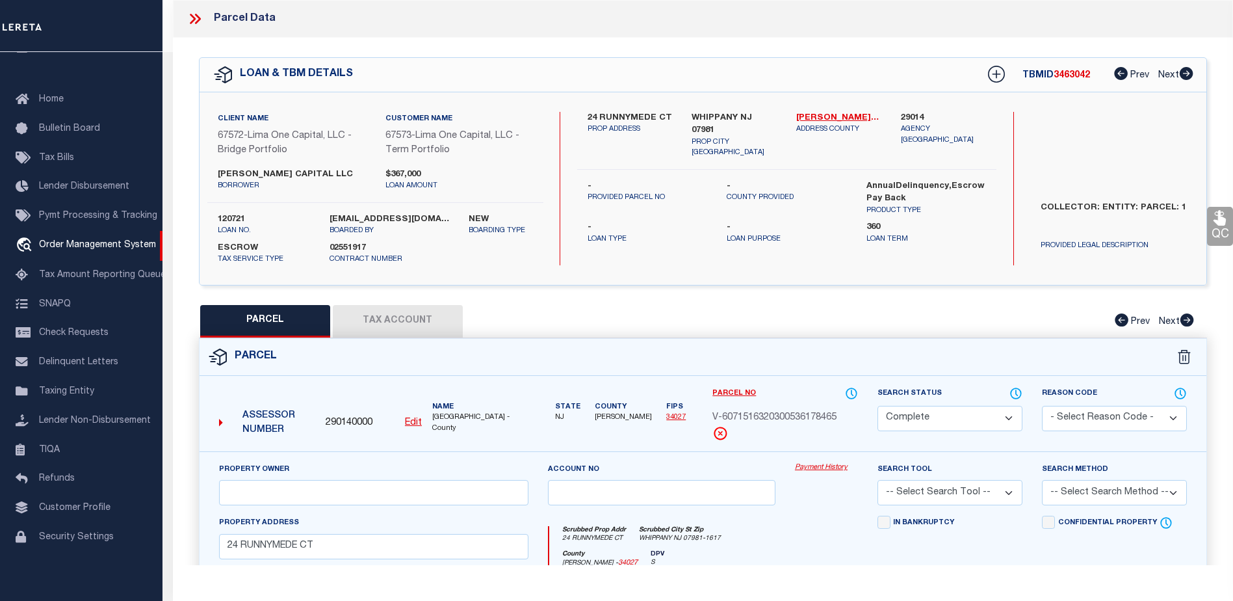
click at [390, 317] on button "Tax Account" at bounding box center [398, 321] width 130 height 33
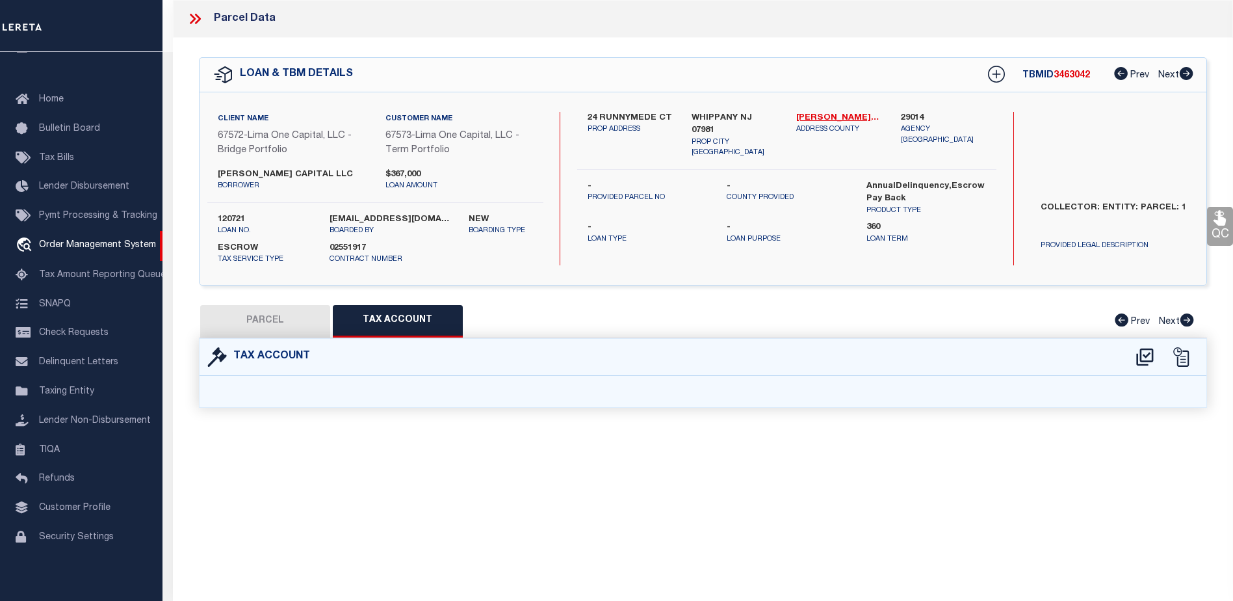
select select "100"
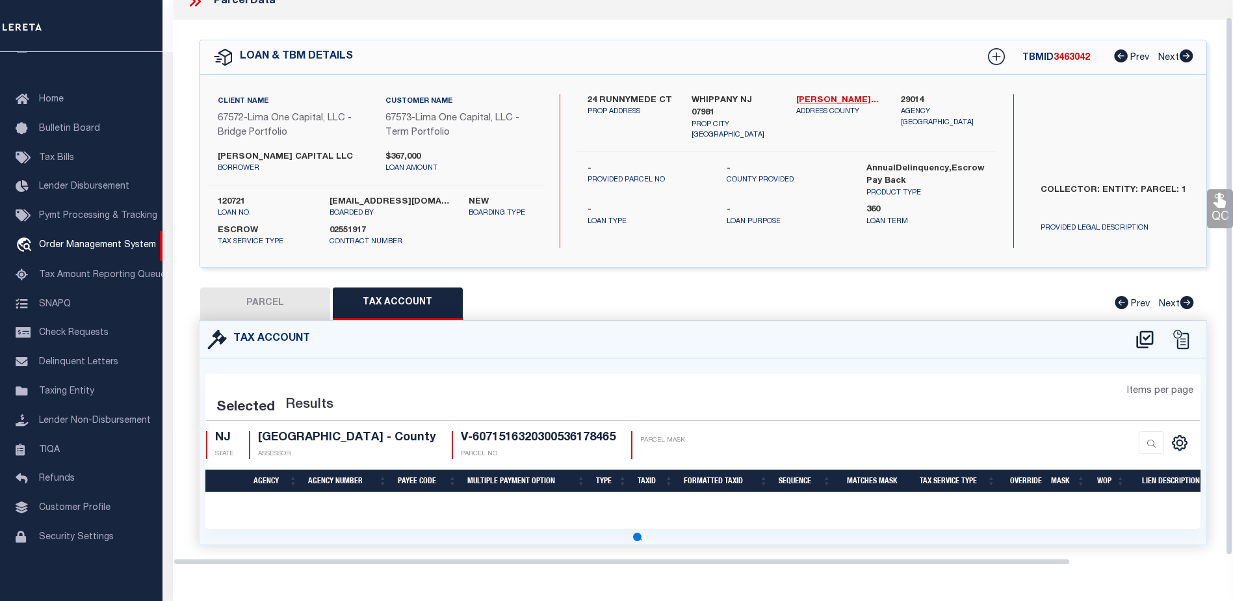
select select "100"
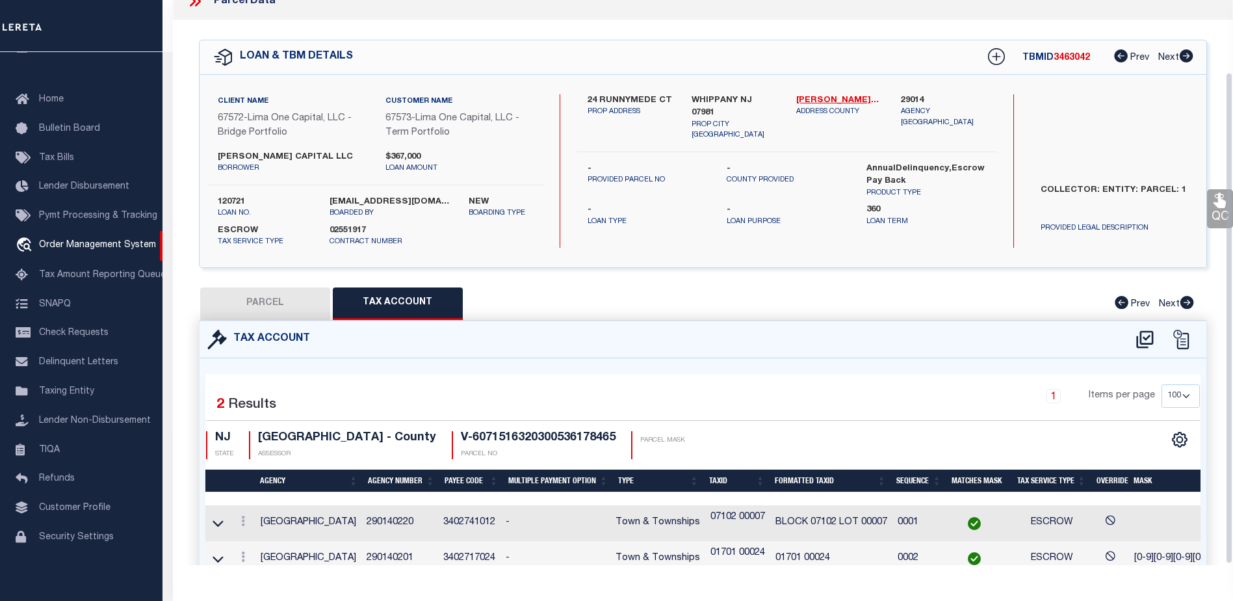
scroll to position [83, 0]
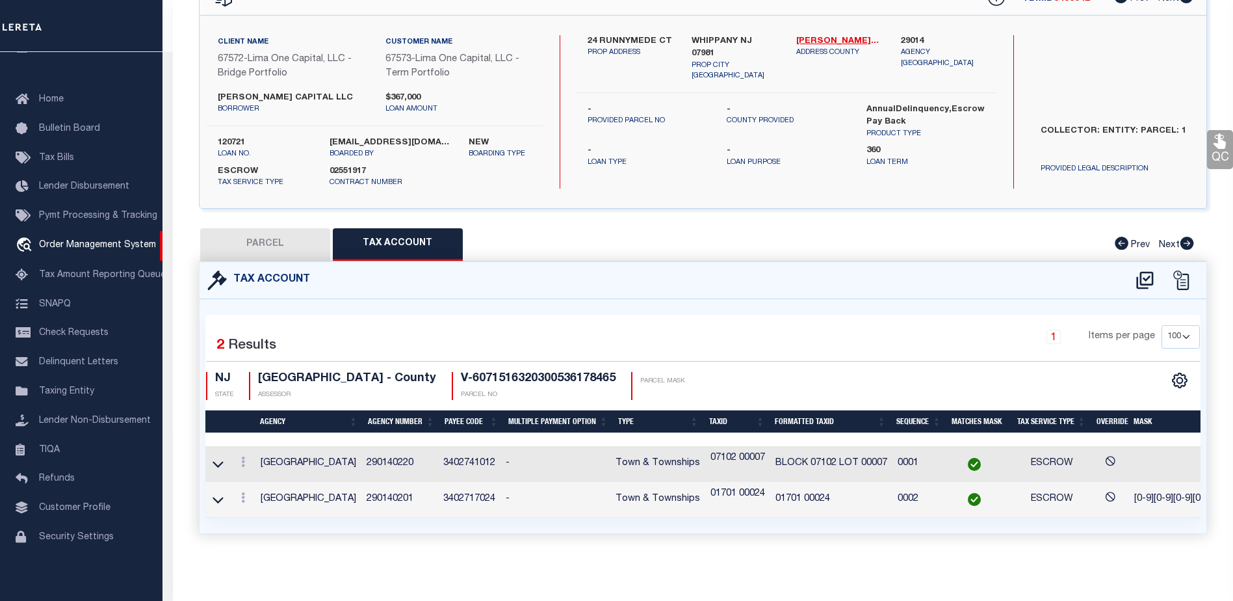
click at [815, 493] on td "01701 00024" at bounding box center [831, 500] width 122 height 36
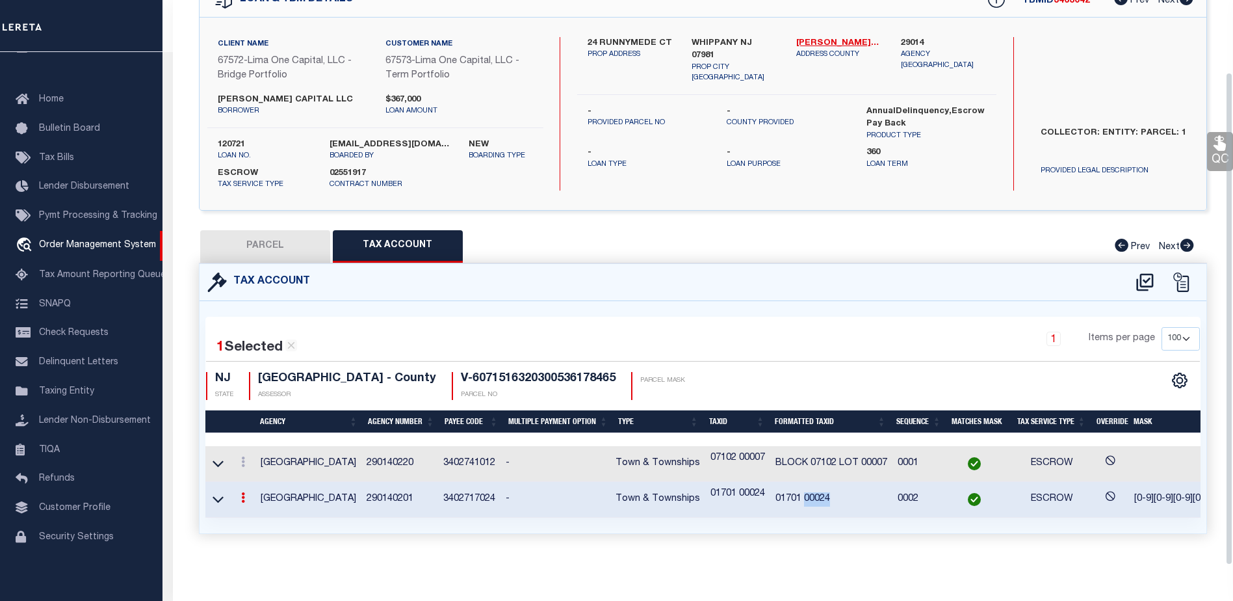
click at [815, 493] on td "01701 00024" at bounding box center [831, 500] width 122 height 36
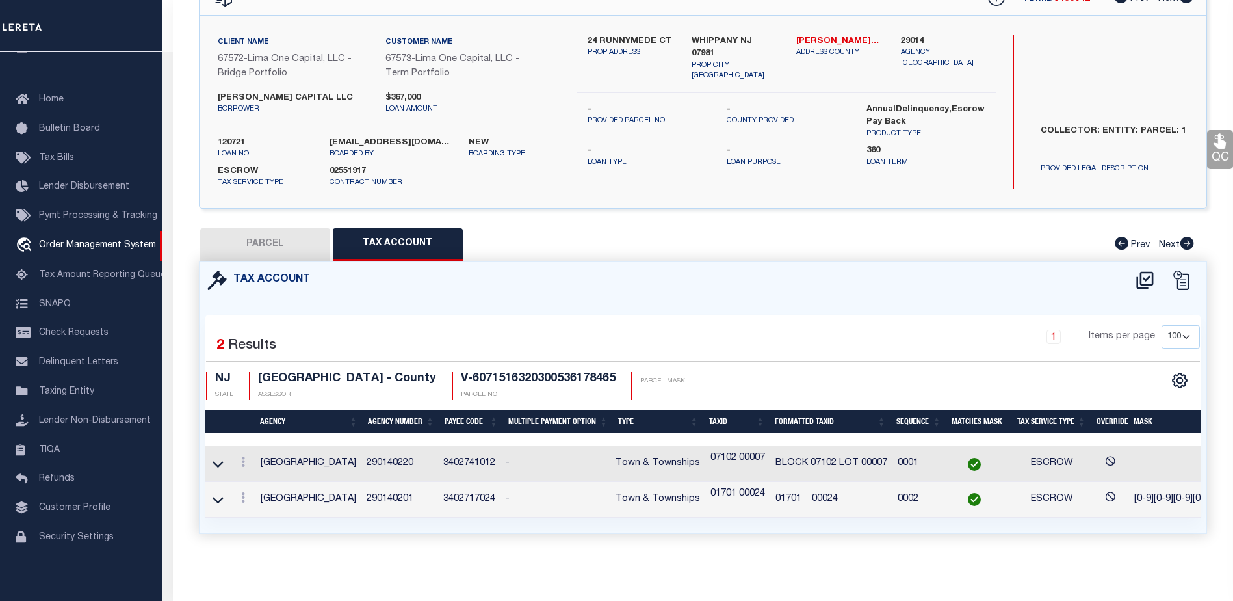
click at [746, 453] on p "07102 00007" at bounding box center [737, 458] width 55 height 14
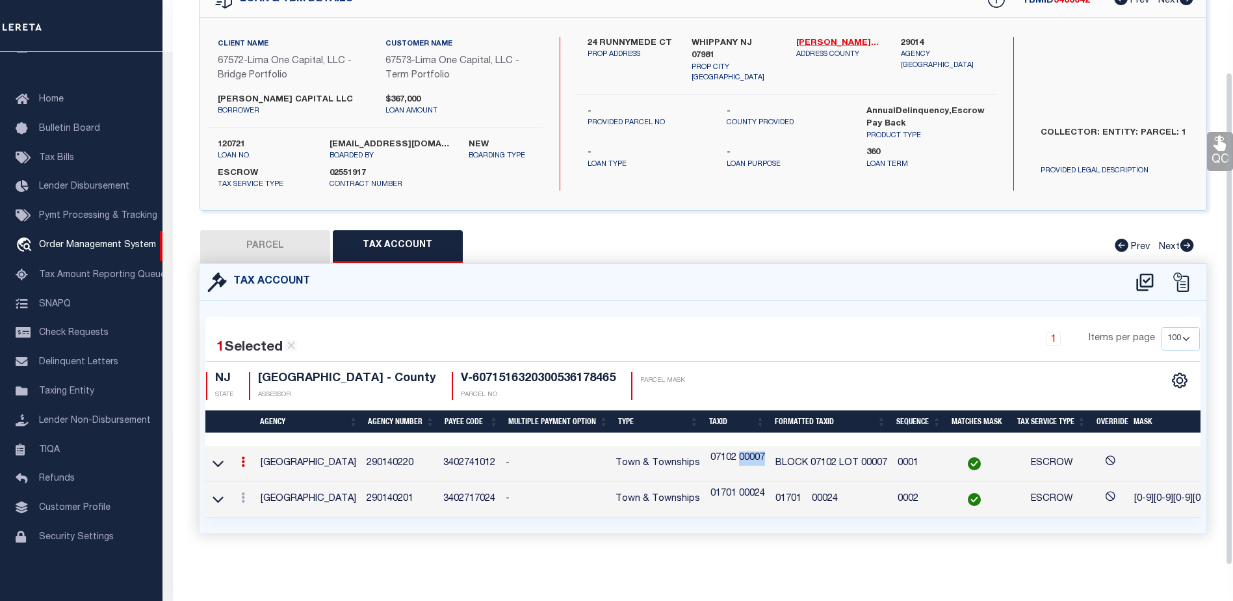
click at [746, 453] on p "07102 00007" at bounding box center [737, 458] width 55 height 14
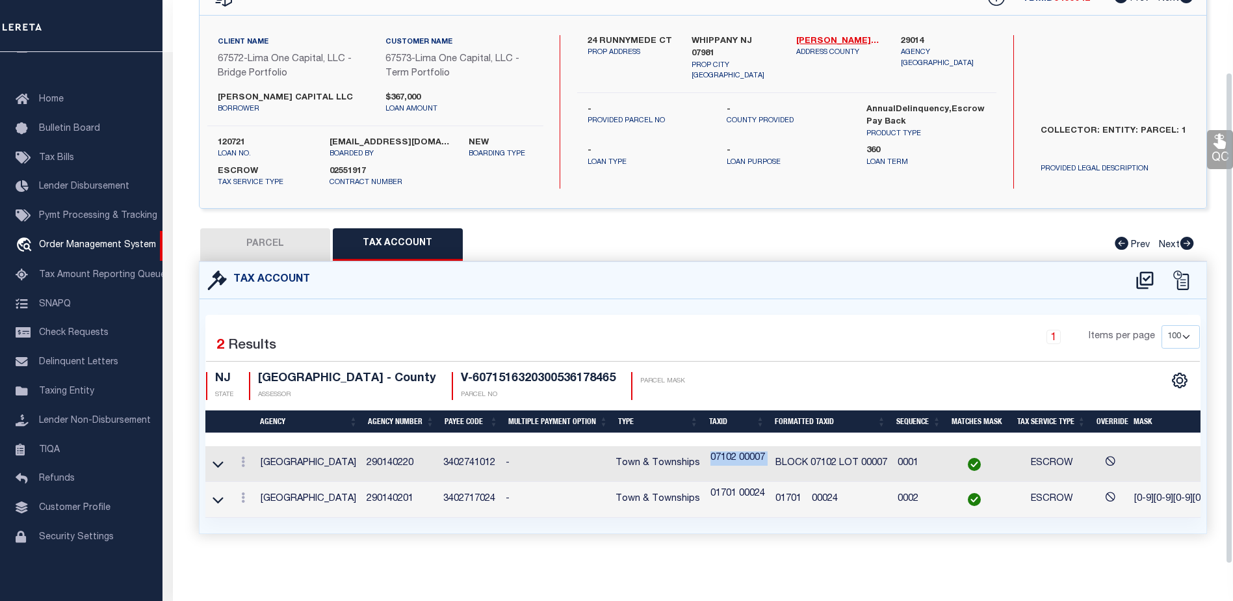
click at [746, 453] on p "07102 00007" at bounding box center [737, 458] width 55 height 14
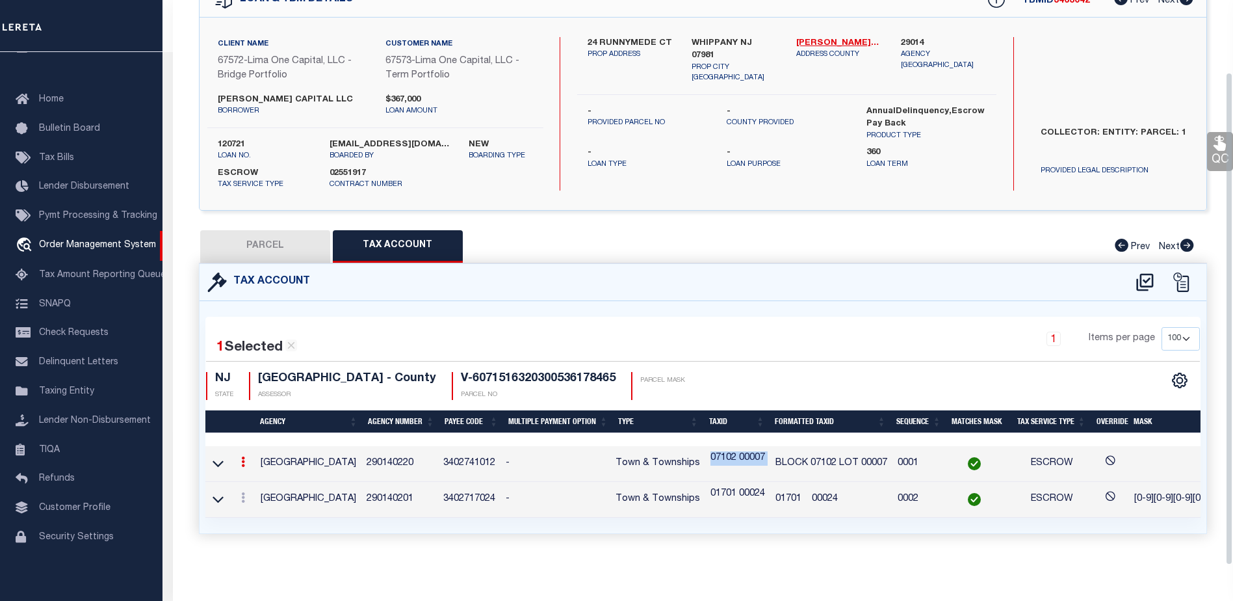
scroll to position [82, 0]
drag, startPoint x: 746, startPoint y: 453, endPoint x: 753, endPoint y: 485, distance: 32.6
click at [753, 487] on p "01701 00024" at bounding box center [737, 494] width 55 height 14
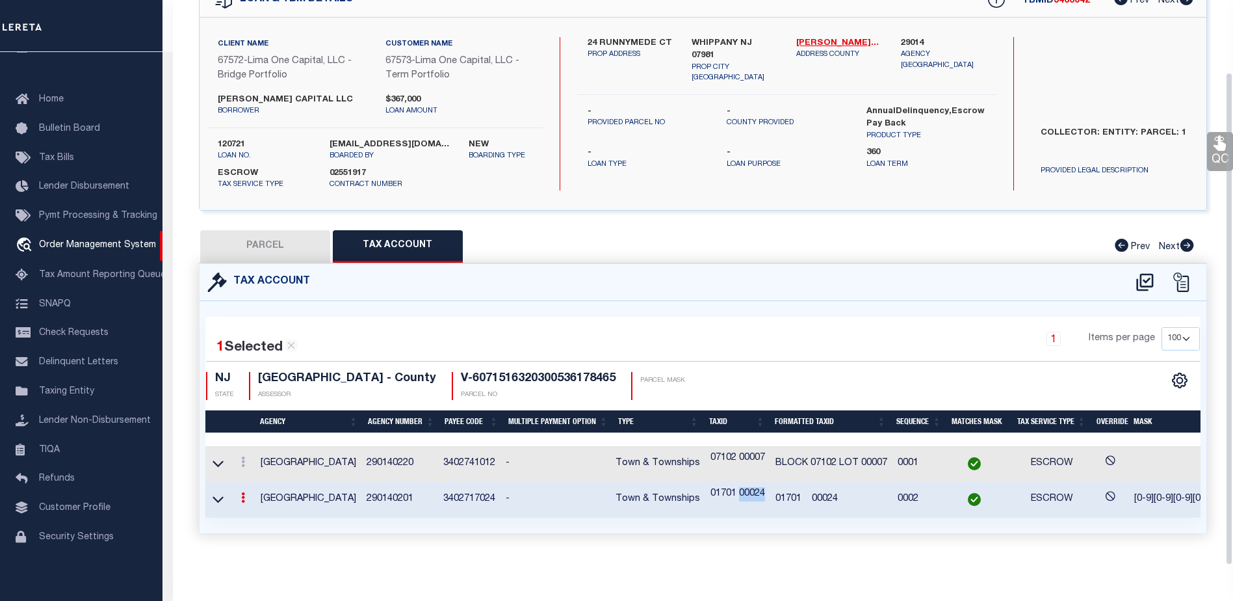
click at [753, 487] on p "01701 00024" at bounding box center [737, 494] width 55 height 14
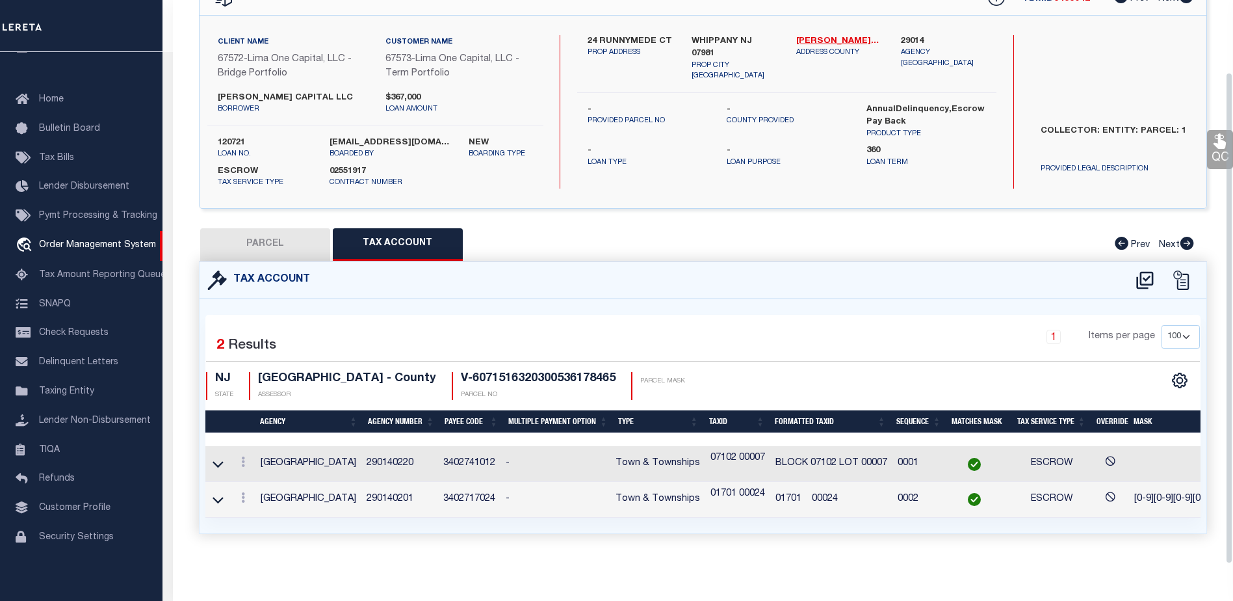
drag, startPoint x: 753, startPoint y: 485, endPoint x: 817, endPoint y: 495, distance: 65.1
click at [816, 495] on td "01701 00024" at bounding box center [831, 500] width 122 height 36
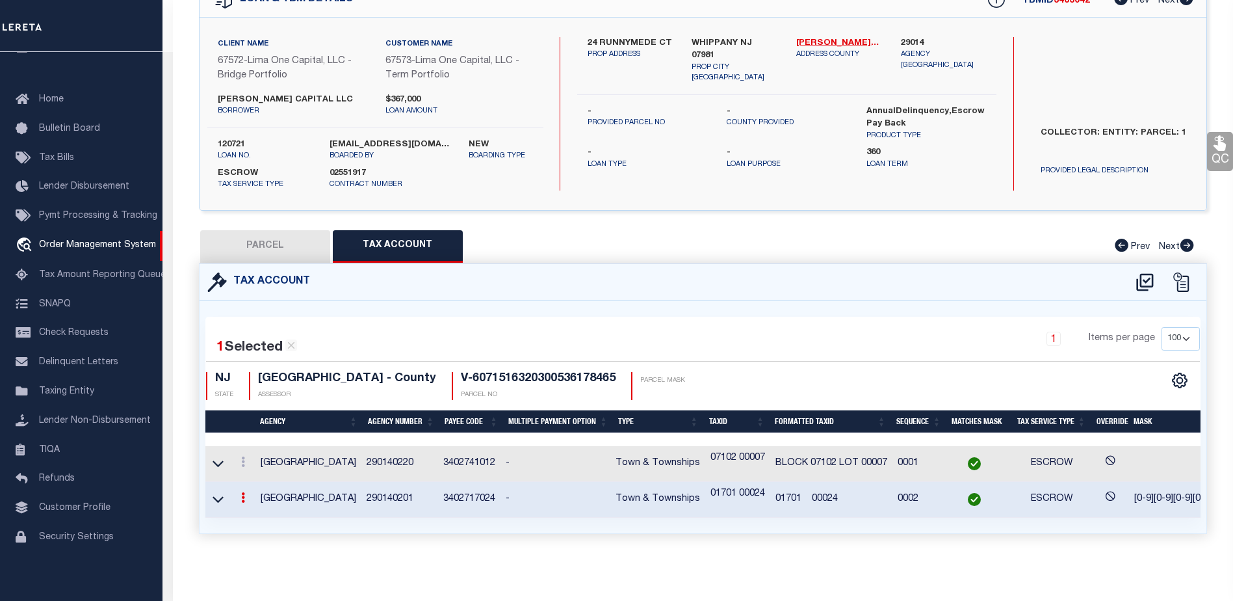
click at [827, 495] on td "01701 00024" at bounding box center [831, 500] width 122 height 36
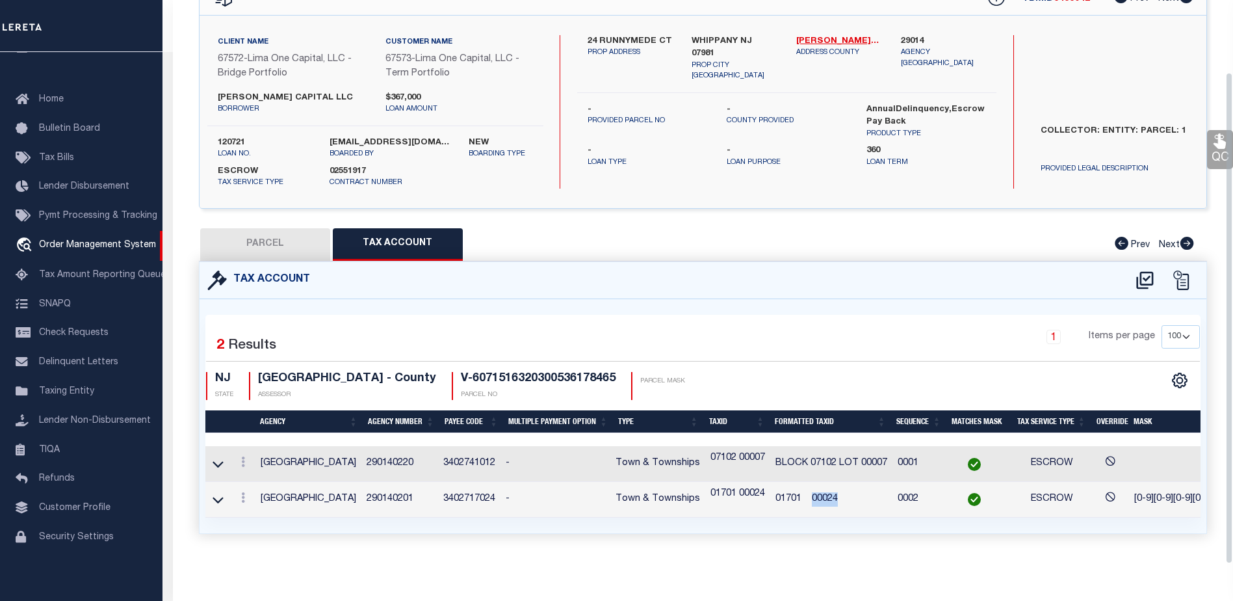
click at [827, 495] on td "01701 00024" at bounding box center [831, 500] width 122 height 36
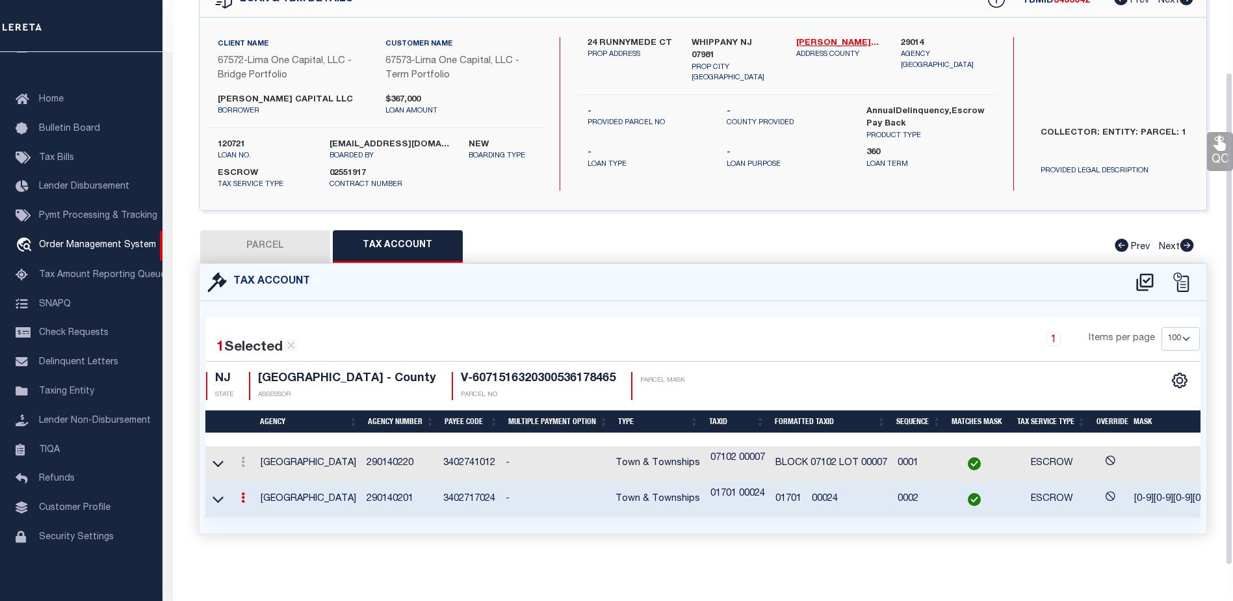
drag, startPoint x: 827, startPoint y: 495, endPoint x: 808, endPoint y: 493, distance: 19.6
click at [728, 487] on p "01701 00024" at bounding box center [737, 494] width 55 height 14
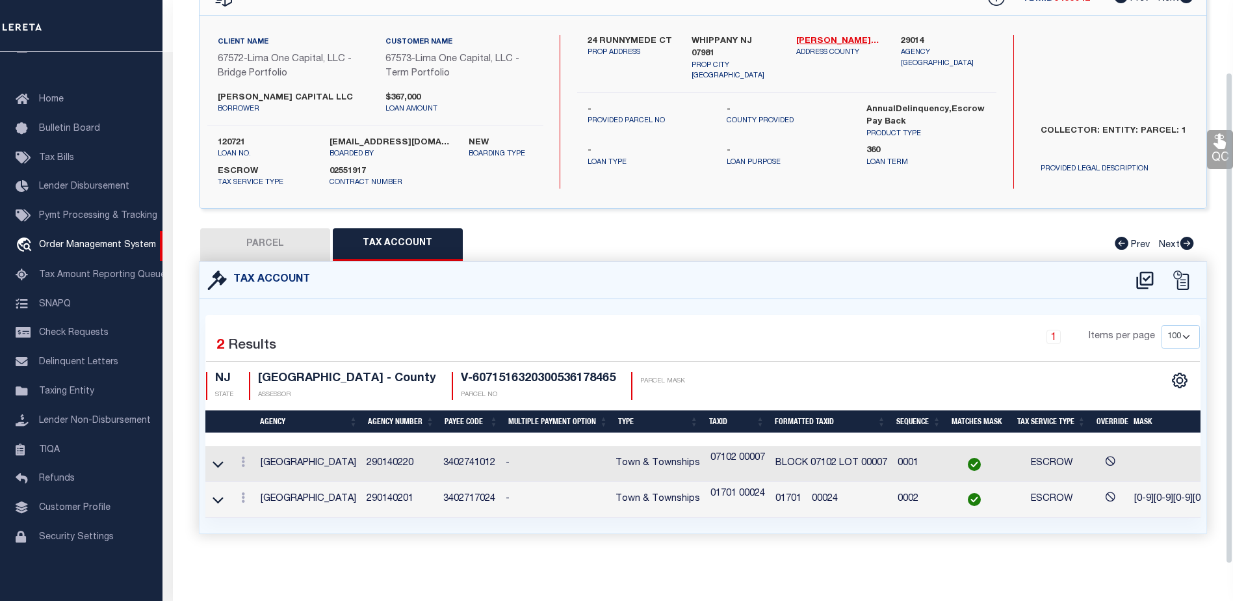
scroll to position [83, 0]
click at [738, 454] on p "07102 00007" at bounding box center [737, 458] width 55 height 14
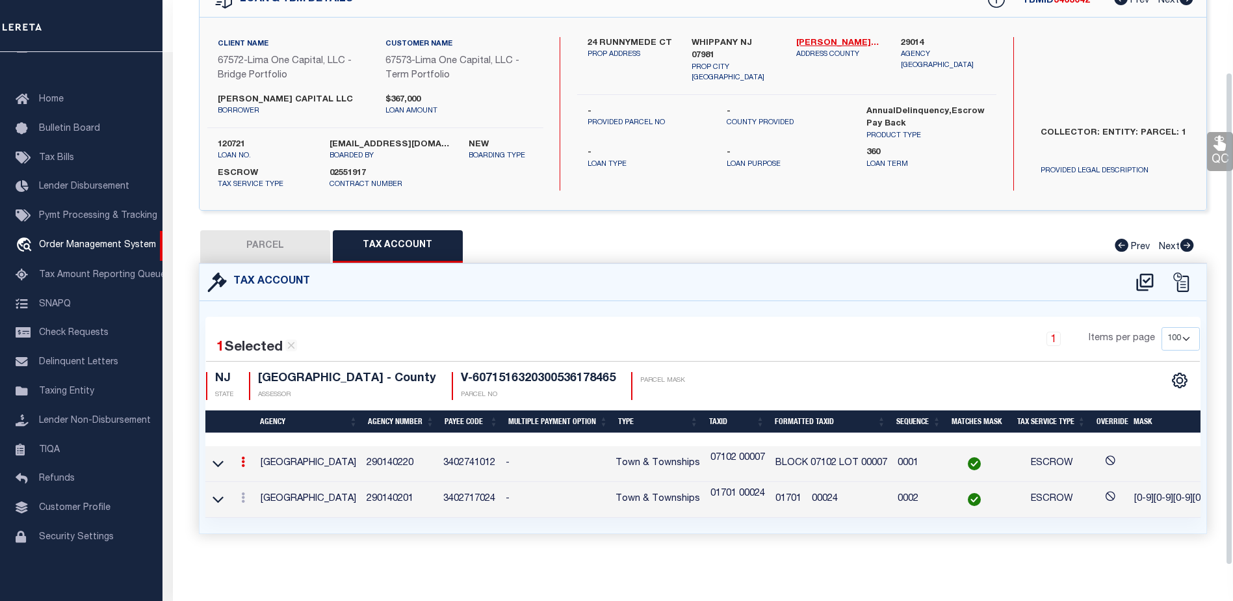
click at [738, 487] on p "01701 00024" at bounding box center [737, 494] width 55 height 14
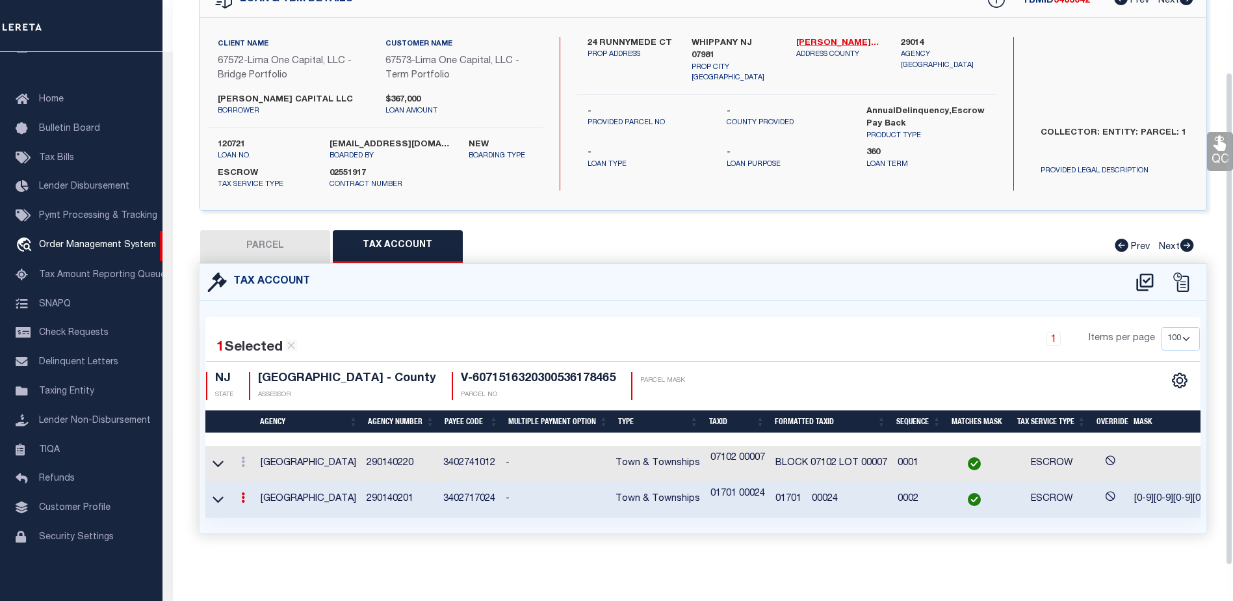
click at [819, 488] on td "01701 00024" at bounding box center [831, 500] width 122 height 36
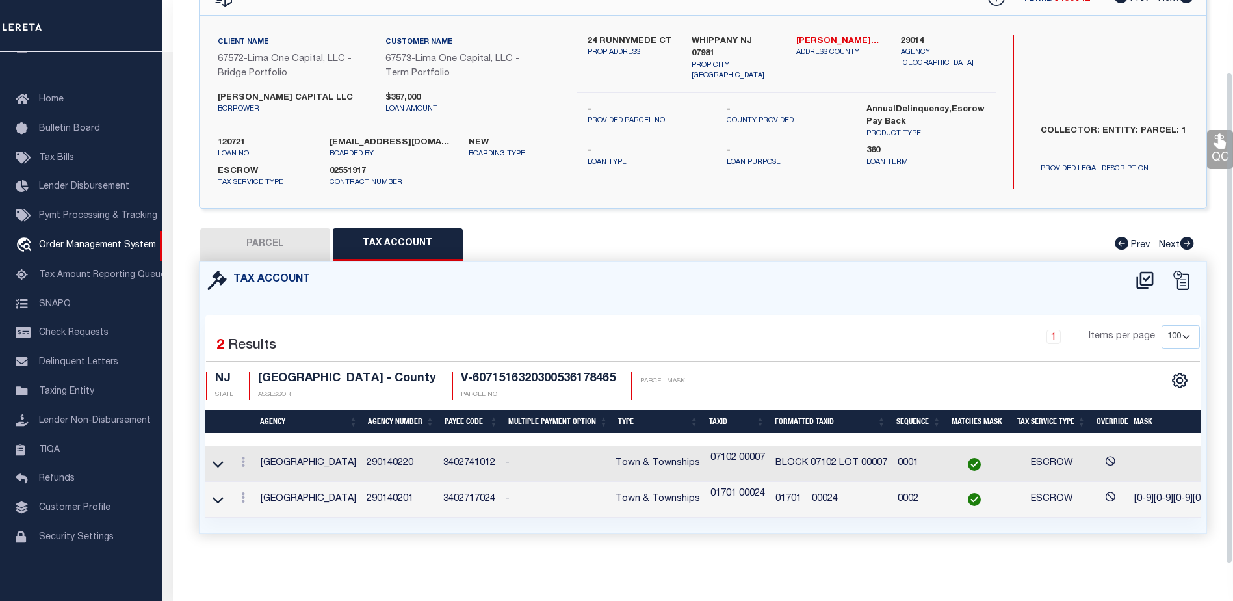
click at [820, 493] on td "01701 00024" at bounding box center [831, 500] width 122 height 36
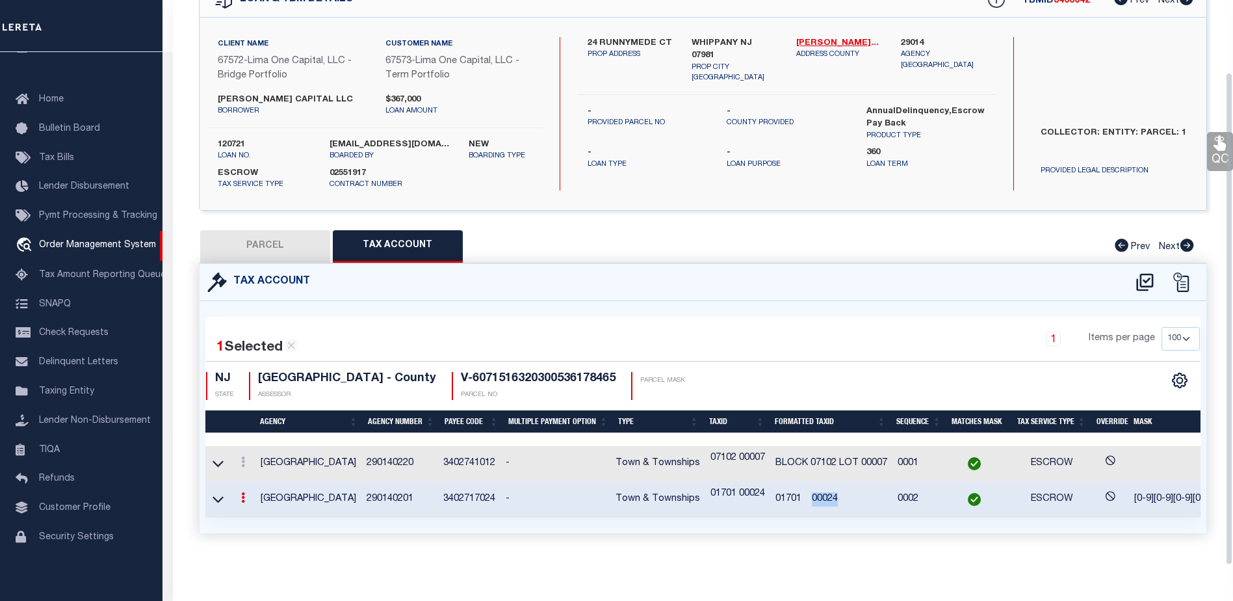
click at [820, 493] on td "01701 00024" at bounding box center [831, 500] width 122 height 36
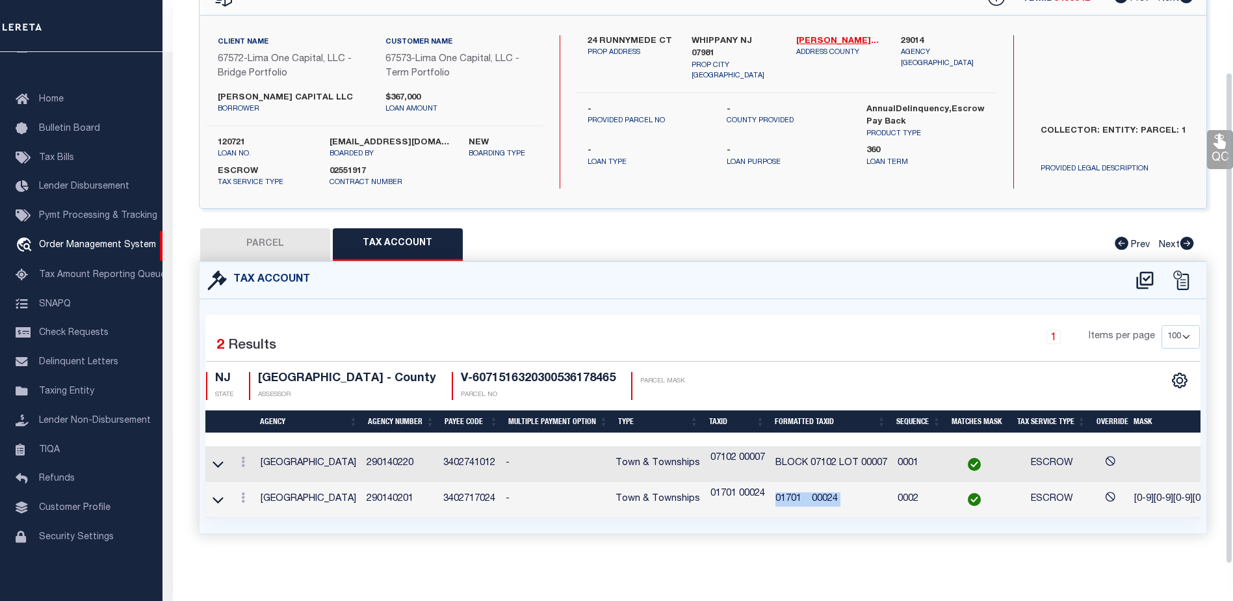
click at [820, 493] on td "01701 00024" at bounding box center [831, 500] width 122 height 36
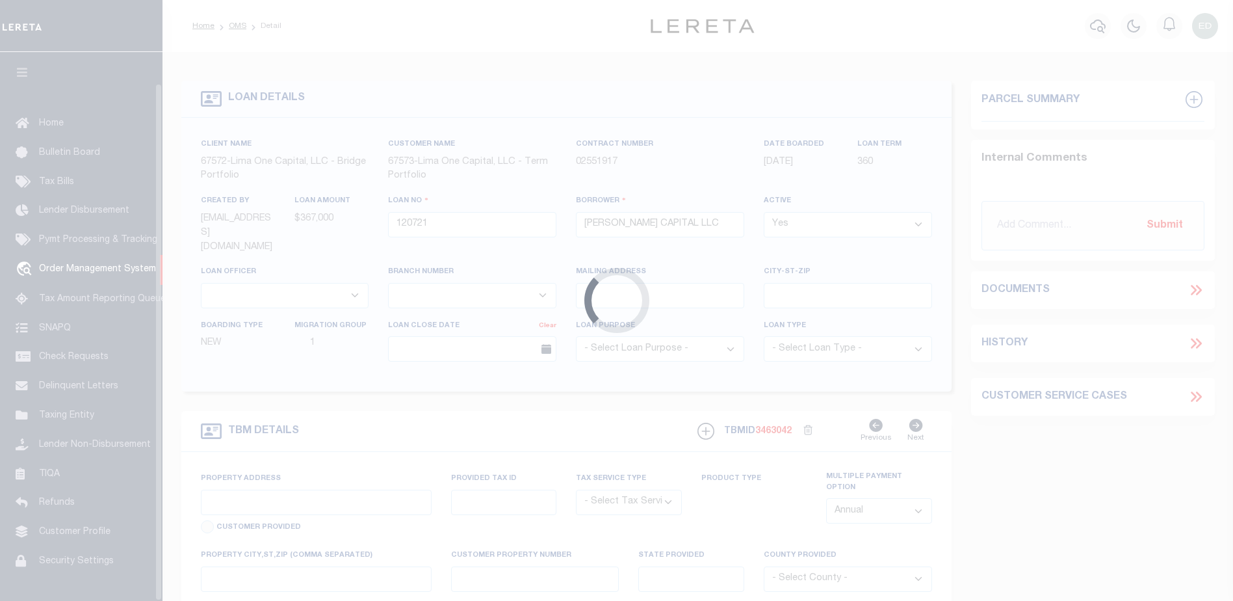
scroll to position [33, 0]
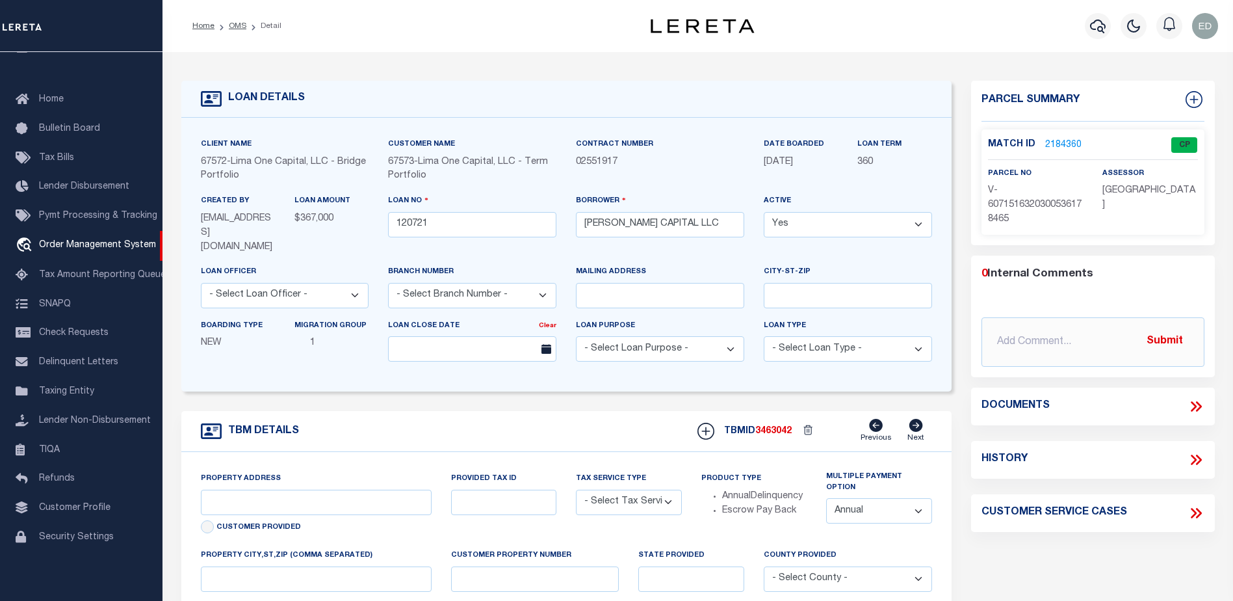
type input "24 RUNNYMEDE CT"
radio input "true"
select select "Escrow"
select select
type input "WHIPPANY NJ 07981"
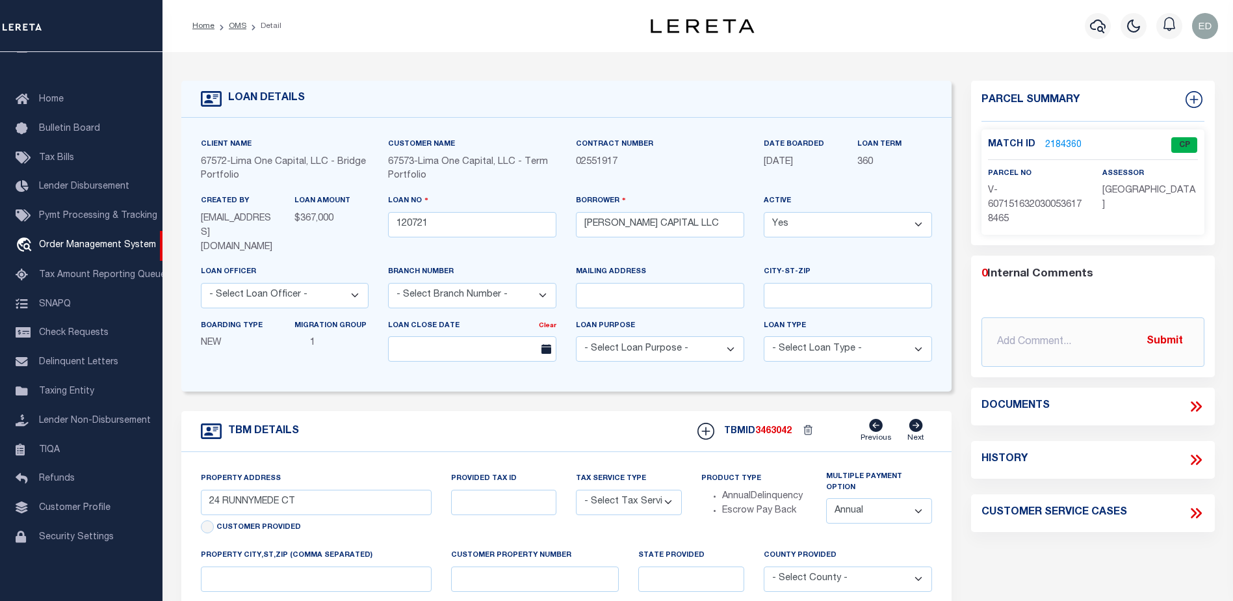
type input "120721-1"
type input "NJ"
type textarea "COLLECTOR: ENTITY: PARCEL: 1"
click at [1069, 142] on link "2184360" at bounding box center [1063, 145] width 36 height 14
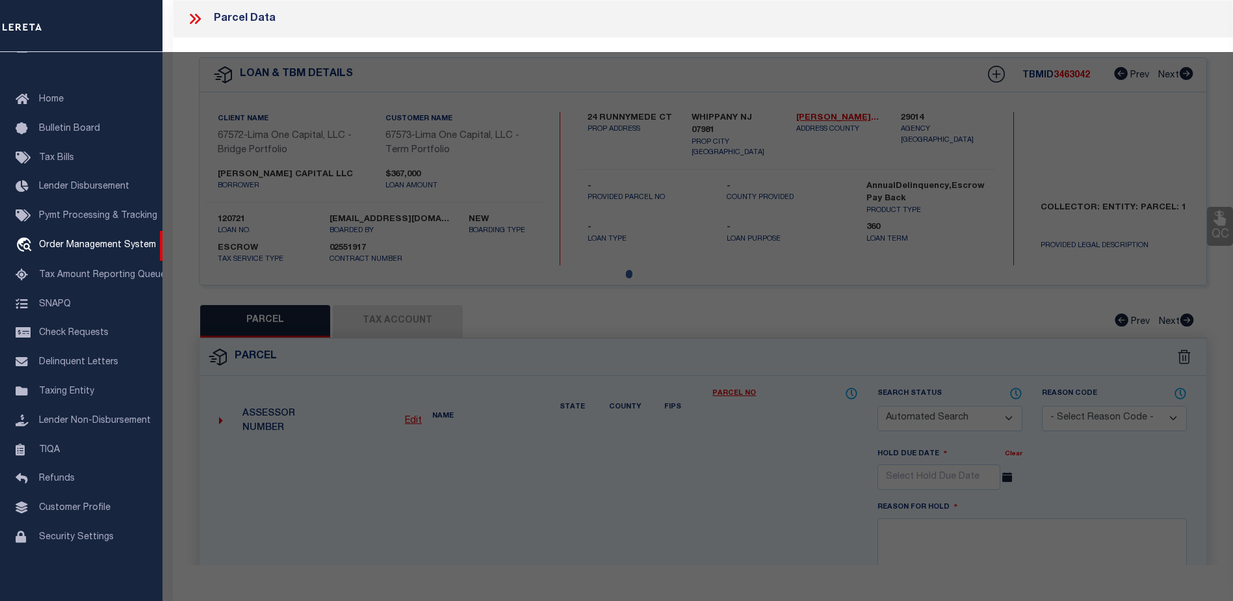
checkbox input "false"
select select "CP"
type input "24 RUNNYMEDE CT"
type input "WHIPPANY NJ 07981"
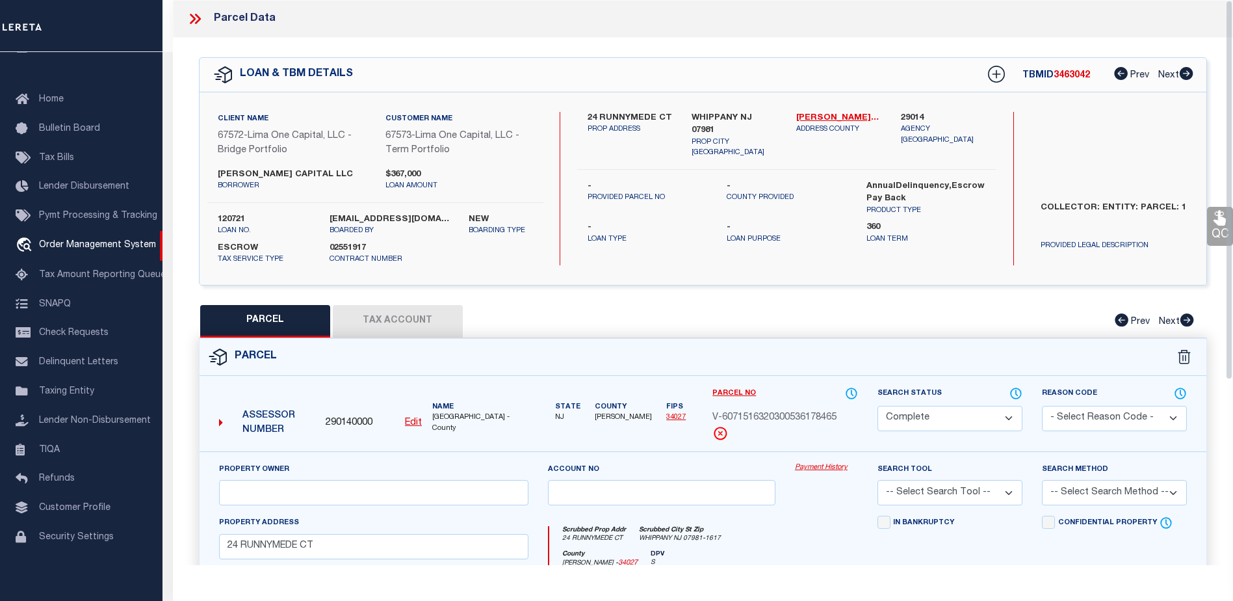
scroll to position [276, 0]
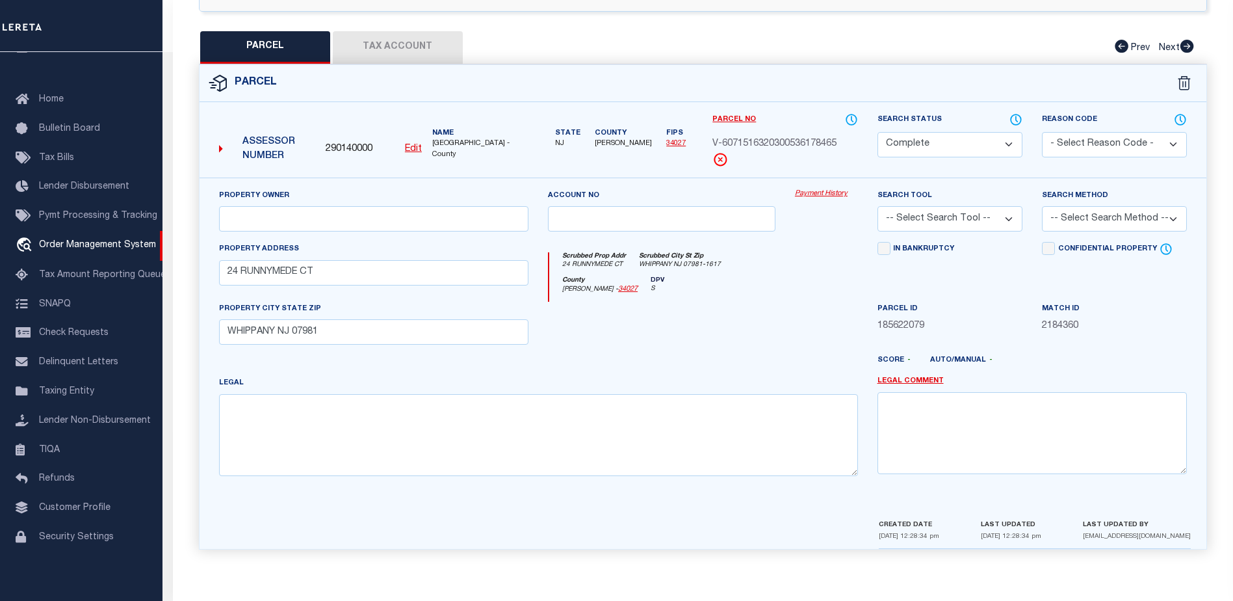
click at [374, 41] on button "Tax Account" at bounding box center [398, 47] width 130 height 33
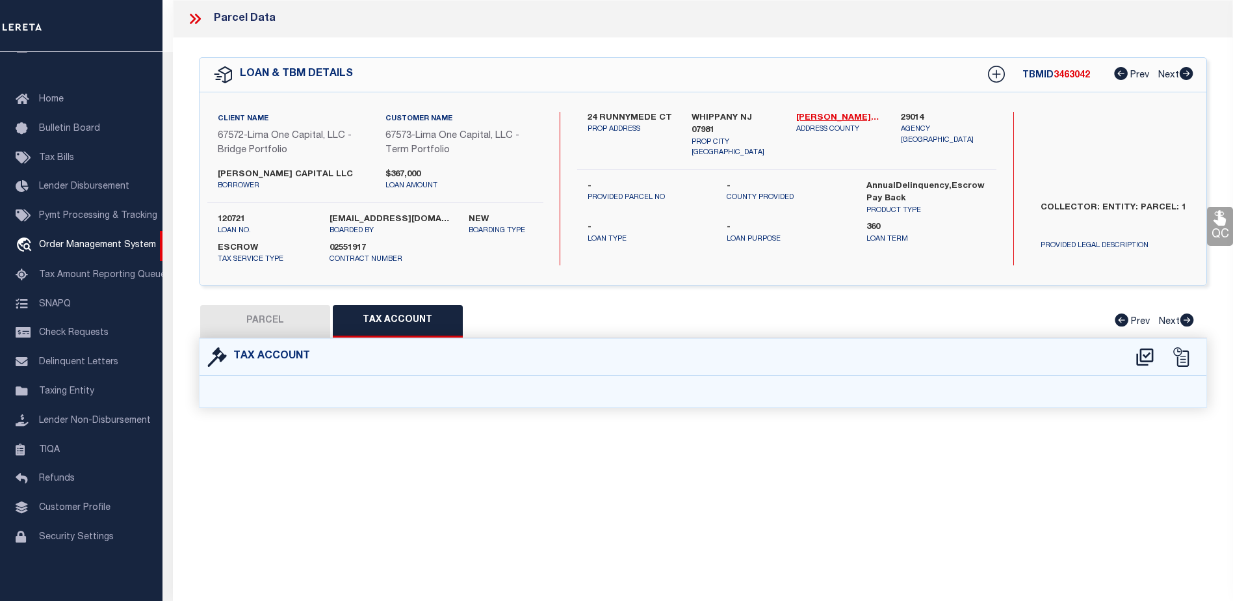
scroll to position [0, 0]
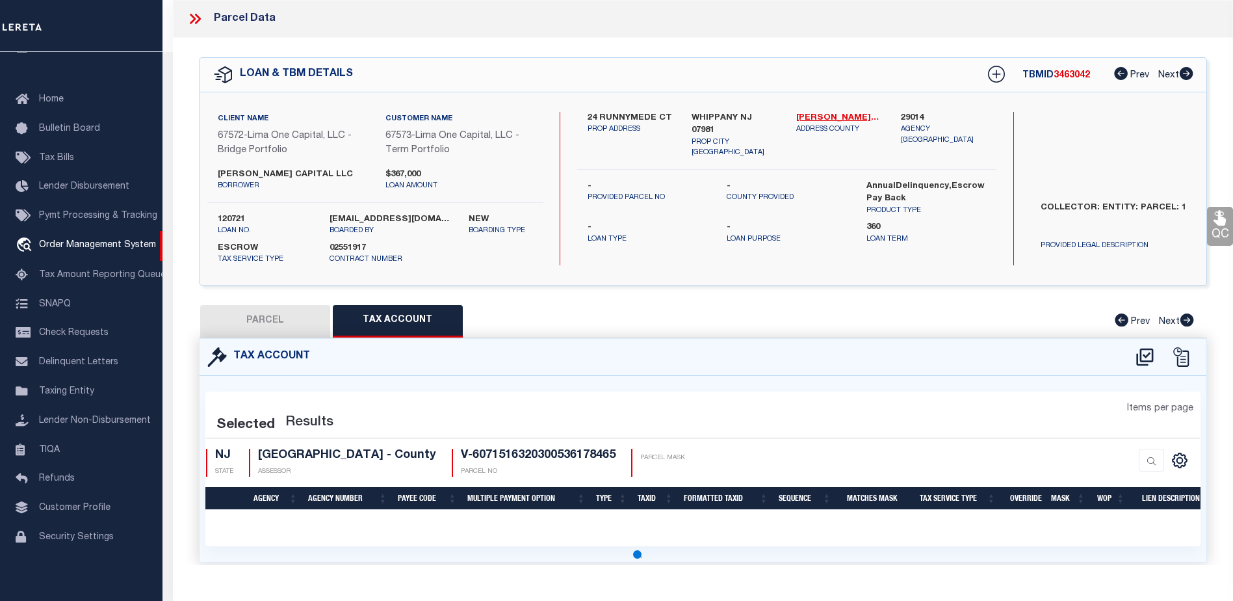
select select "100"
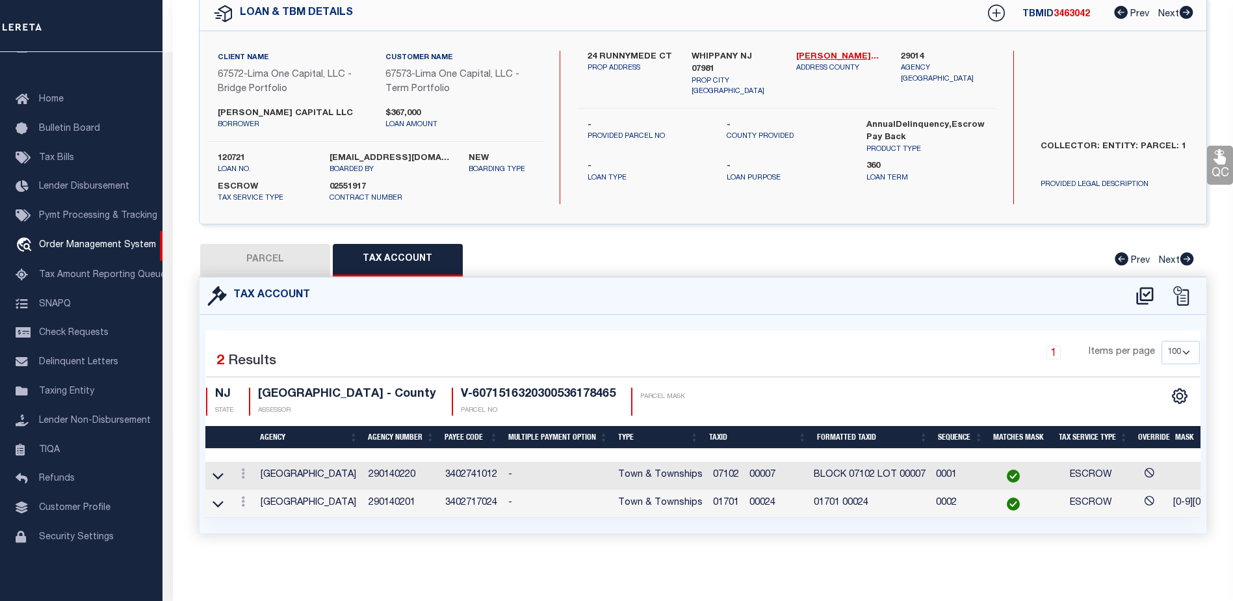
scroll to position [65, 0]
click at [744, 498] on span "01701 00024" at bounding box center [744, 502] width 62 height 9
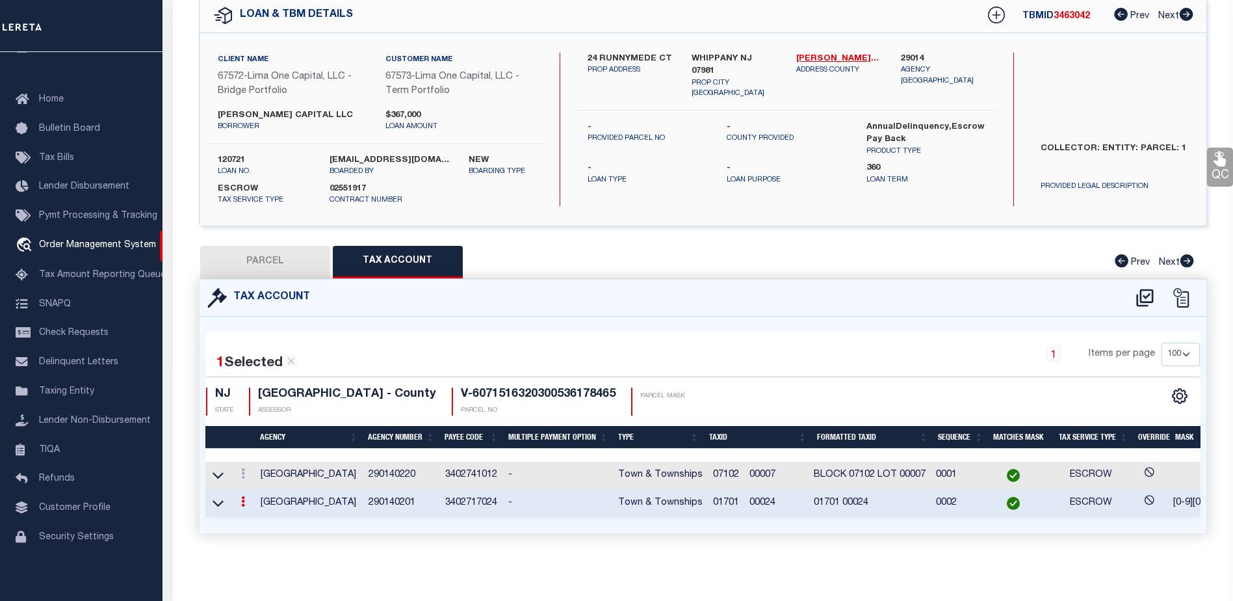
click at [751, 498] on span "01701 00024" at bounding box center [744, 502] width 62 height 9
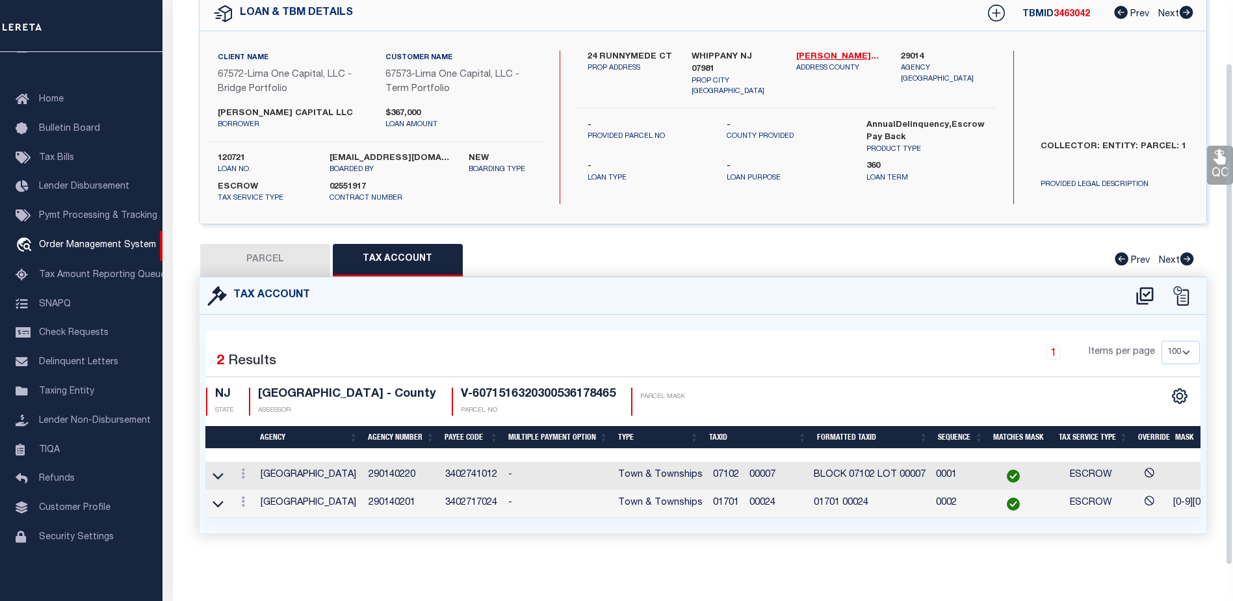
scroll to position [70, 0]
click at [769, 498] on span "01701 00024" at bounding box center [744, 502] width 62 height 9
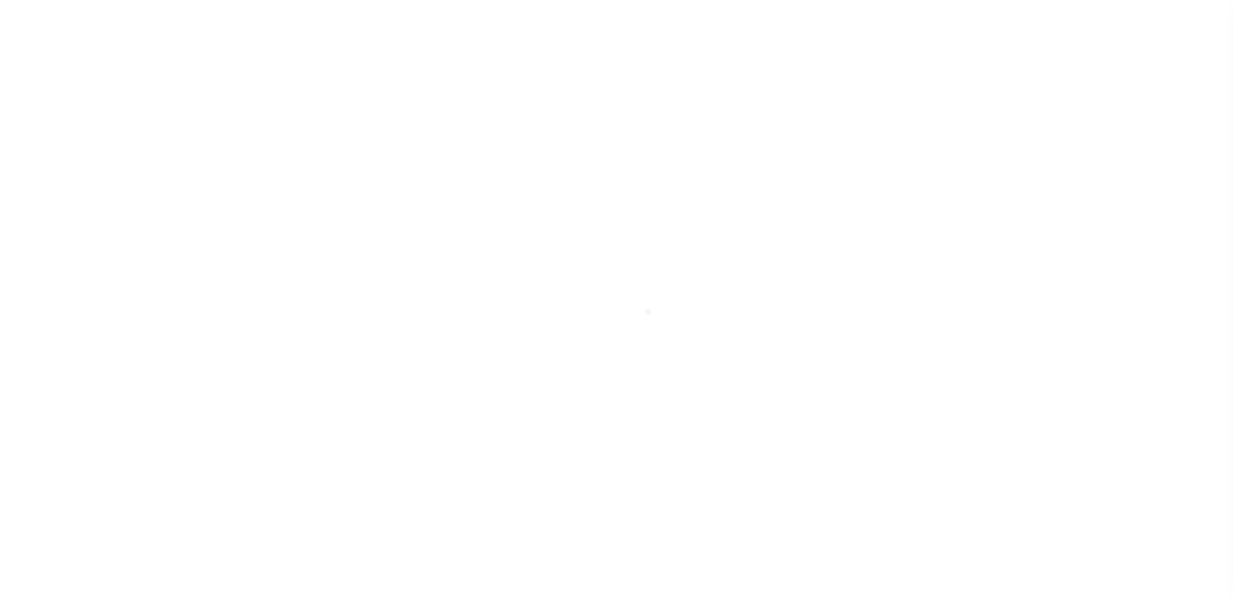
type input "120721"
type input "[PERSON_NAME] CAPITAL LLC"
select select
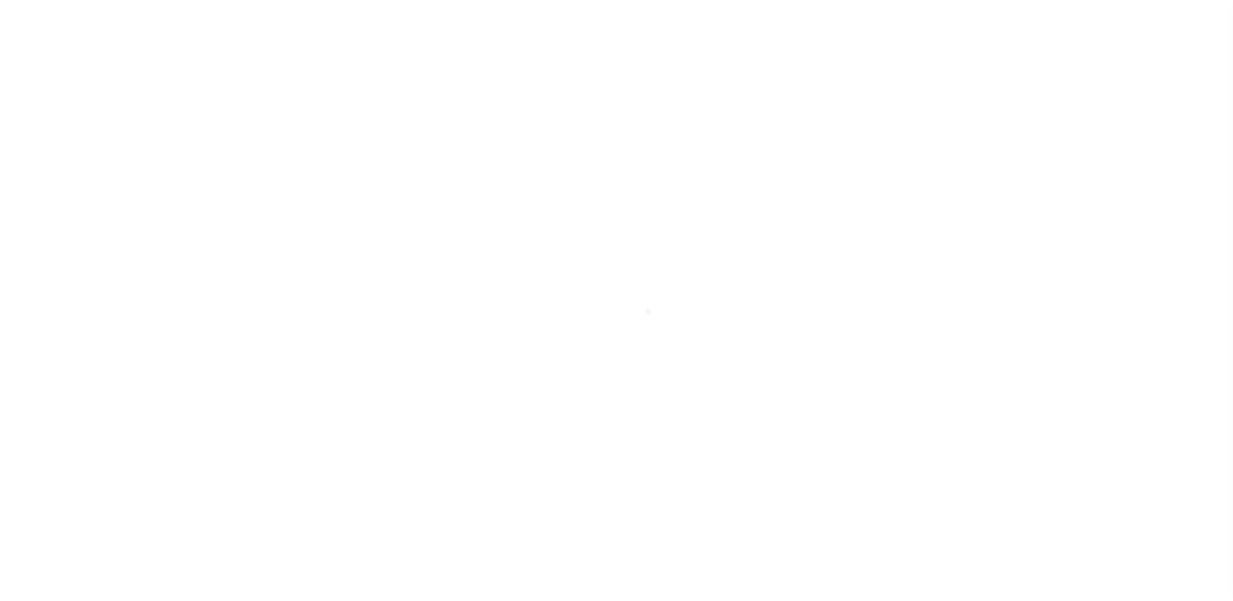
select select
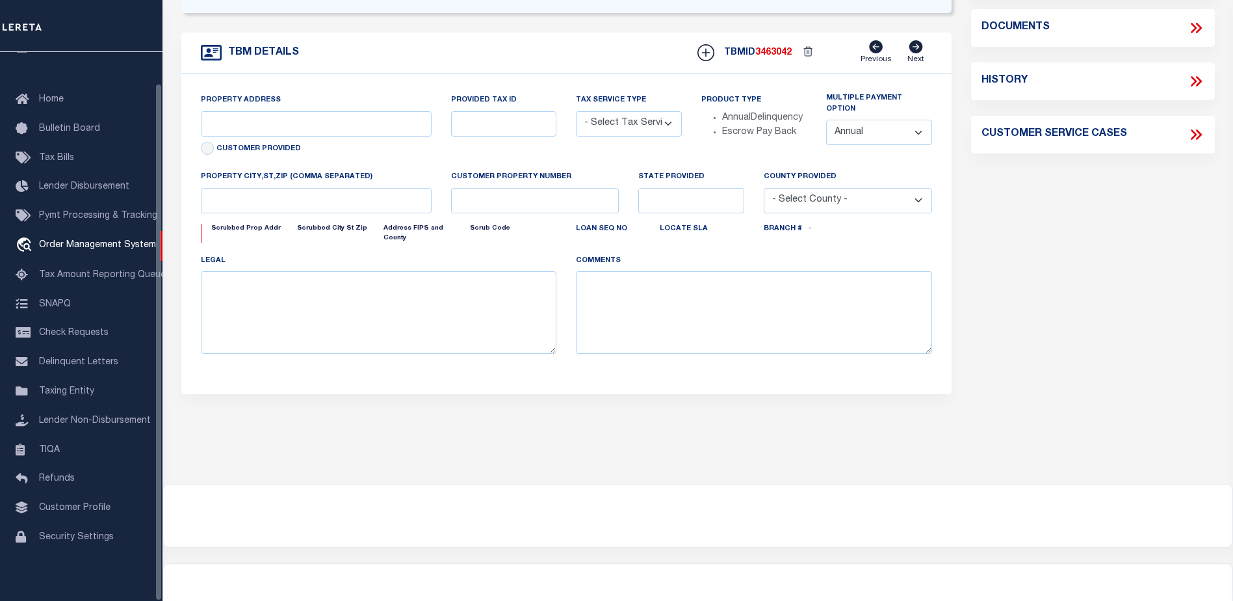
type input "24 RUNNYMEDE CT"
radio input "true"
select select "Escrow"
select select
type input "WHIPPANY NJ 07981"
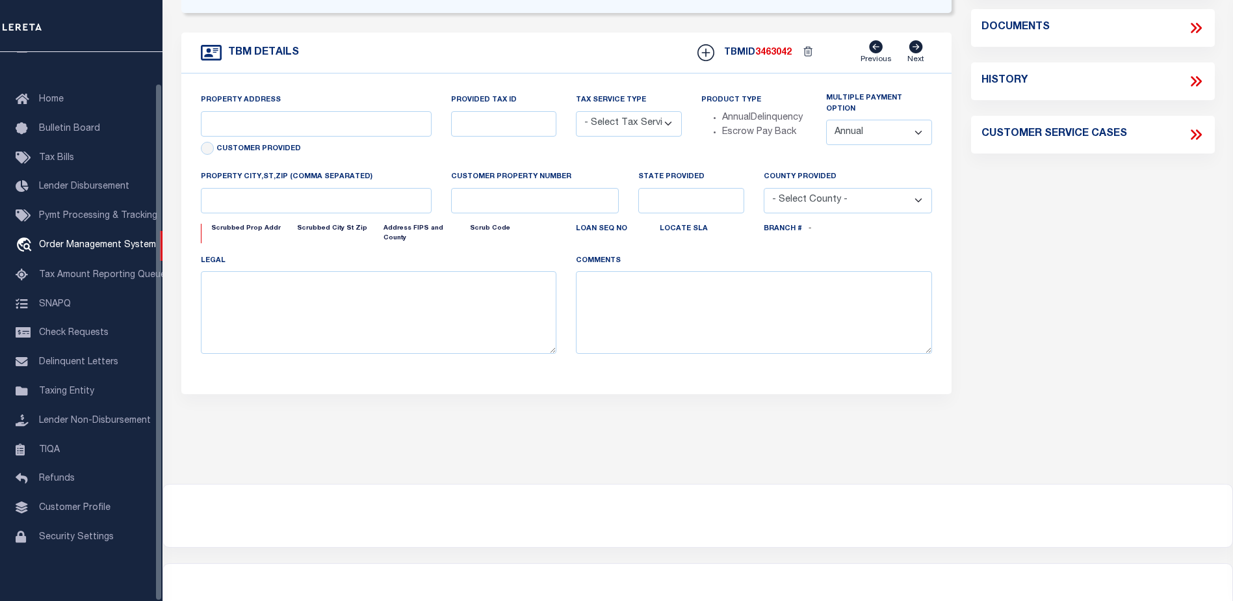
type input "120721-1"
type input "NJ"
type textarea "COLLECTOR: ENTITY: PARCEL: 1"
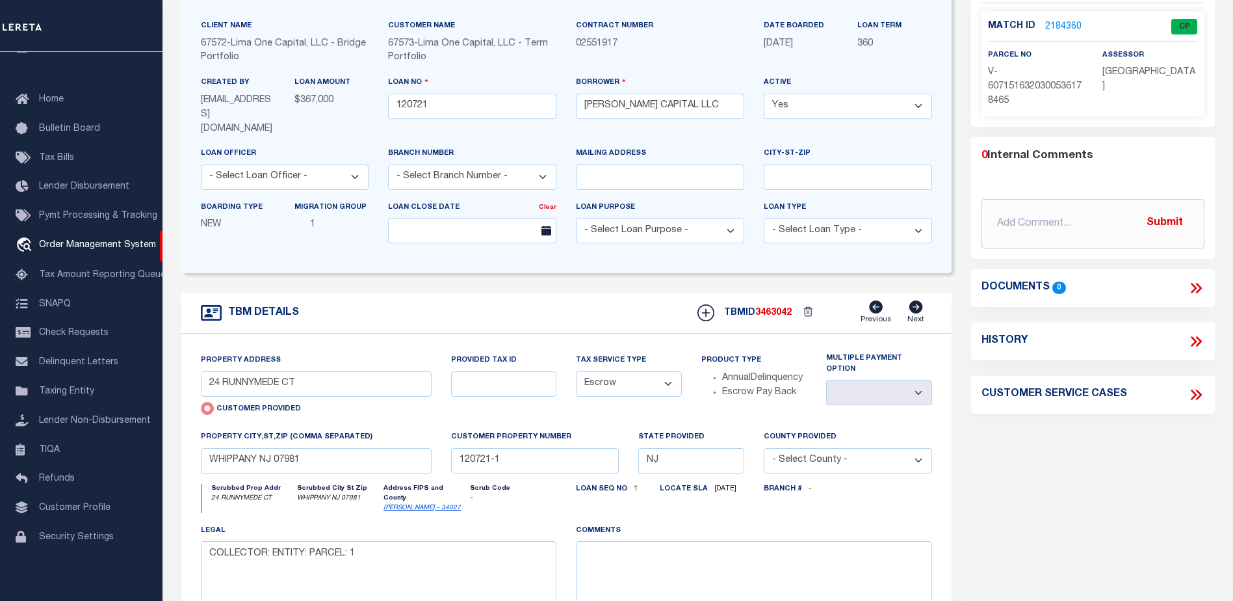
scroll to position [53, 0]
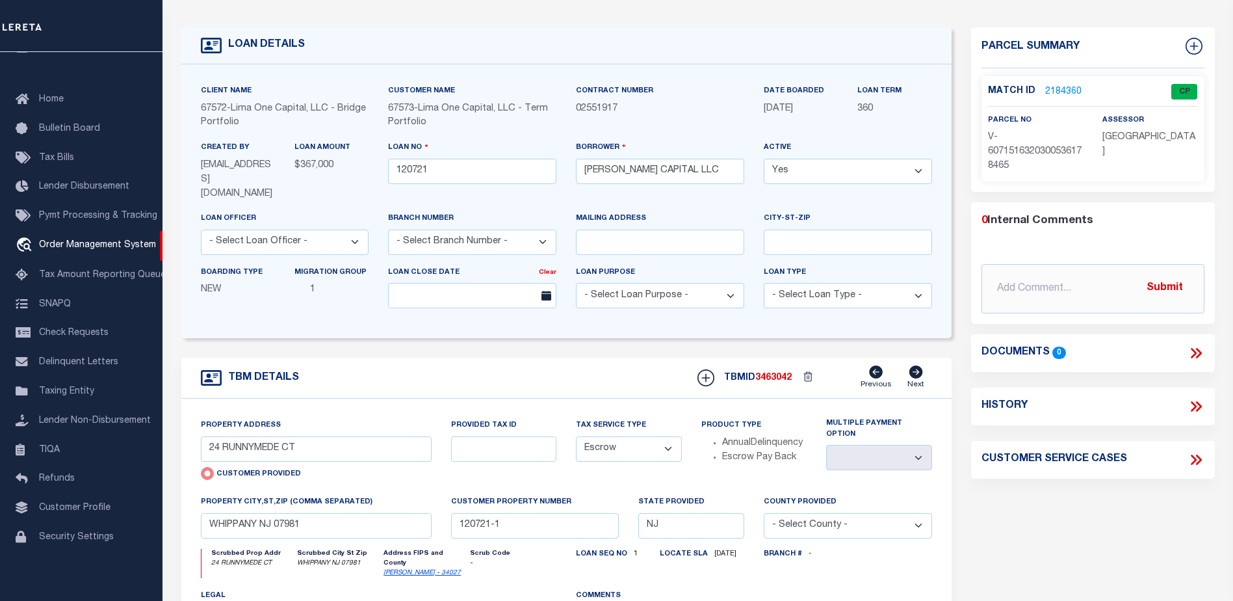
click at [1059, 92] on link "2184360" at bounding box center [1063, 92] width 36 height 14
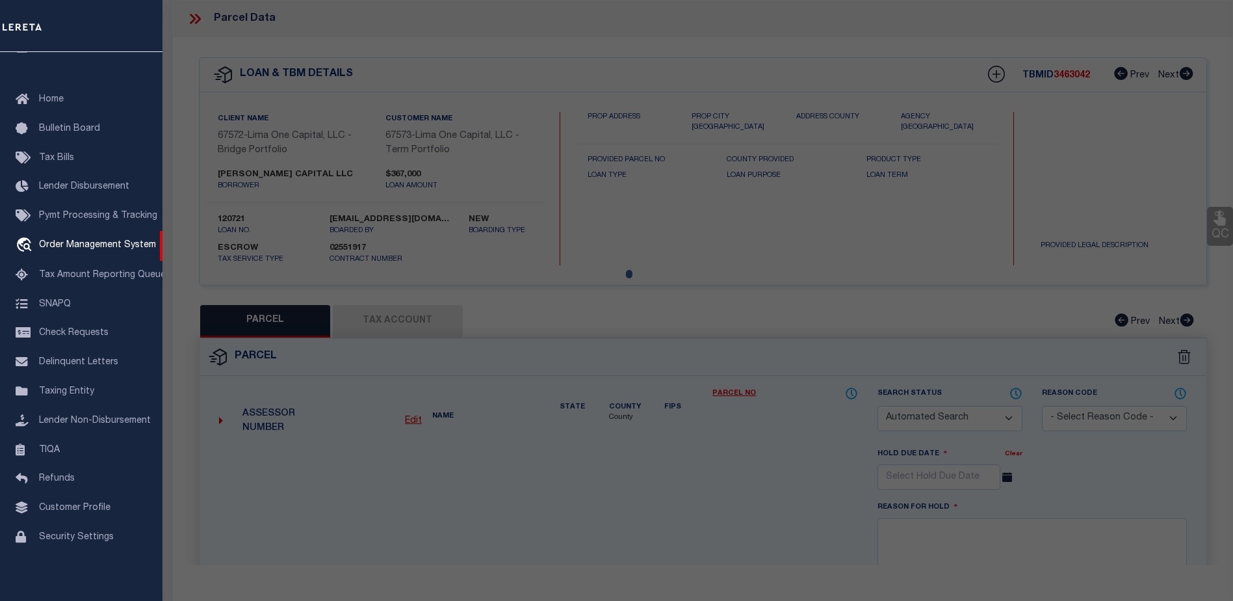
checkbox input "false"
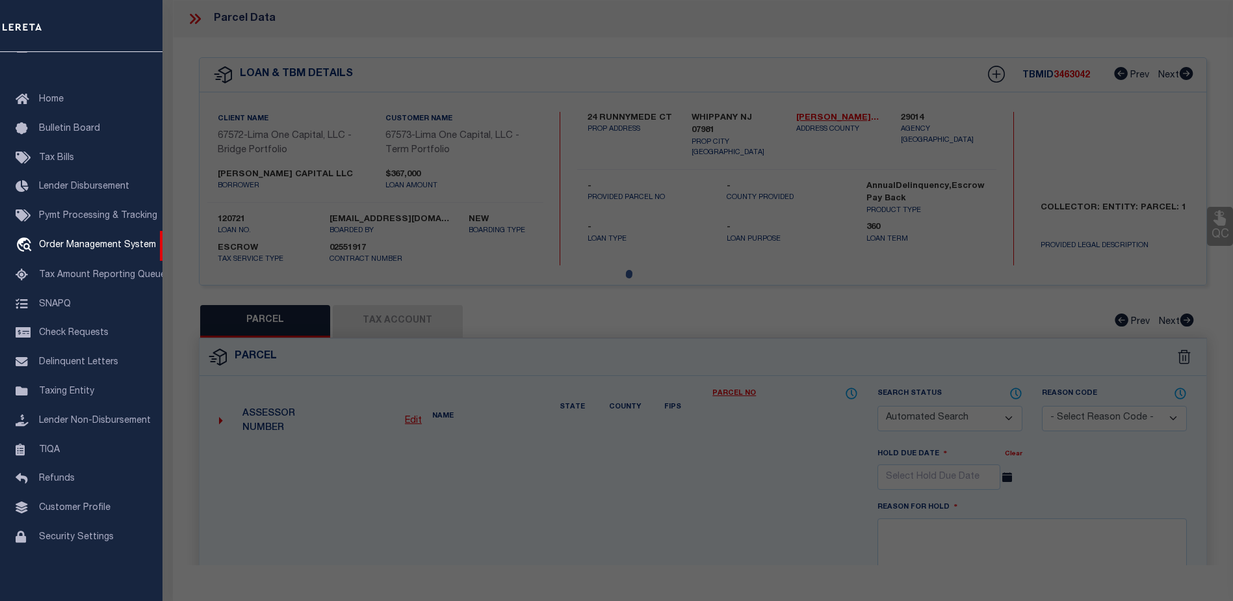
select select "CP"
type input "24 RUNNYMEDE CT"
type input "WHIPPANY NJ 07981"
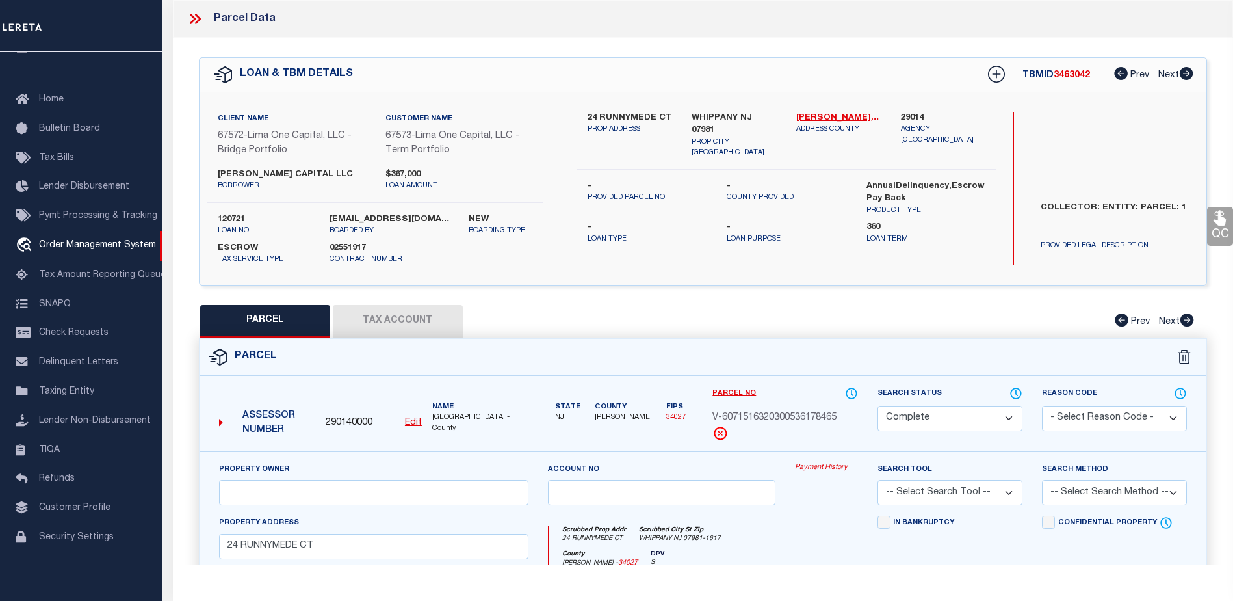
click at [389, 322] on button "Tax Account" at bounding box center [398, 321] width 130 height 33
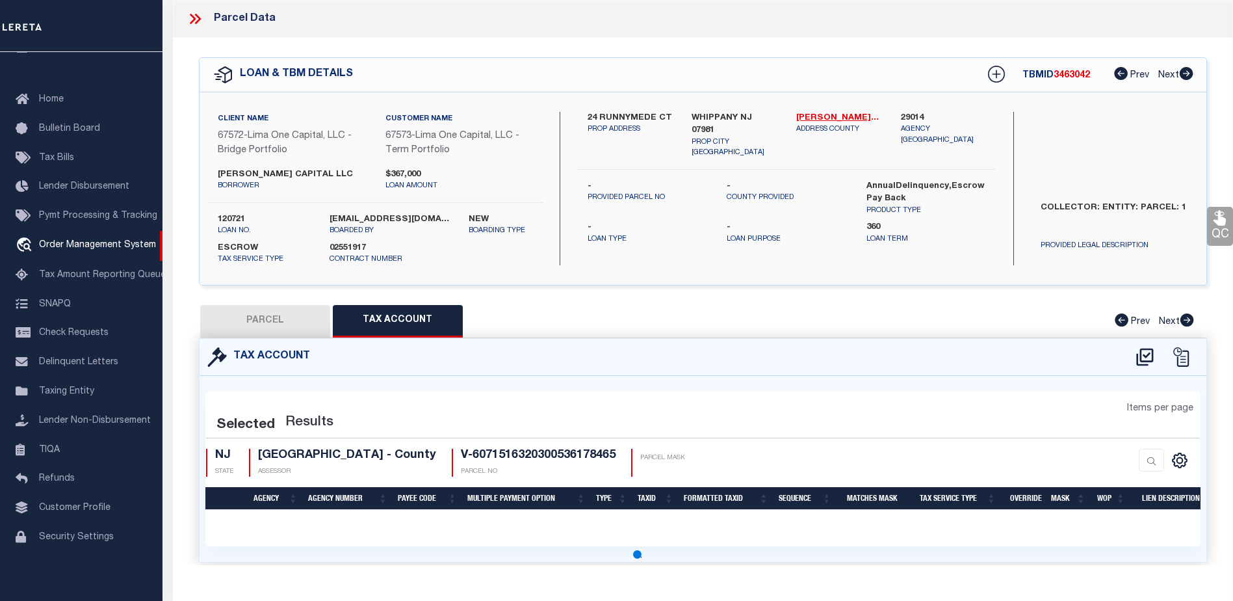
scroll to position [18, 0]
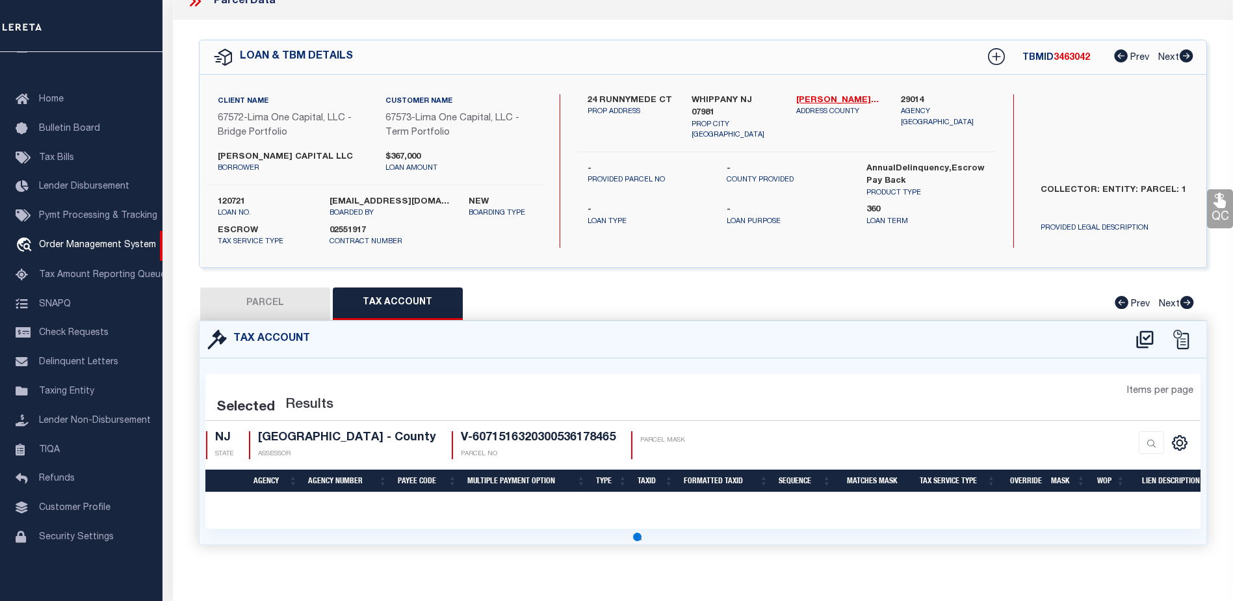
select select "100"
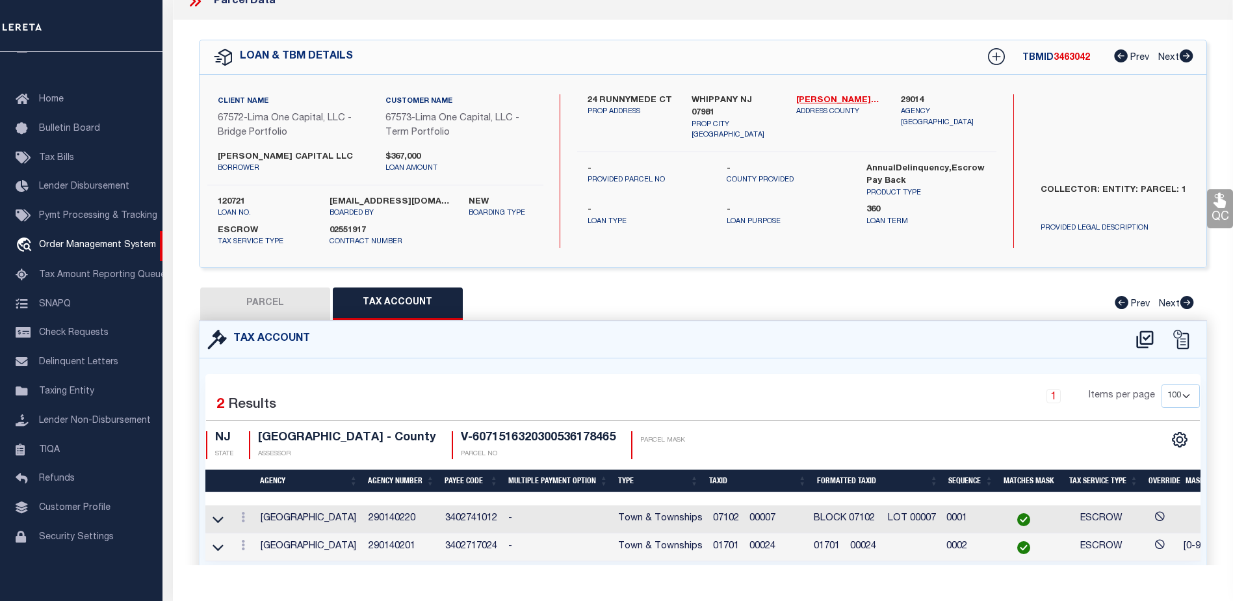
click at [775, 519] on span "07102 00007" at bounding box center [744, 518] width 62 height 9
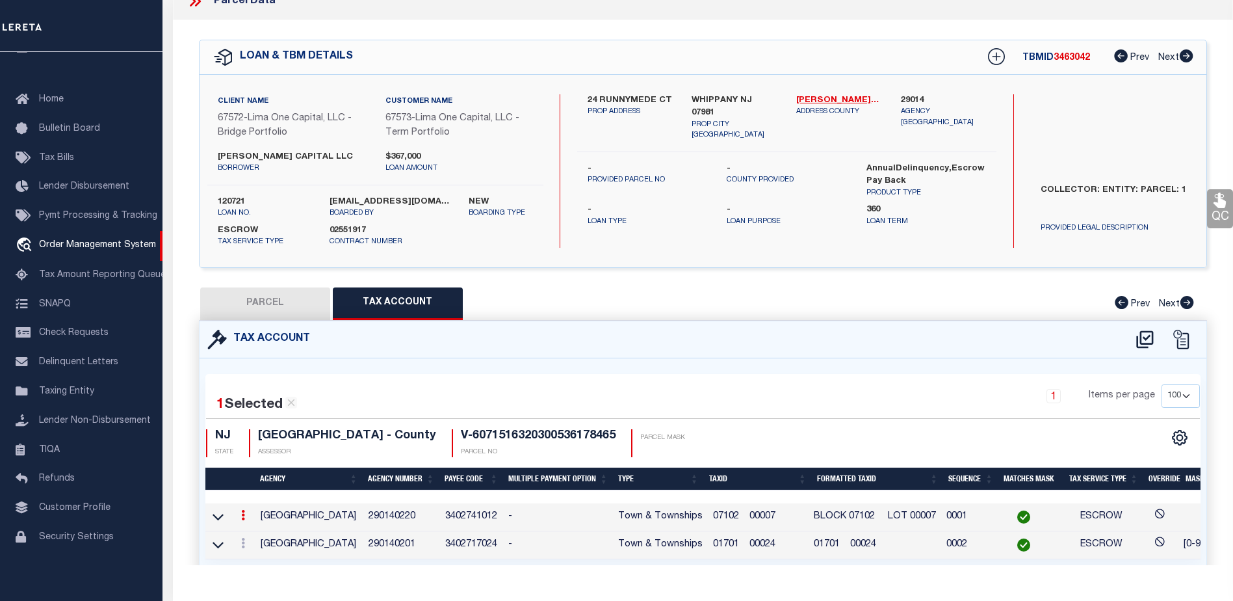
click at [775, 515] on span "07102 00007" at bounding box center [744, 516] width 62 height 9
click at [792, 545] on td "01701 00024" at bounding box center [758, 545] width 101 height 28
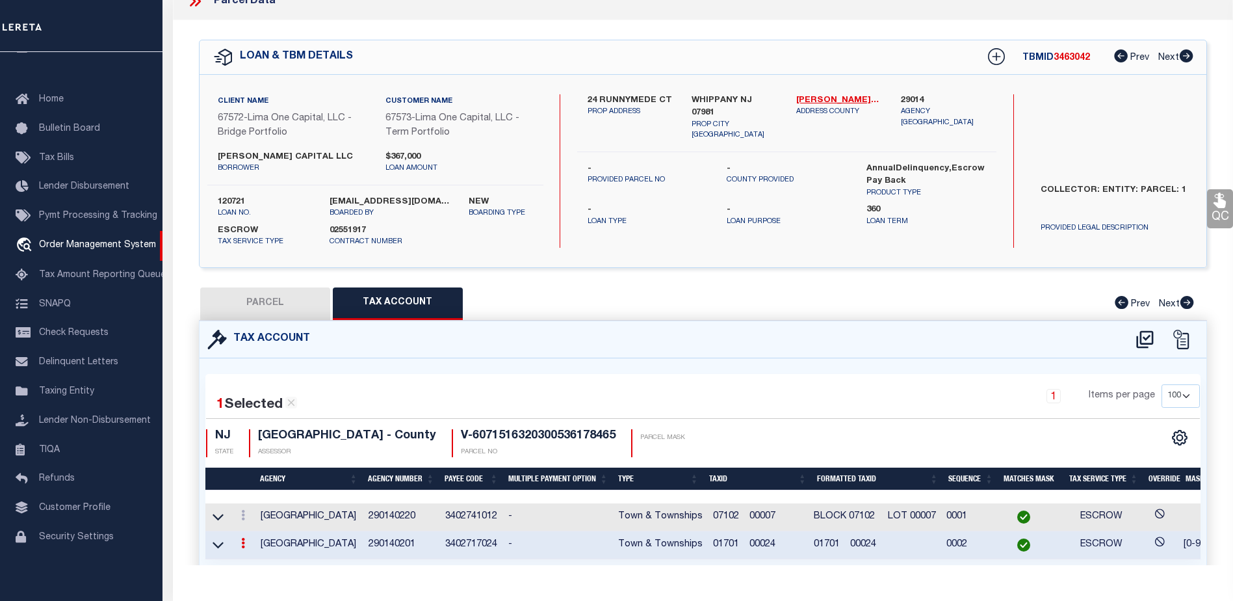
click at [792, 545] on td "01701 00024" at bounding box center [758, 545] width 101 height 28
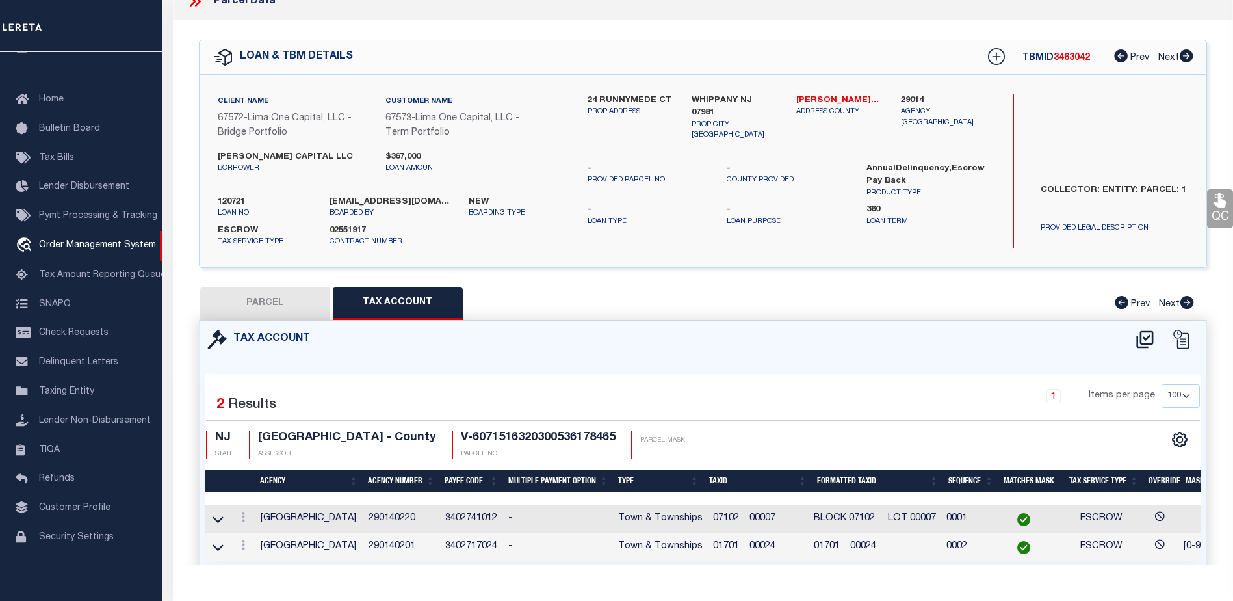
click at [907, 545] on td "01701 00024" at bounding box center [875, 547] width 133 height 28
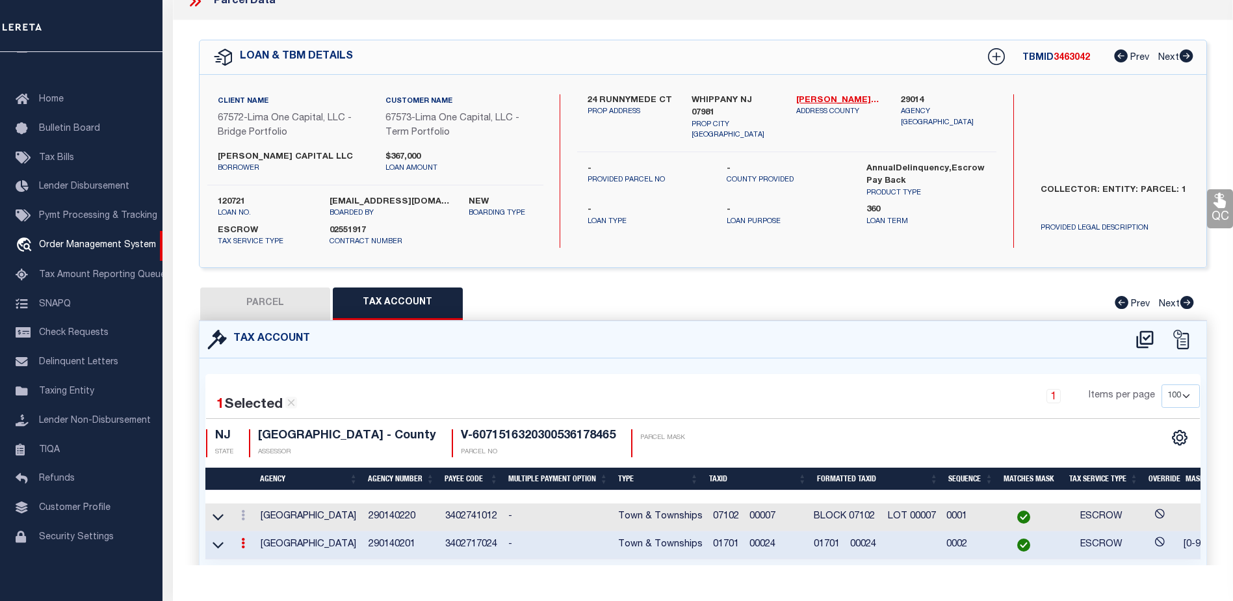
click at [907, 545] on td "01701 00024" at bounding box center [875, 545] width 133 height 28
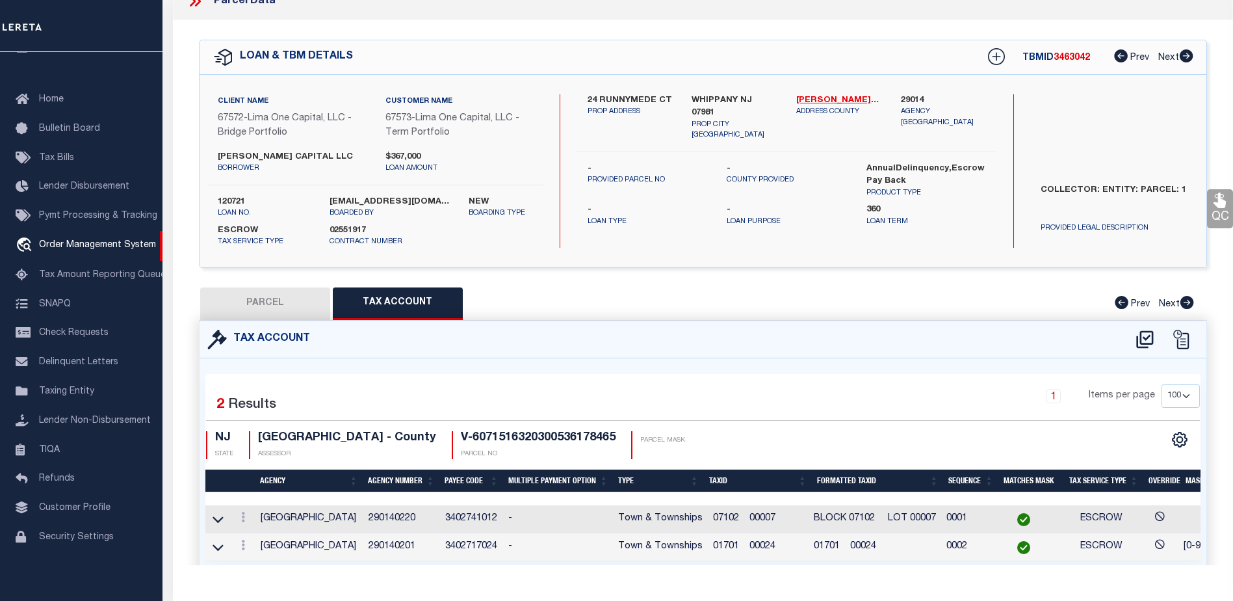
click at [775, 545] on span "01701 00024" at bounding box center [744, 545] width 62 height 9
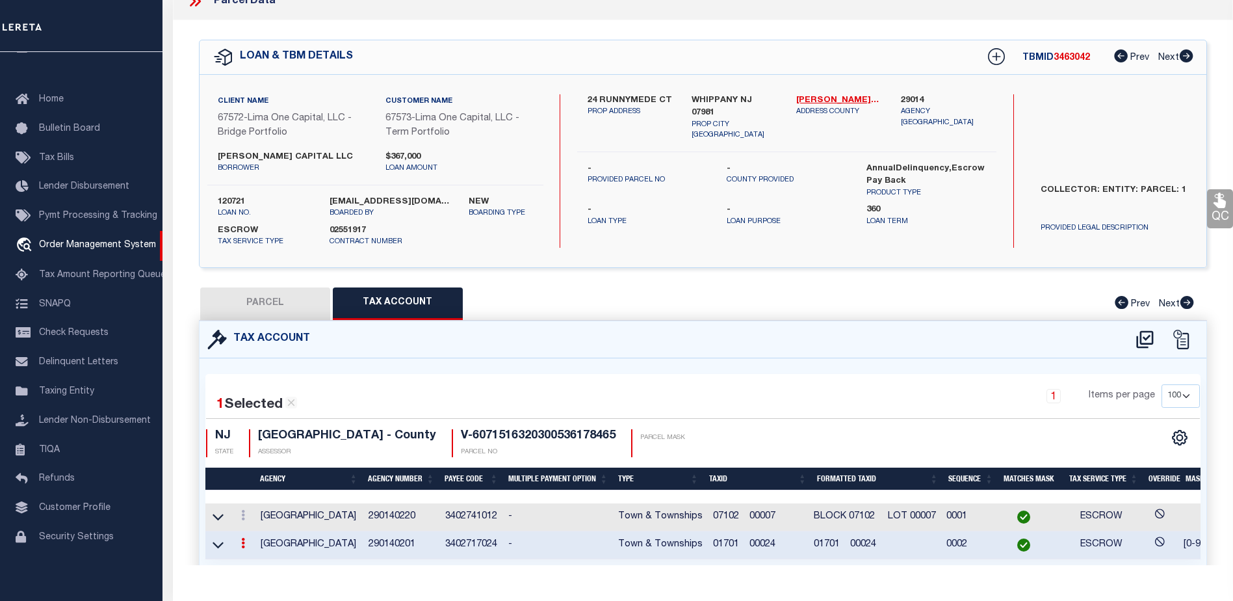
click at [775, 545] on span "01701 00024" at bounding box center [744, 544] width 62 height 9
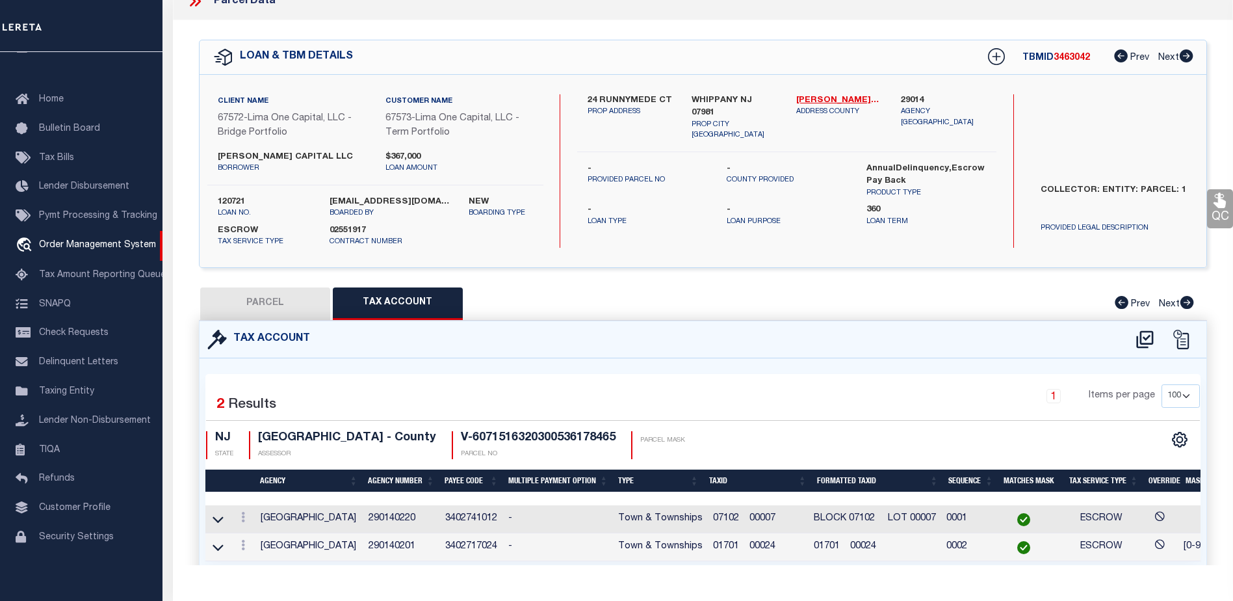
click at [774, 545] on span "01701 00024" at bounding box center [744, 545] width 62 height 9
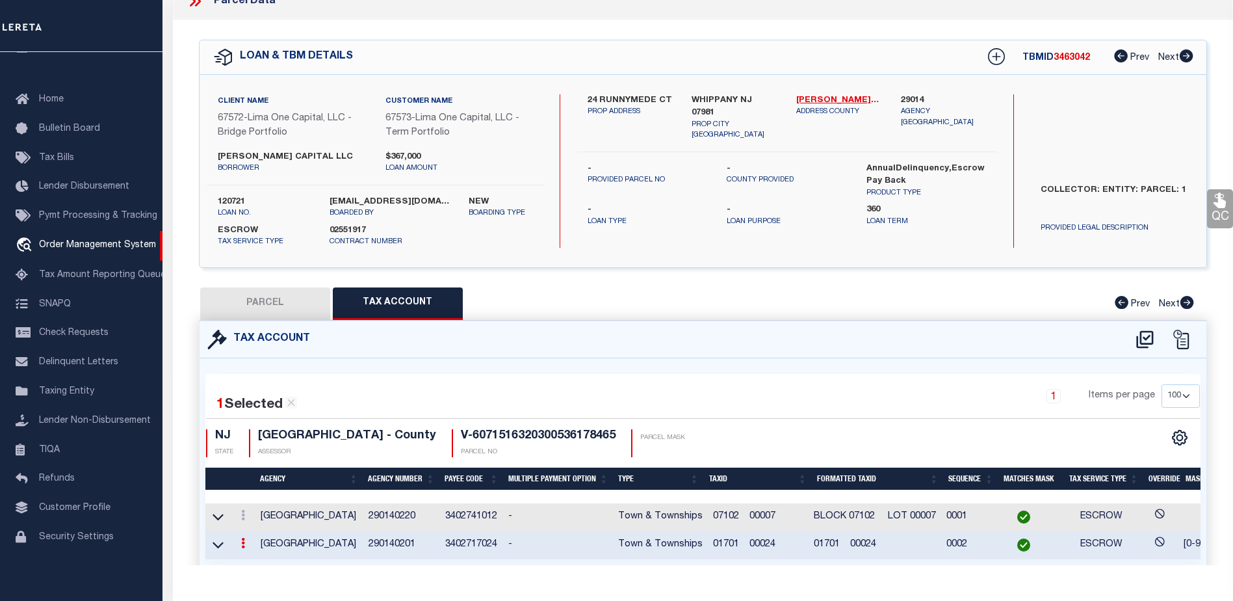
click at [774, 545] on span "01701 00024" at bounding box center [744, 544] width 62 height 9
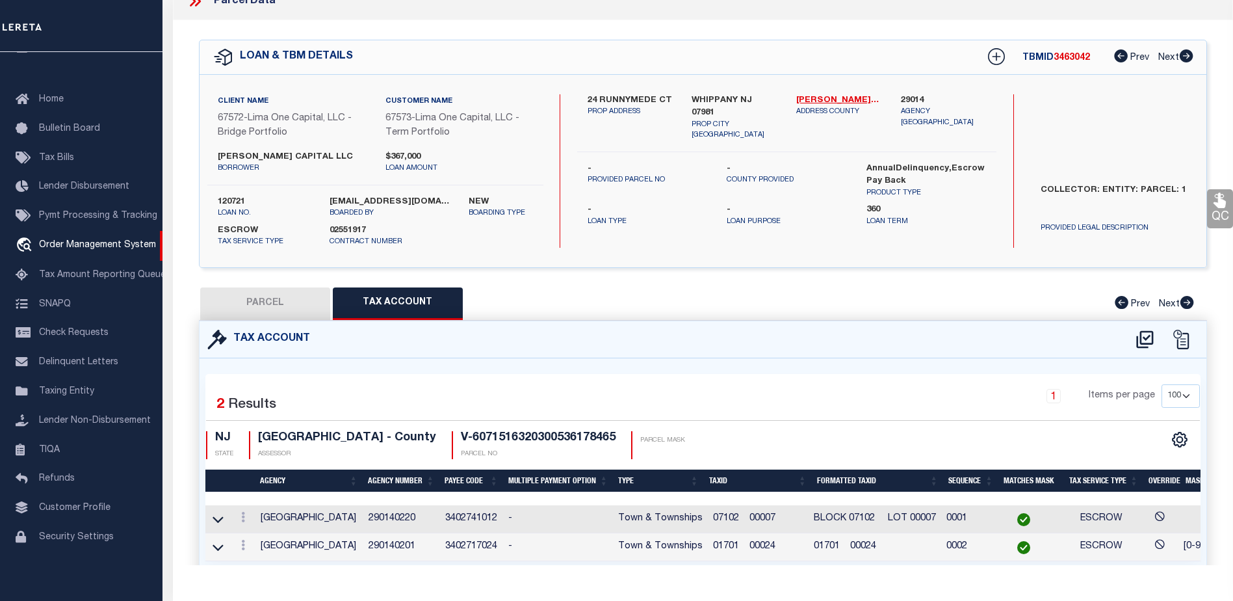
click at [775, 519] on span "07102 00007" at bounding box center [744, 518] width 62 height 9
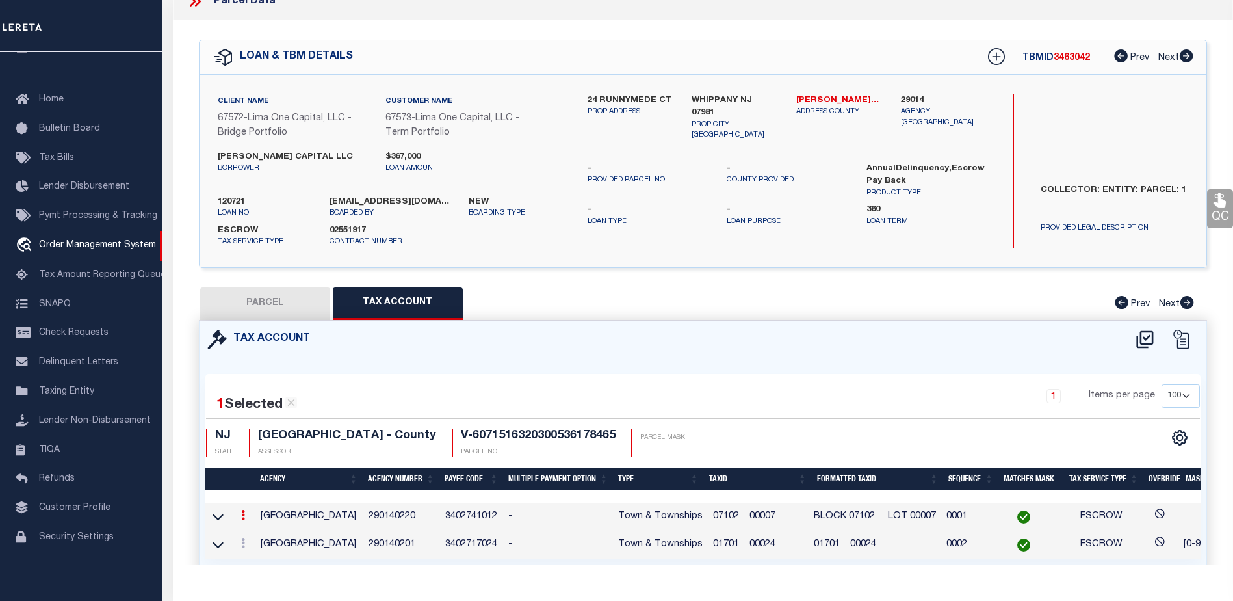
click at [775, 519] on span "07102 00007" at bounding box center [744, 516] width 62 height 9
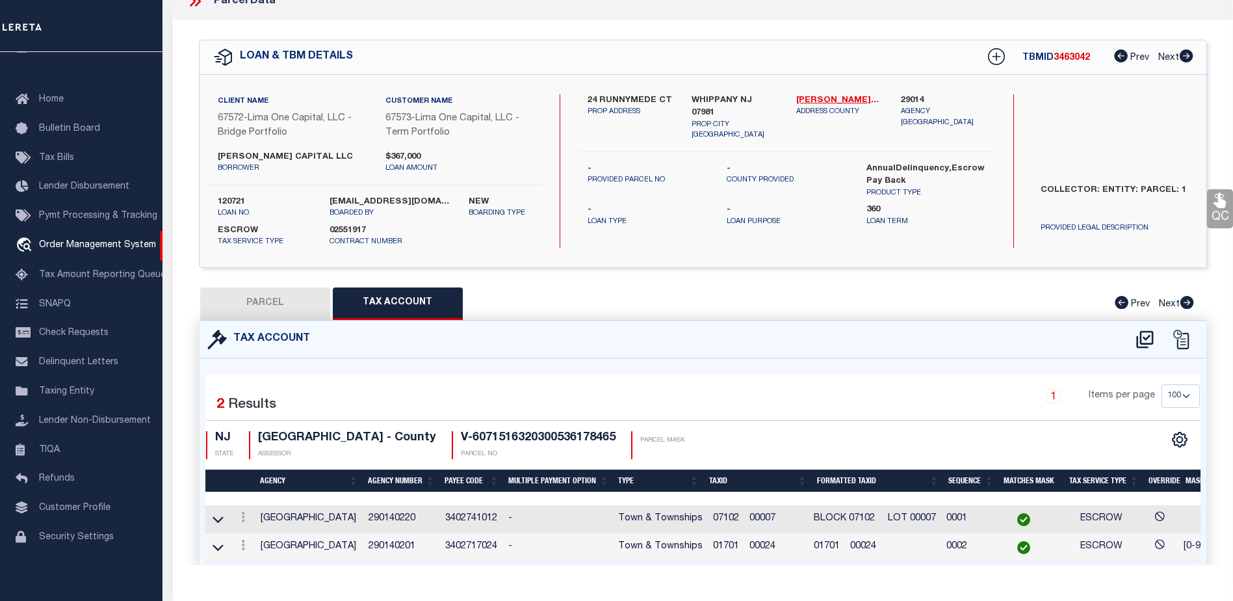
click at [775, 547] on span "01701 00024" at bounding box center [744, 545] width 62 height 9
click at [739, 544] on span "01701 00024" at bounding box center [744, 545] width 62 height 9
click at [740, 518] on span "07102 00007" at bounding box center [744, 518] width 62 height 9
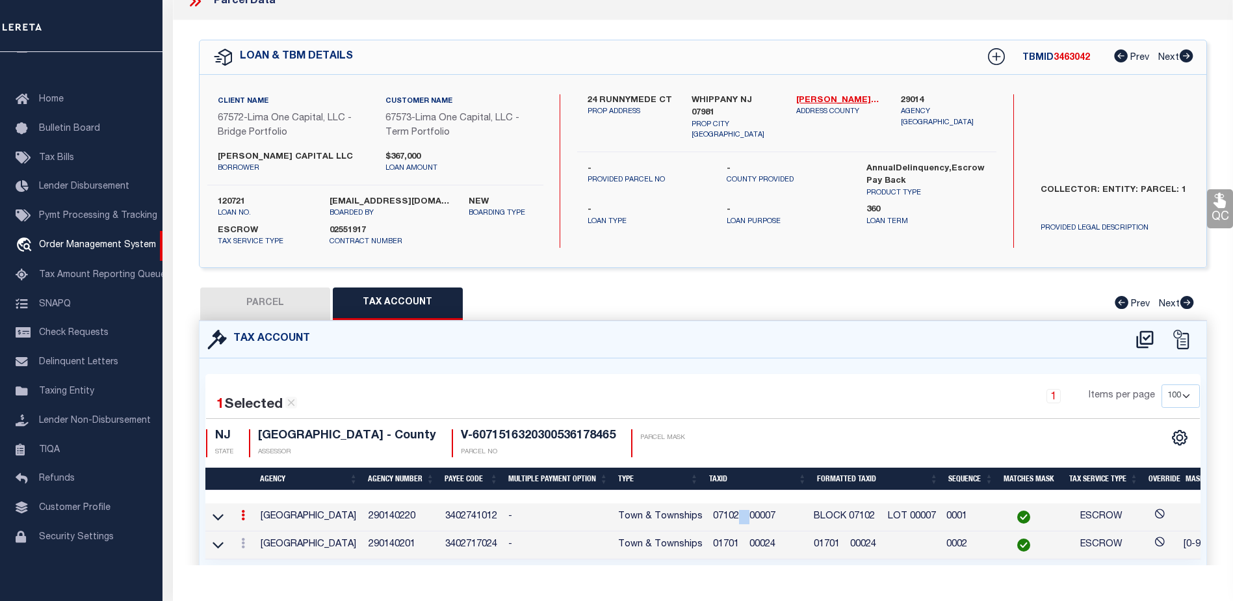
click at [740, 518] on span "07102 00007" at bounding box center [744, 516] width 62 height 9
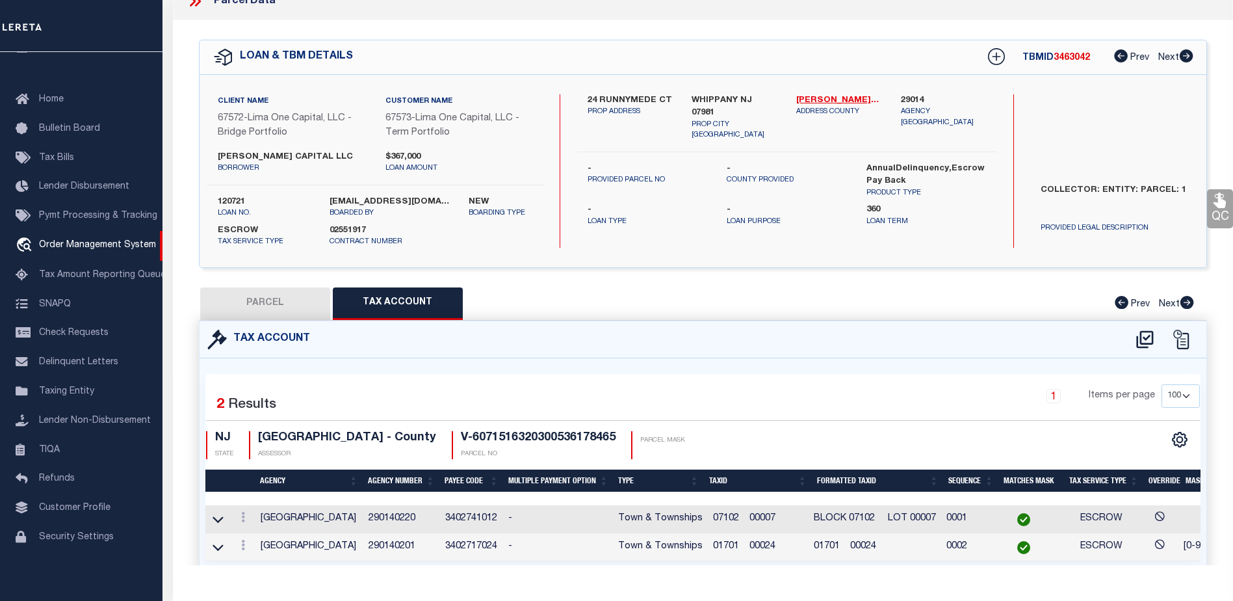
click at [777, 454] on div "CSV Export Selected Print Show Filter Show Search Columns 0: 1: 2: Agency 3: Ag…" at bounding box center [951, 445] width 497 height 28
